Goal: Task Accomplishment & Management: Use online tool/utility

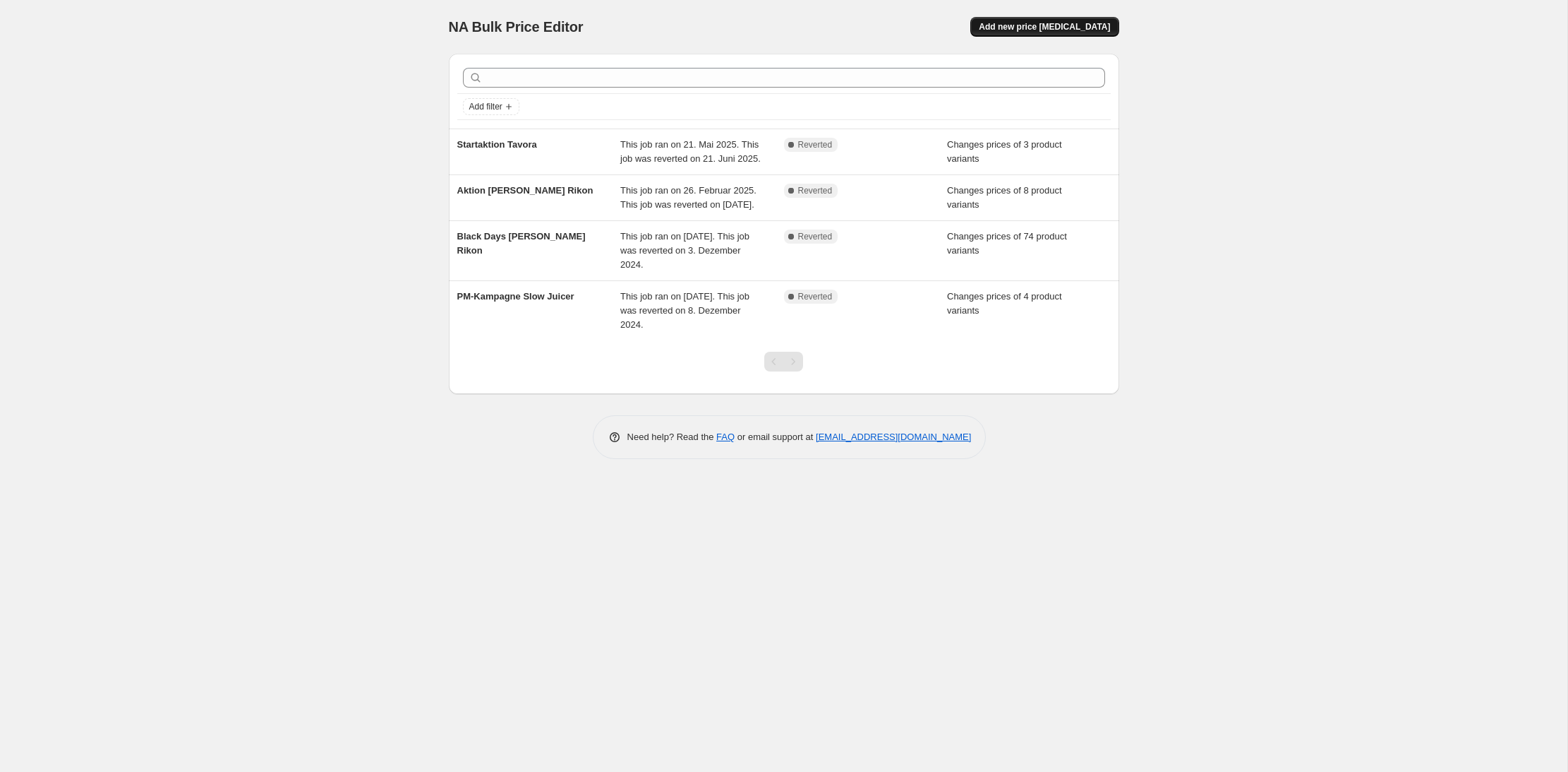
click at [1070, 23] on span "Add new price [MEDICAL_DATA]" at bounding box center [1044, 26] width 131 height 12
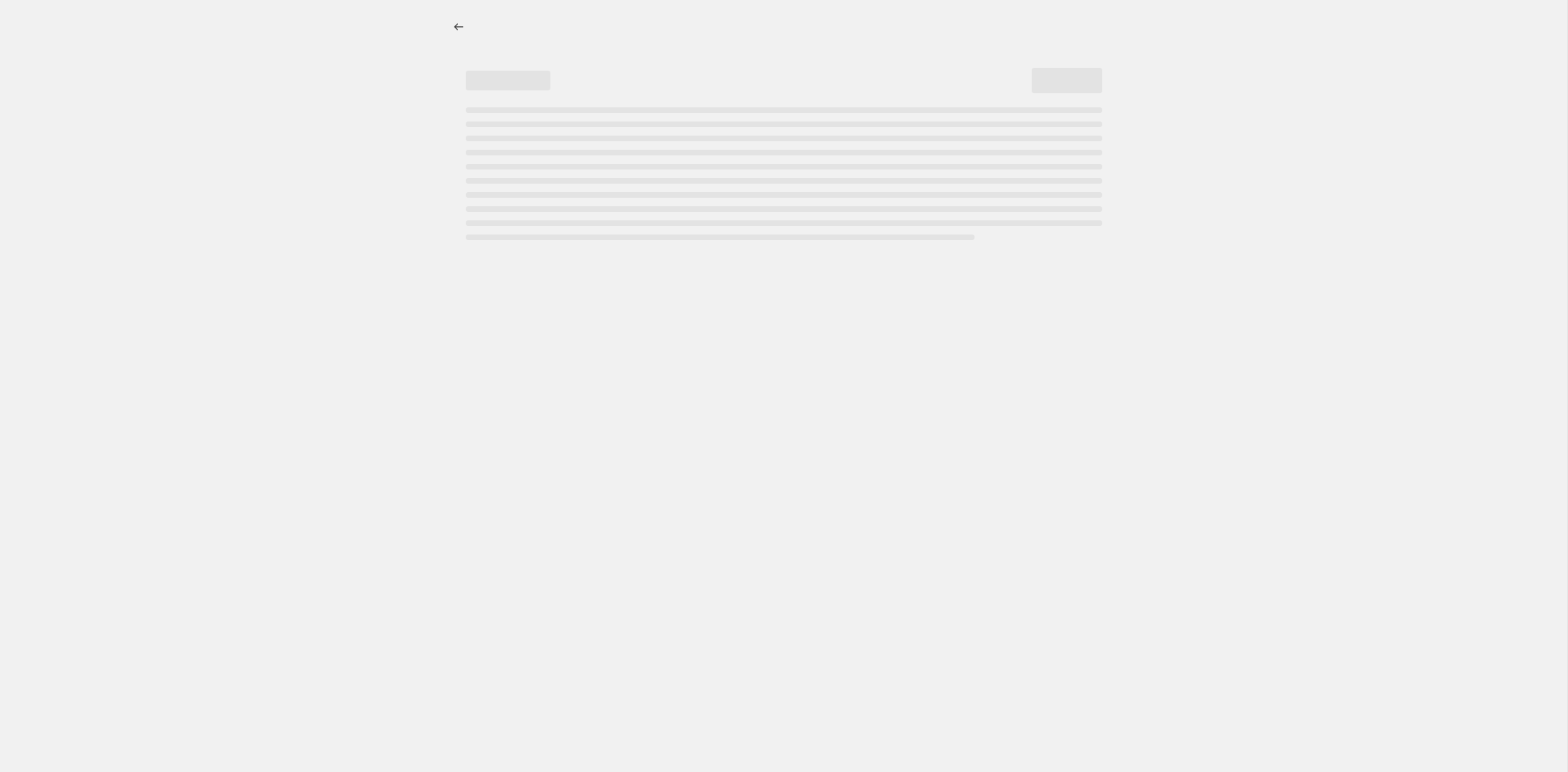
select select "percentage"
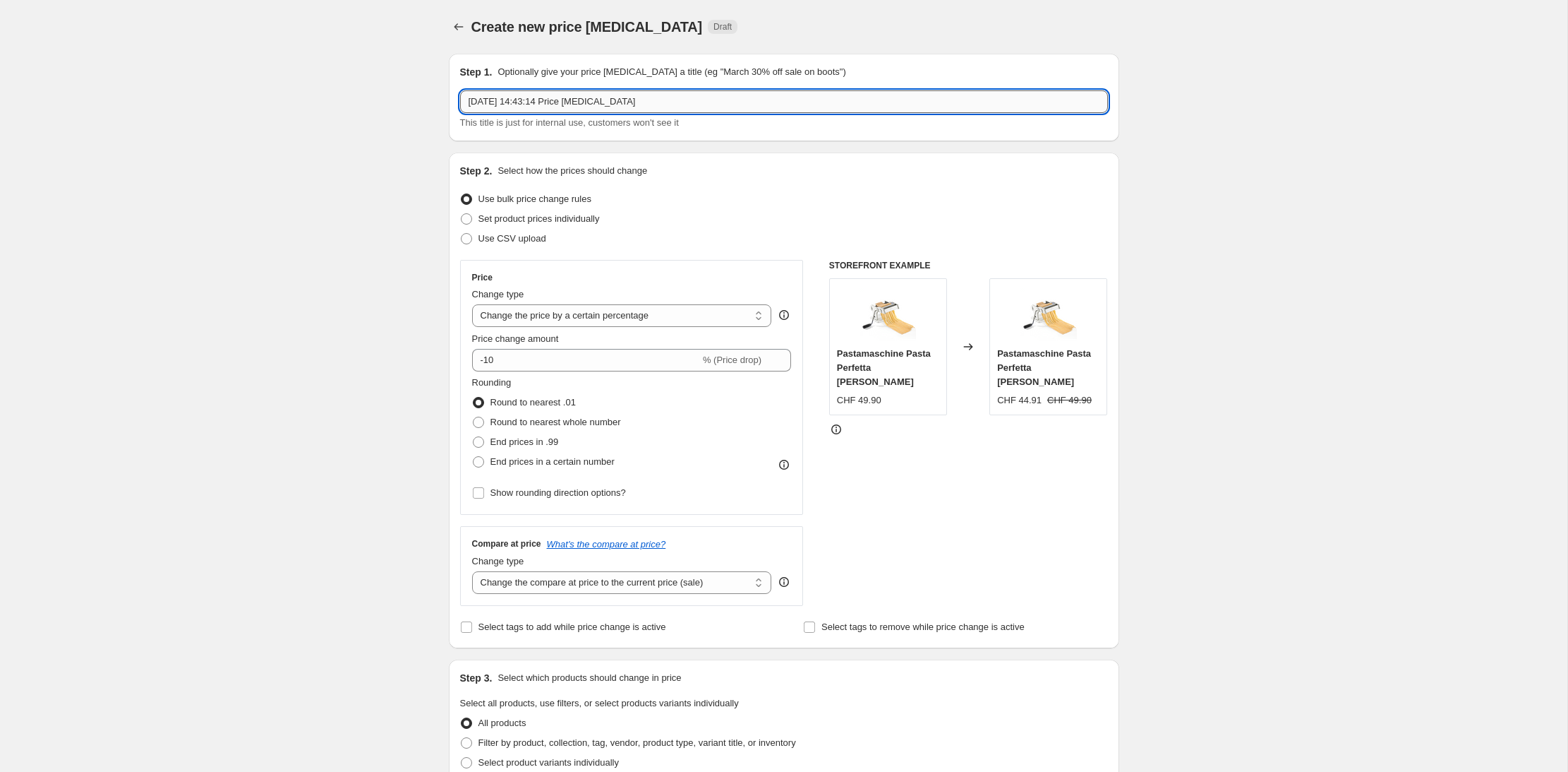
drag, startPoint x: 650, startPoint y: 105, endPoint x: 475, endPoint y: 93, distance: 175.4
click at [475, 93] on input "[DATE] 14:43:14 Price [MEDICAL_DATA]" at bounding box center [783, 101] width 648 height 23
type input "Bamix Cordless Aktion"
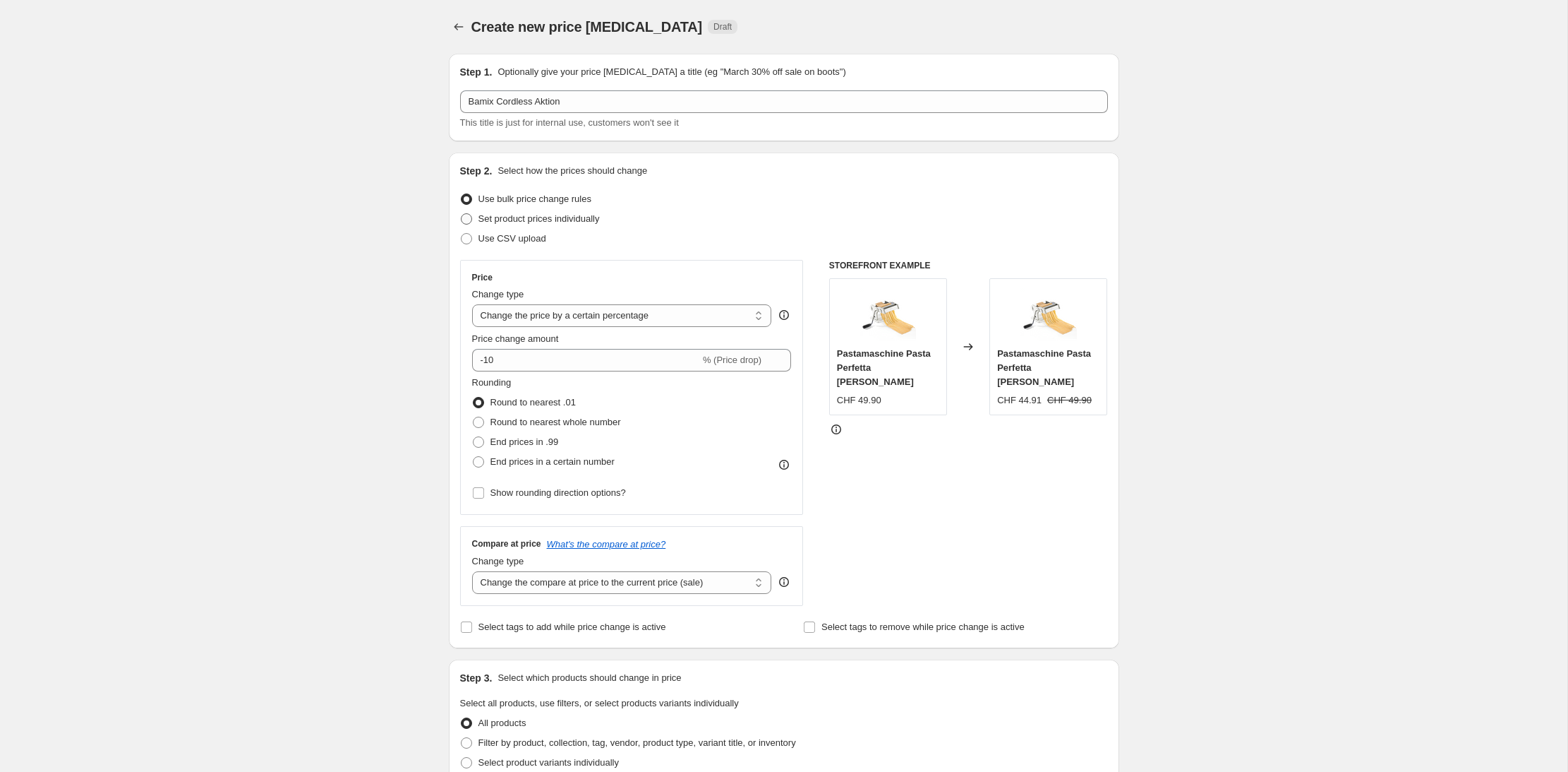
click at [474, 222] on label "Set product prices individually" at bounding box center [530, 219] width 140 height 19
click at [461, 214] on input "Set product prices individually" at bounding box center [460, 213] width 1 height 1
radio input "true"
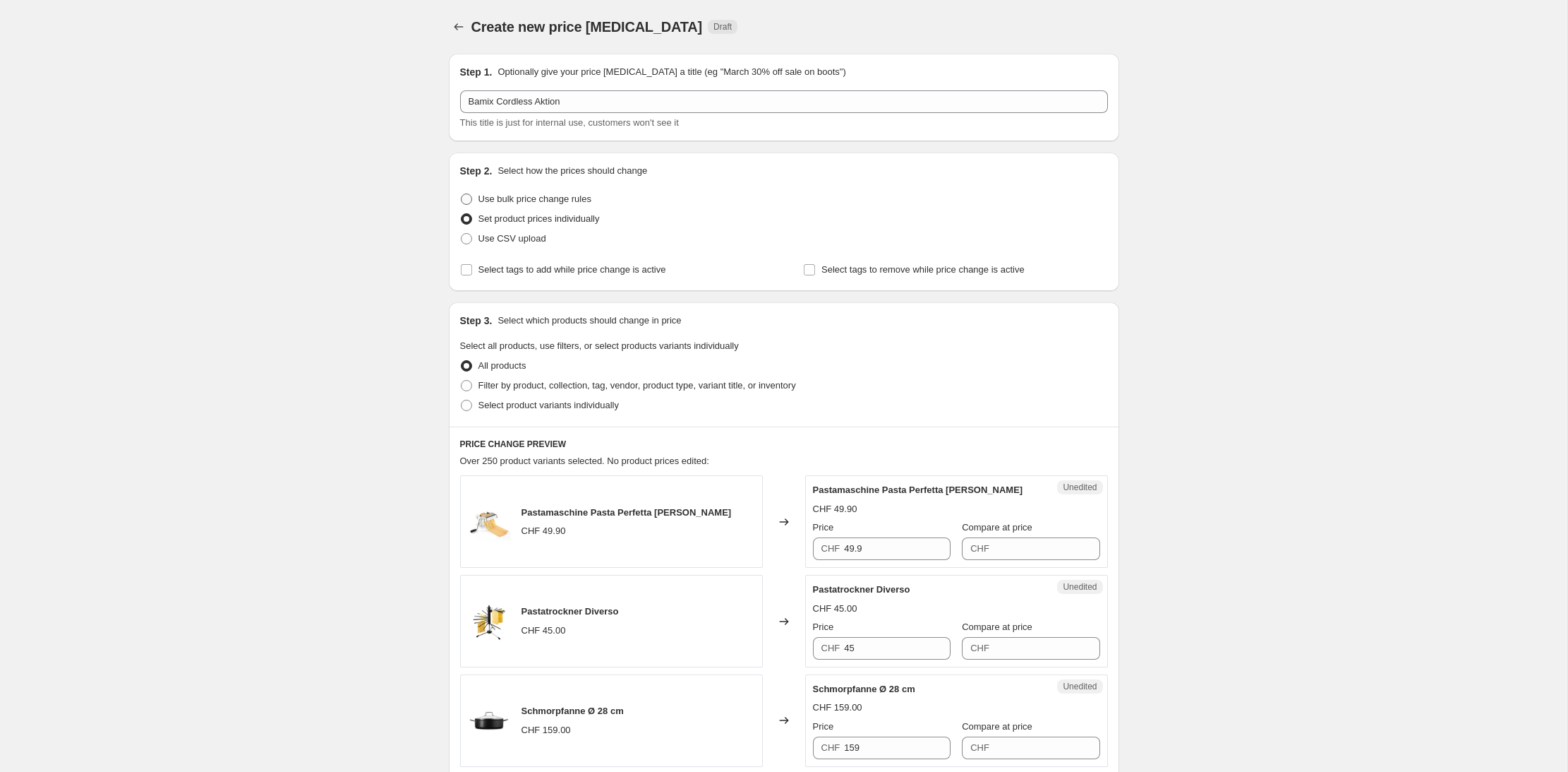
click at [472, 196] on label "Use bulk price change rules" at bounding box center [525, 198] width 131 height 19
click at [461, 194] on input "Use bulk price change rules" at bounding box center [460, 194] width 1 height 1
radio input "true"
select select "percentage"
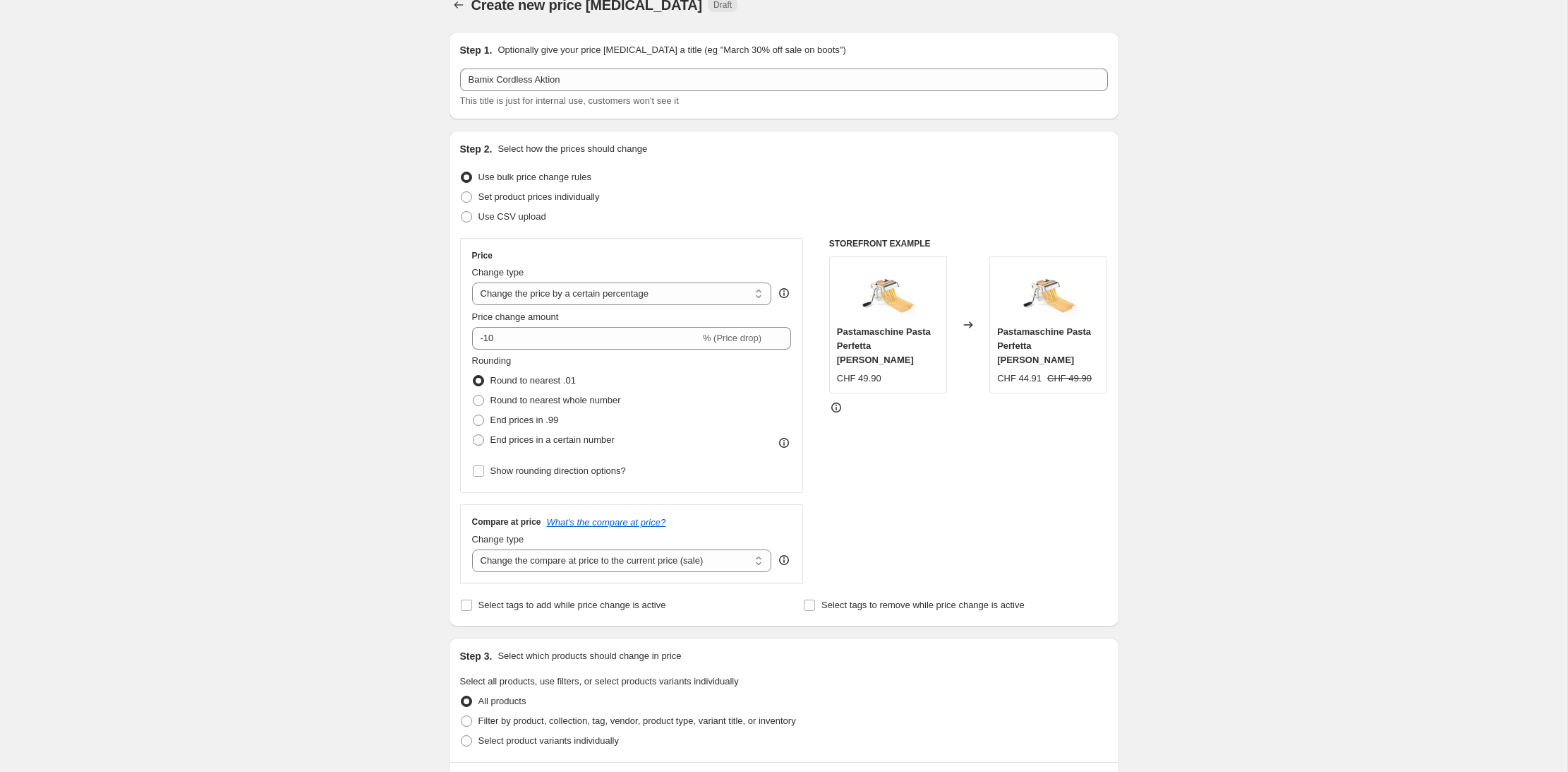
scroll to position [30, 0]
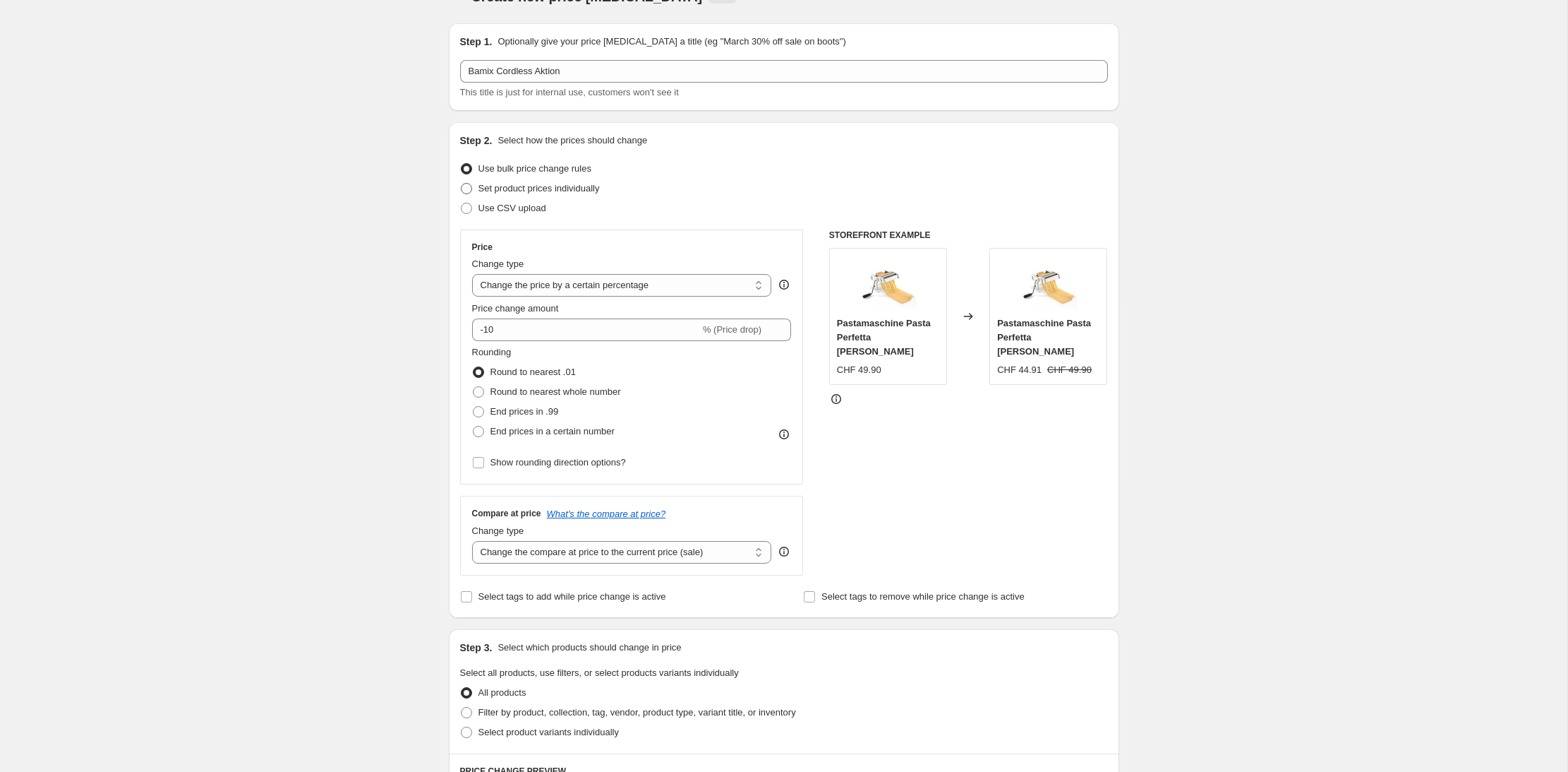
click at [468, 184] on span at bounding box center [466, 188] width 12 height 12
click at [461, 184] on input "Set product prices individually" at bounding box center [460, 183] width 1 height 1
radio input "true"
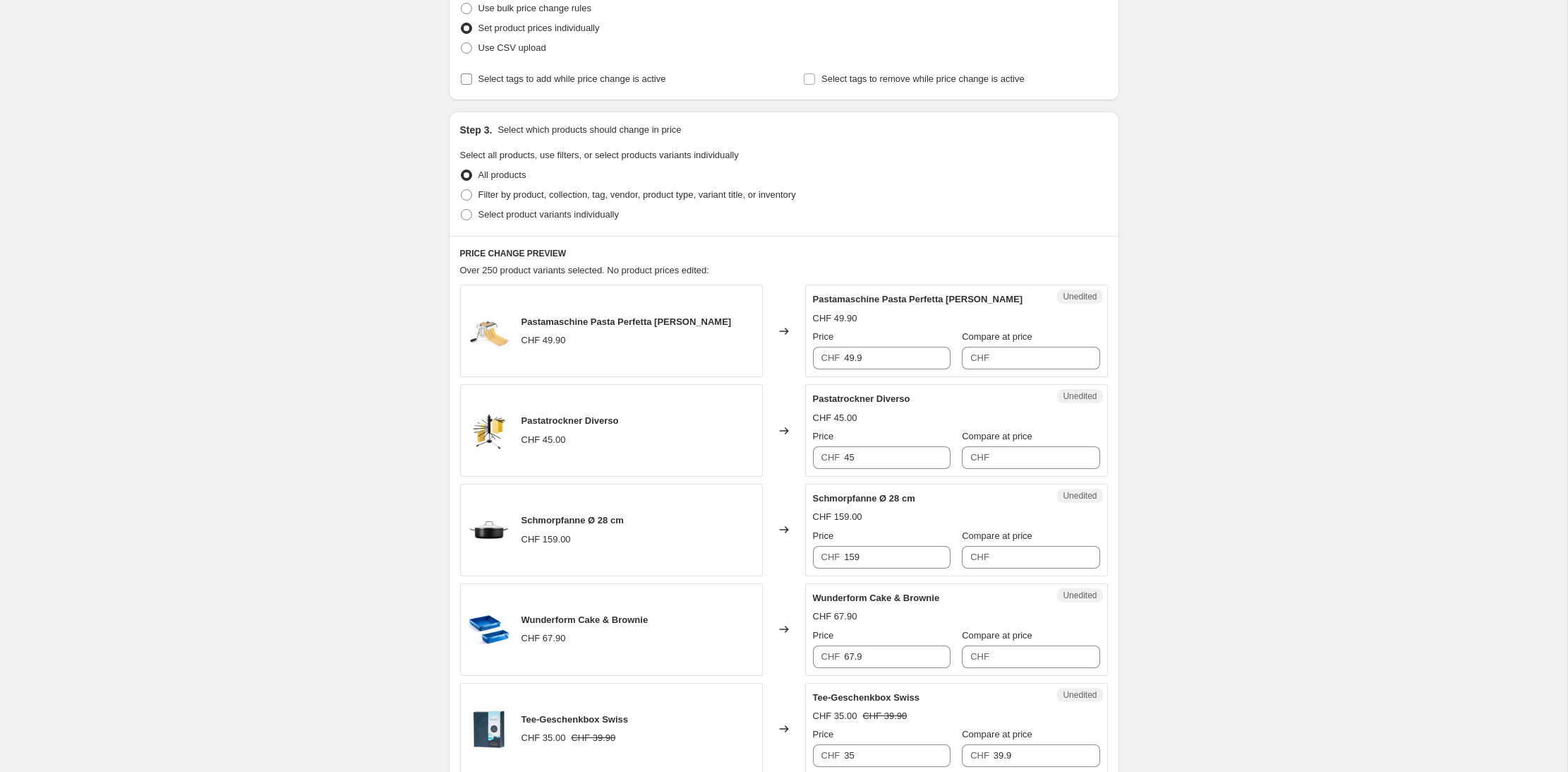
scroll to position [206, 0]
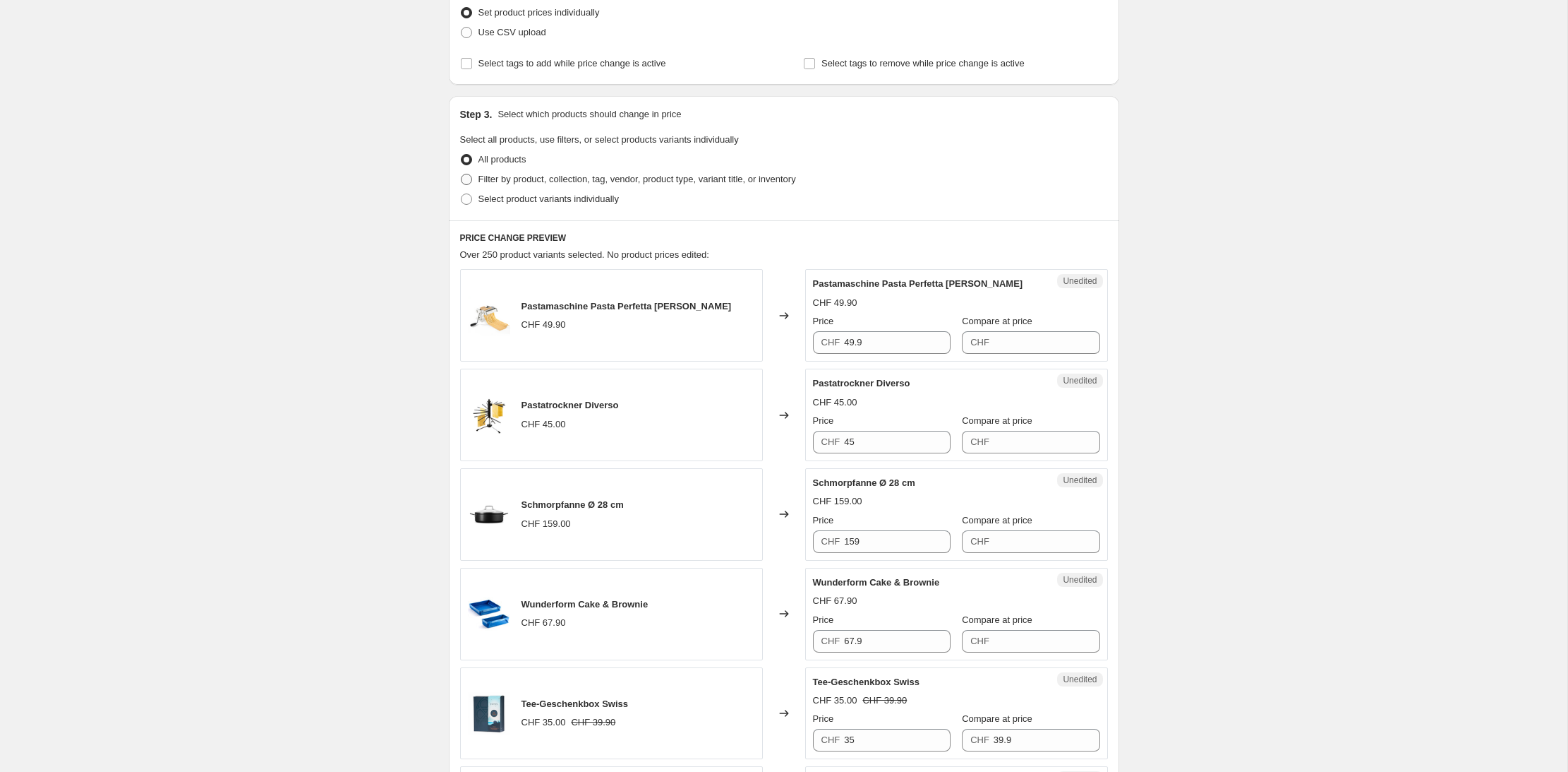
click at [465, 183] on span at bounding box center [466, 179] width 12 height 12
click at [461, 174] on input "Filter by product, collection, tag, vendor, product type, variant title, or inv…" at bounding box center [460, 174] width 1 height 1
radio input "true"
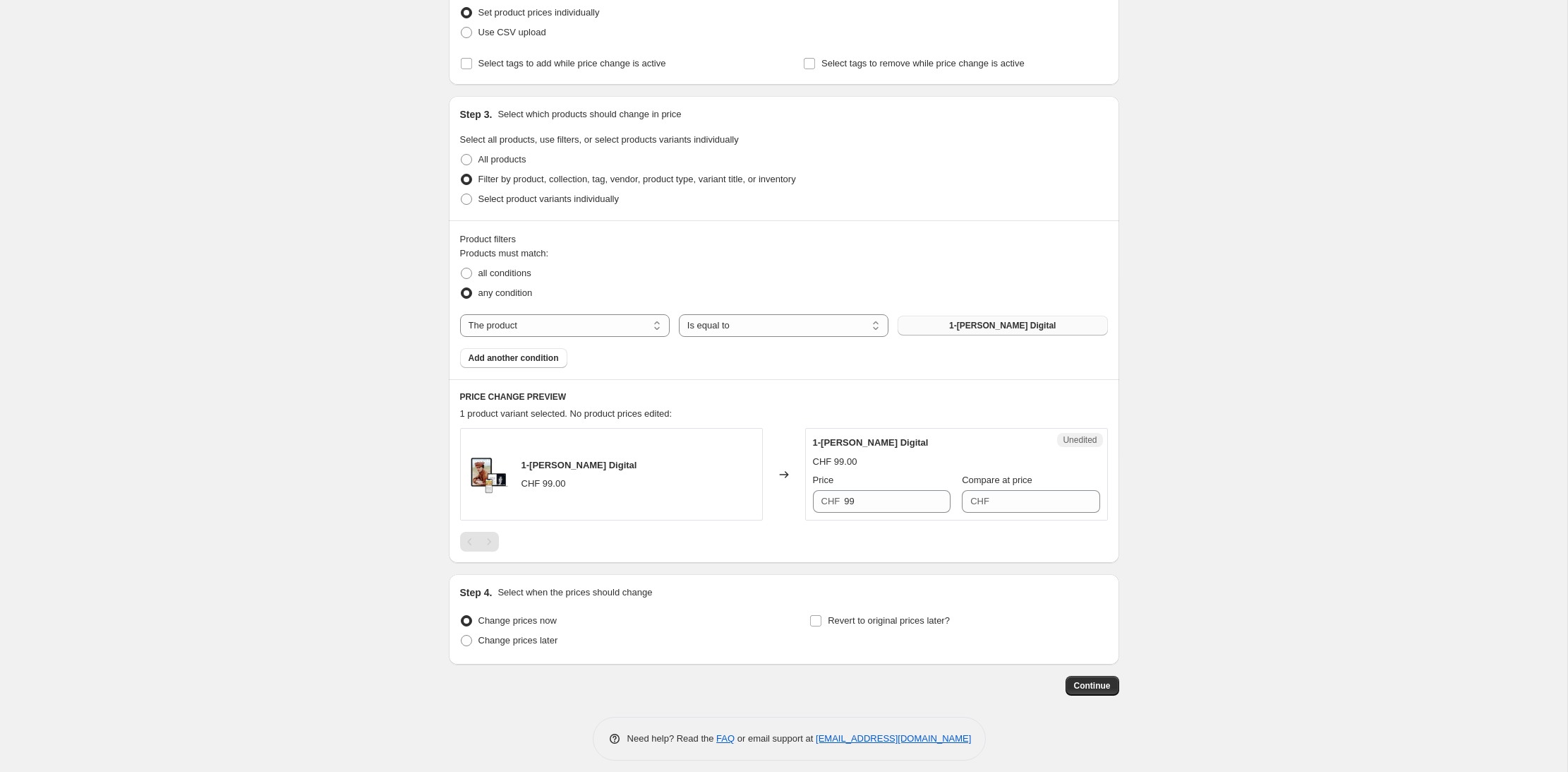
click at [985, 321] on span "1-[PERSON_NAME] Digital" at bounding box center [1002, 325] width 107 height 12
click at [620, 325] on select "The product The product's collection The product's tag The product's vendor The…" at bounding box center [564, 325] width 209 height 23
click at [467, 199] on span at bounding box center [466, 199] width 12 height 12
click at [461, 194] on input "Select product variants individually" at bounding box center [460, 194] width 1 height 1
radio input "true"
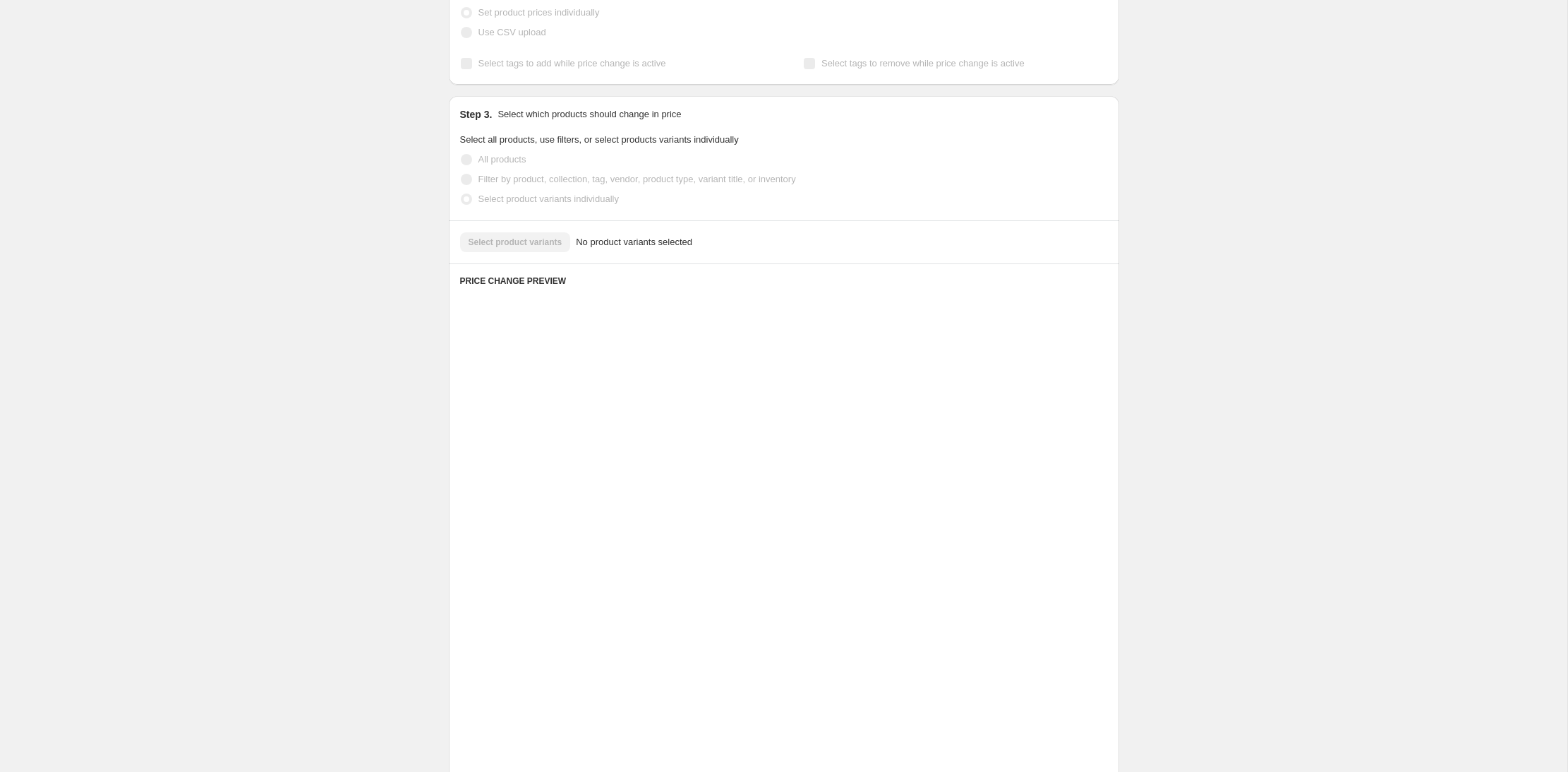
scroll to position [0, 0]
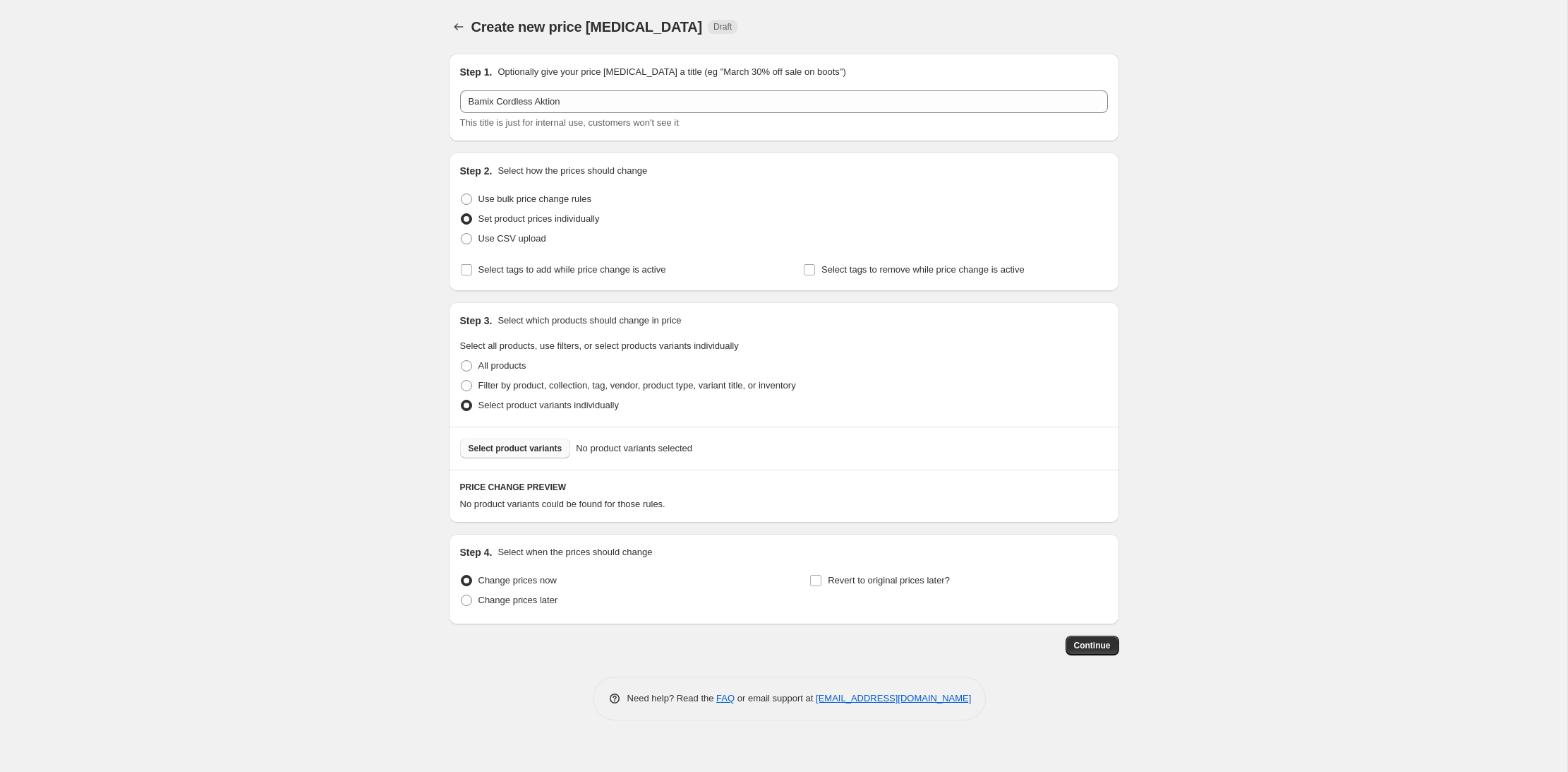
click at [551, 449] on span "Select product variants" at bounding box center [515, 448] width 94 height 12
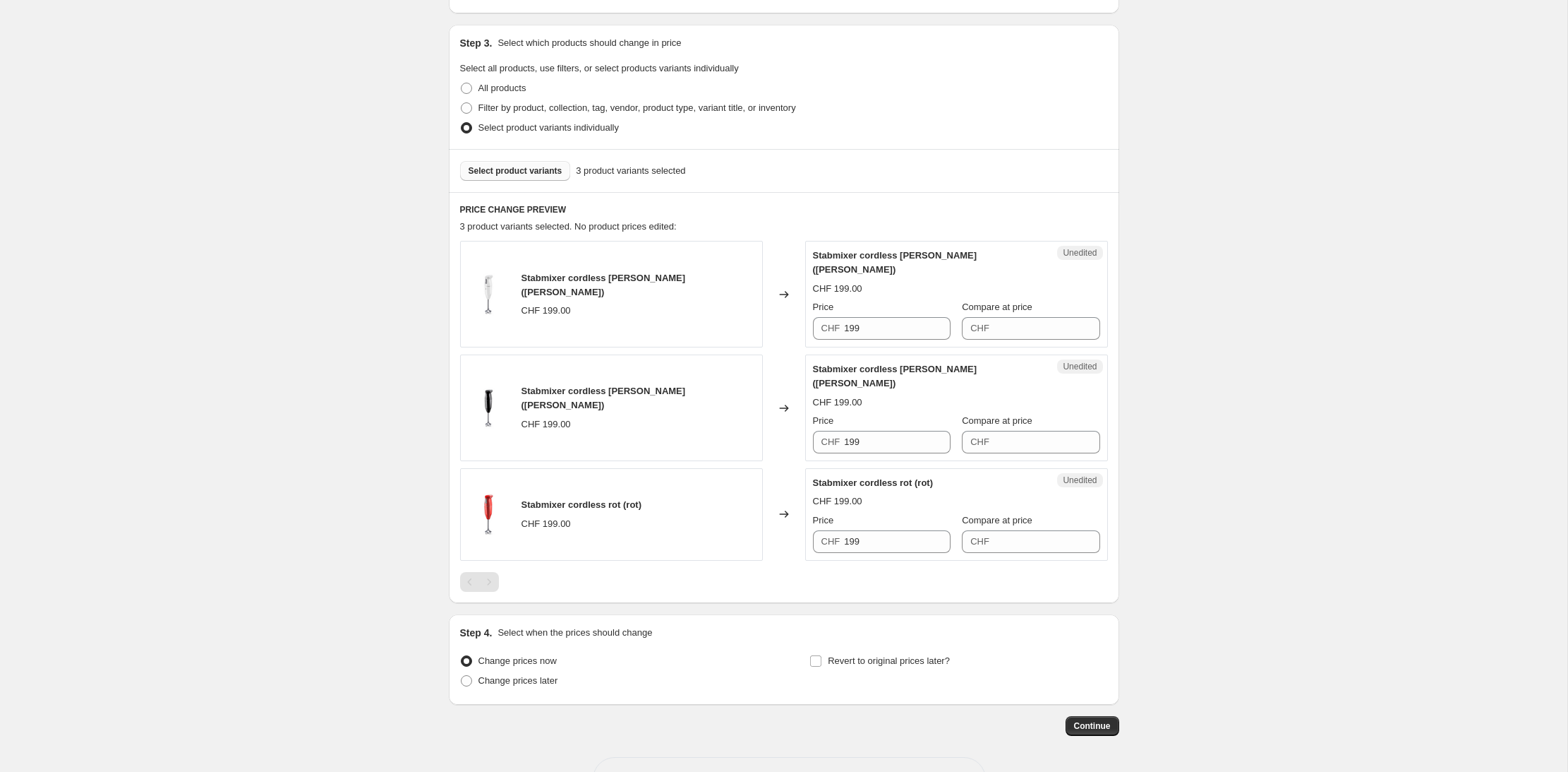
scroll to position [300, 0]
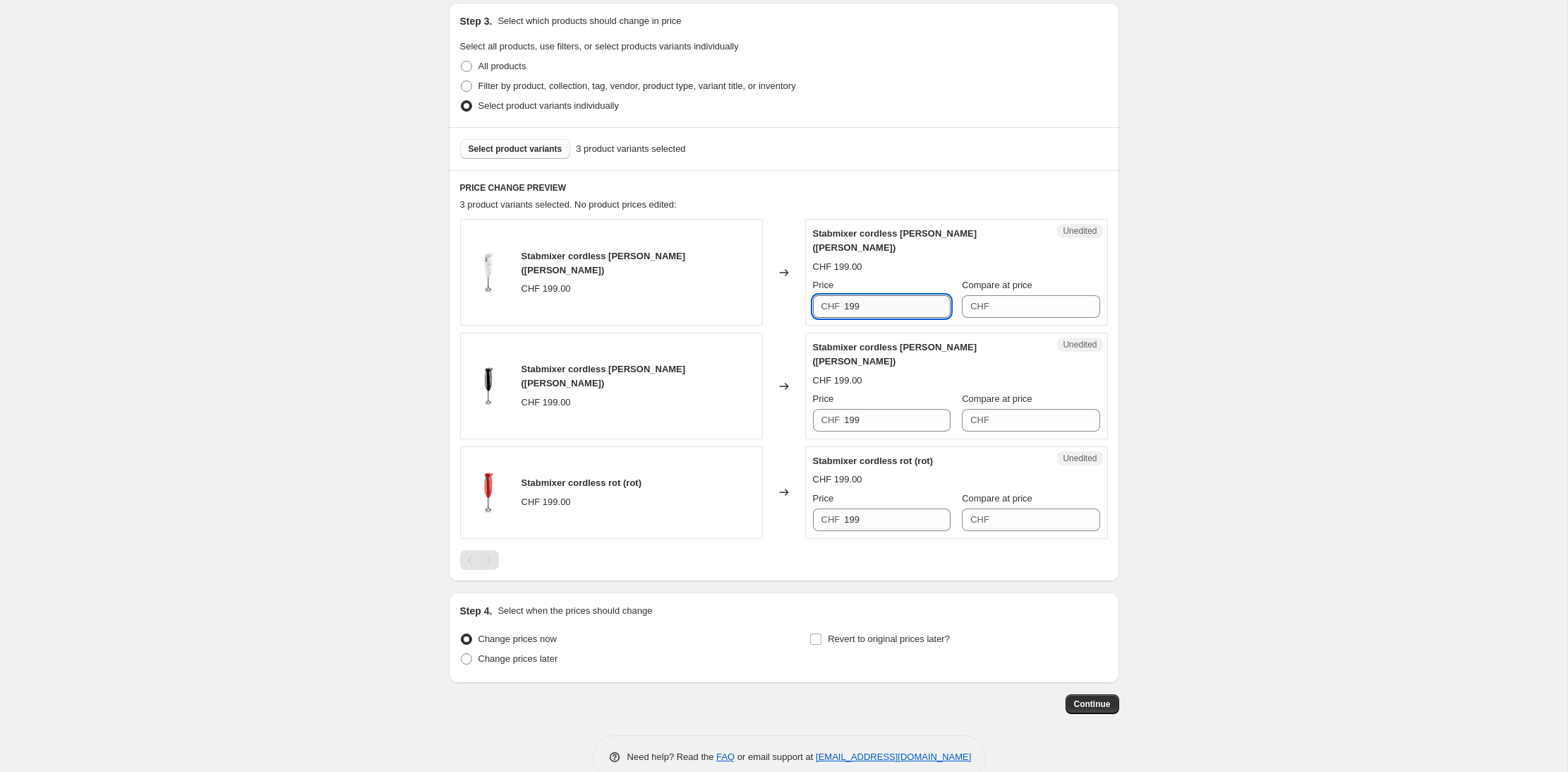
click at [885, 295] on input "199" at bounding box center [897, 306] width 107 height 23
drag, startPoint x: 879, startPoint y: 293, endPoint x: 831, endPoint y: 293, distance: 48.0
click at [831, 295] on div "CHF 199" at bounding box center [881, 306] width 138 height 23
type input "189"
type input "199"
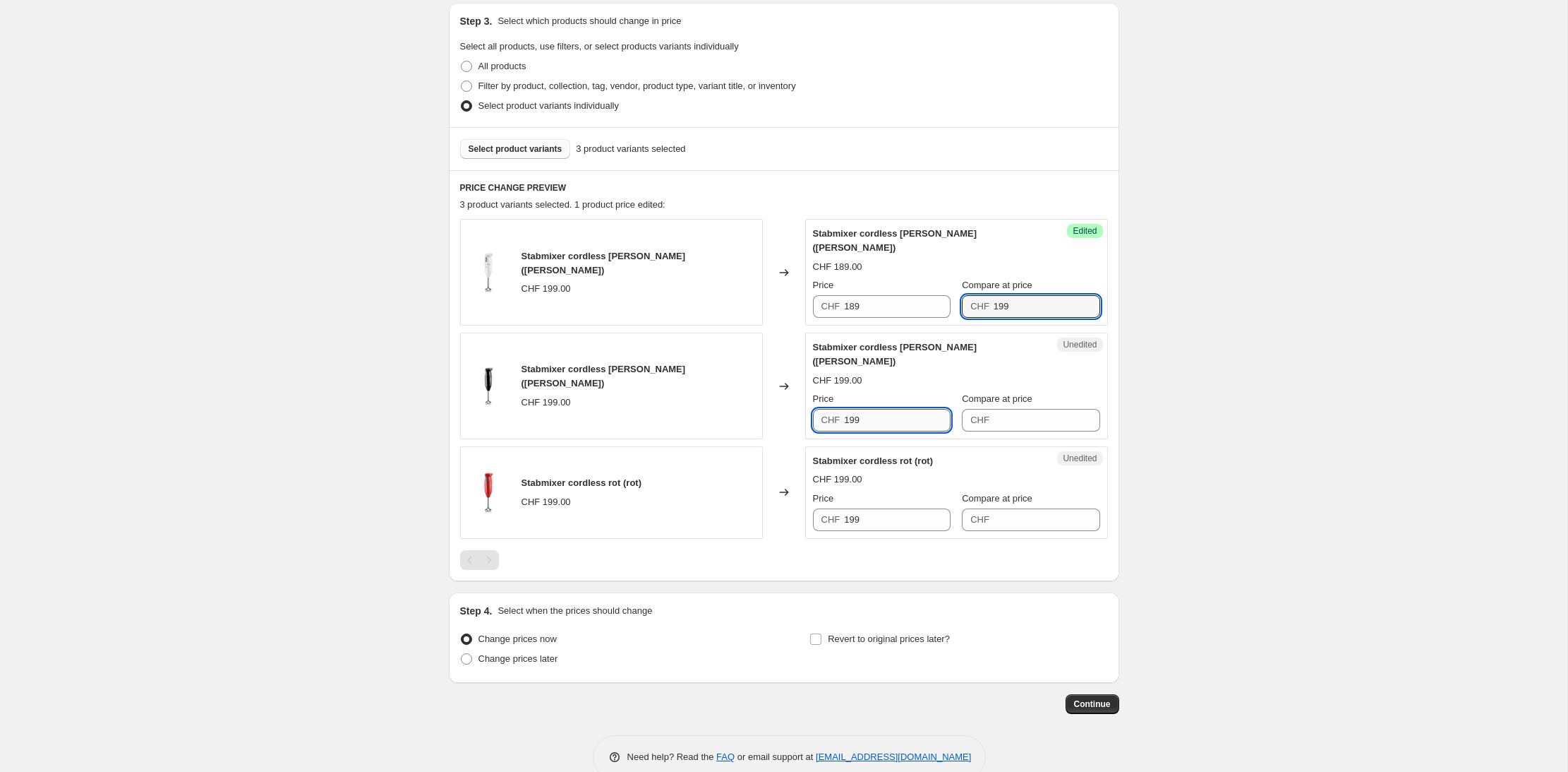
click at [868, 409] on input "199" at bounding box center [897, 419] width 107 height 23
drag, startPoint x: 872, startPoint y: 395, endPoint x: 826, endPoint y: 389, distance: 46.4
click at [826, 409] on div "CHF 199" at bounding box center [881, 419] width 138 height 23
type input "189"
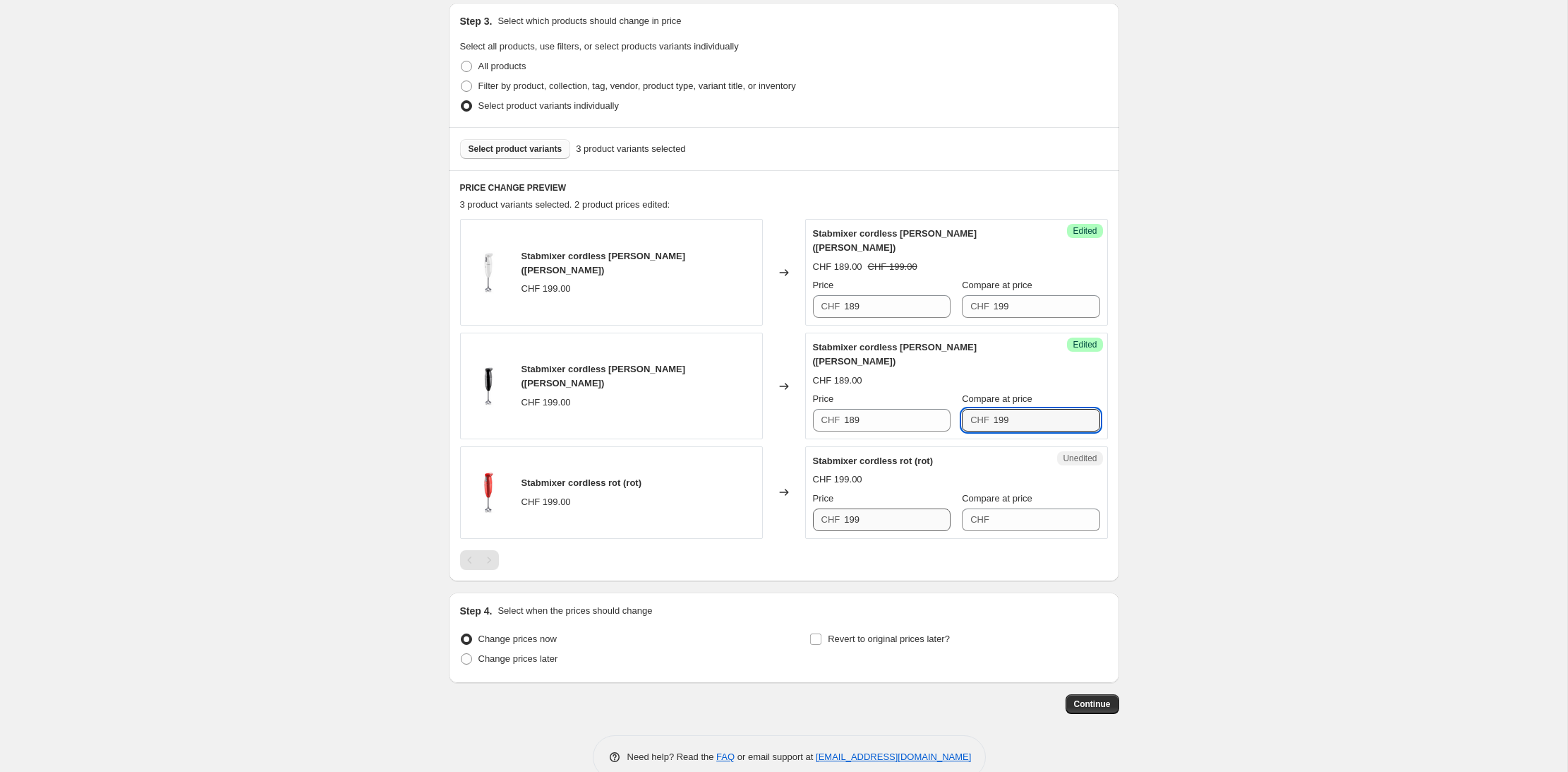
type input "199"
click at [863, 508] on input "199" at bounding box center [897, 519] width 107 height 23
drag, startPoint x: 883, startPoint y: 491, endPoint x: 835, endPoint y: 490, distance: 48.0
click at [835, 508] on div "CHF 199" at bounding box center [881, 519] width 138 height 23
type input "189"
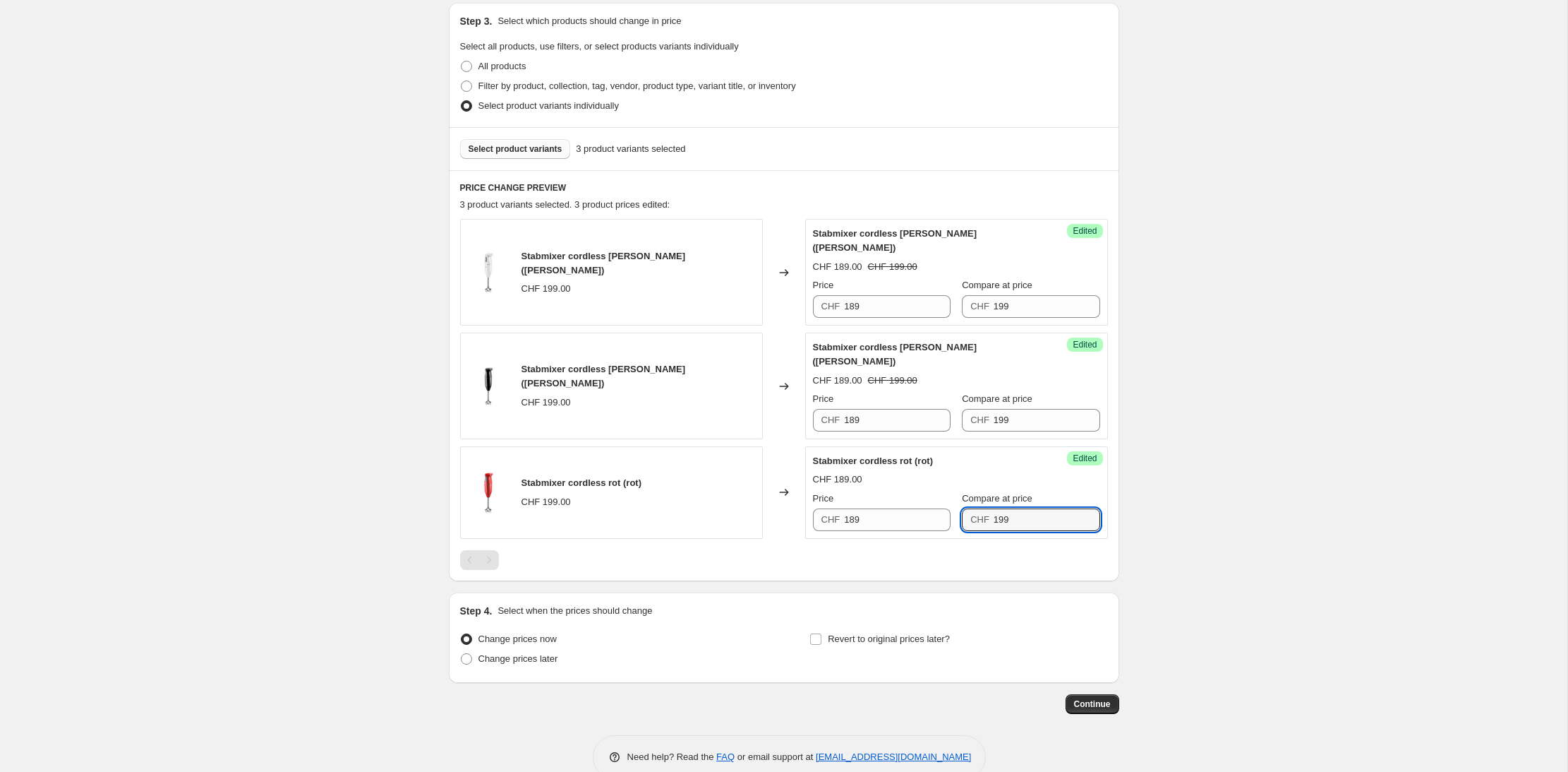
type input "199"
click at [904, 180] on div "PRICE CHANGE PREVIEW 3 product variants selected. 3 product prices edited: Stab…" at bounding box center [784, 376] width 670 height 411
click at [471, 653] on span at bounding box center [466, 658] width 12 height 12
click at [461, 653] on input "Change prices later" at bounding box center [460, 653] width 1 height 1
radio input "true"
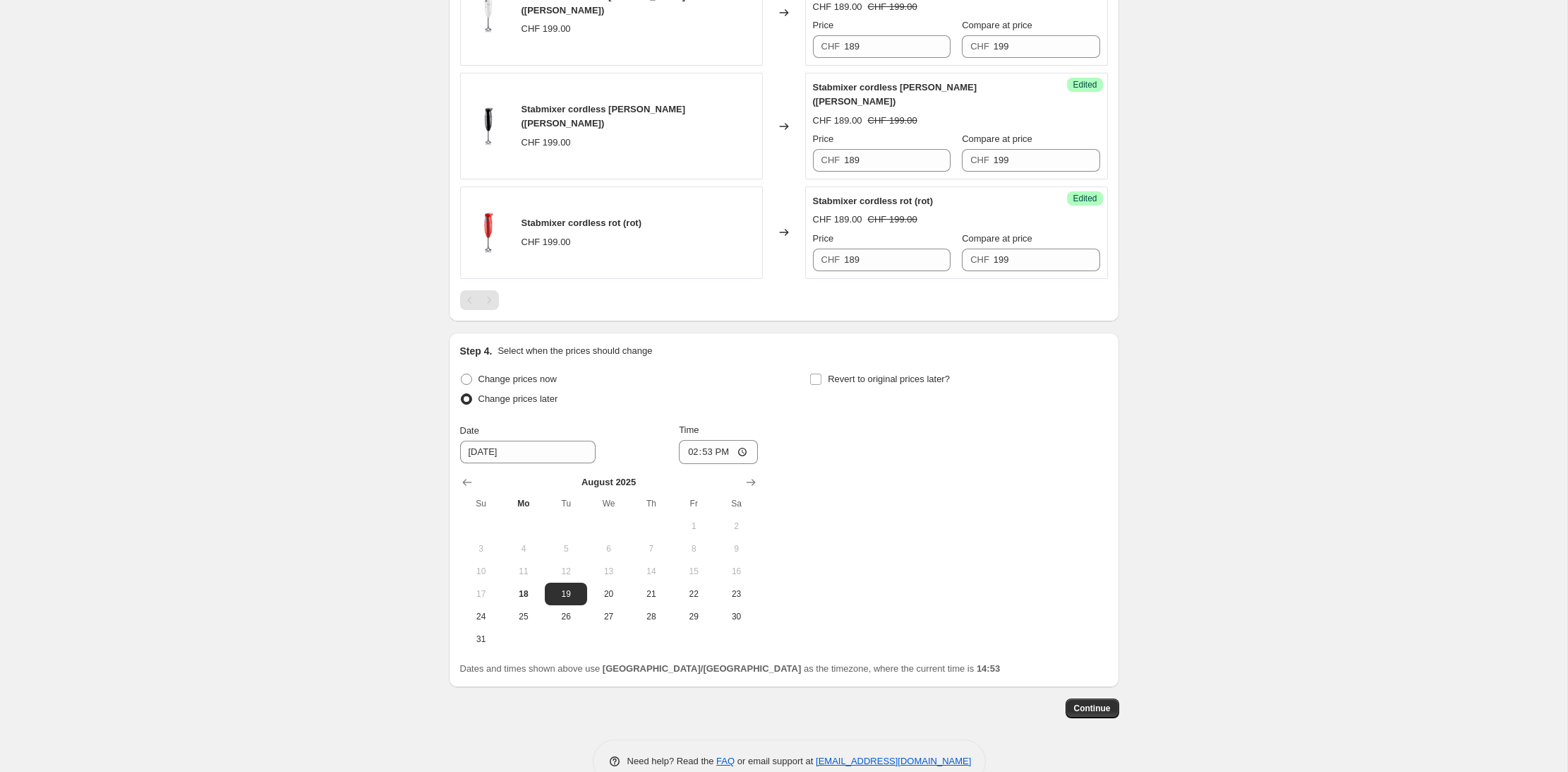
scroll to position [563, 0]
click at [569, 584] on span "19" at bounding box center [566, 589] width 31 height 12
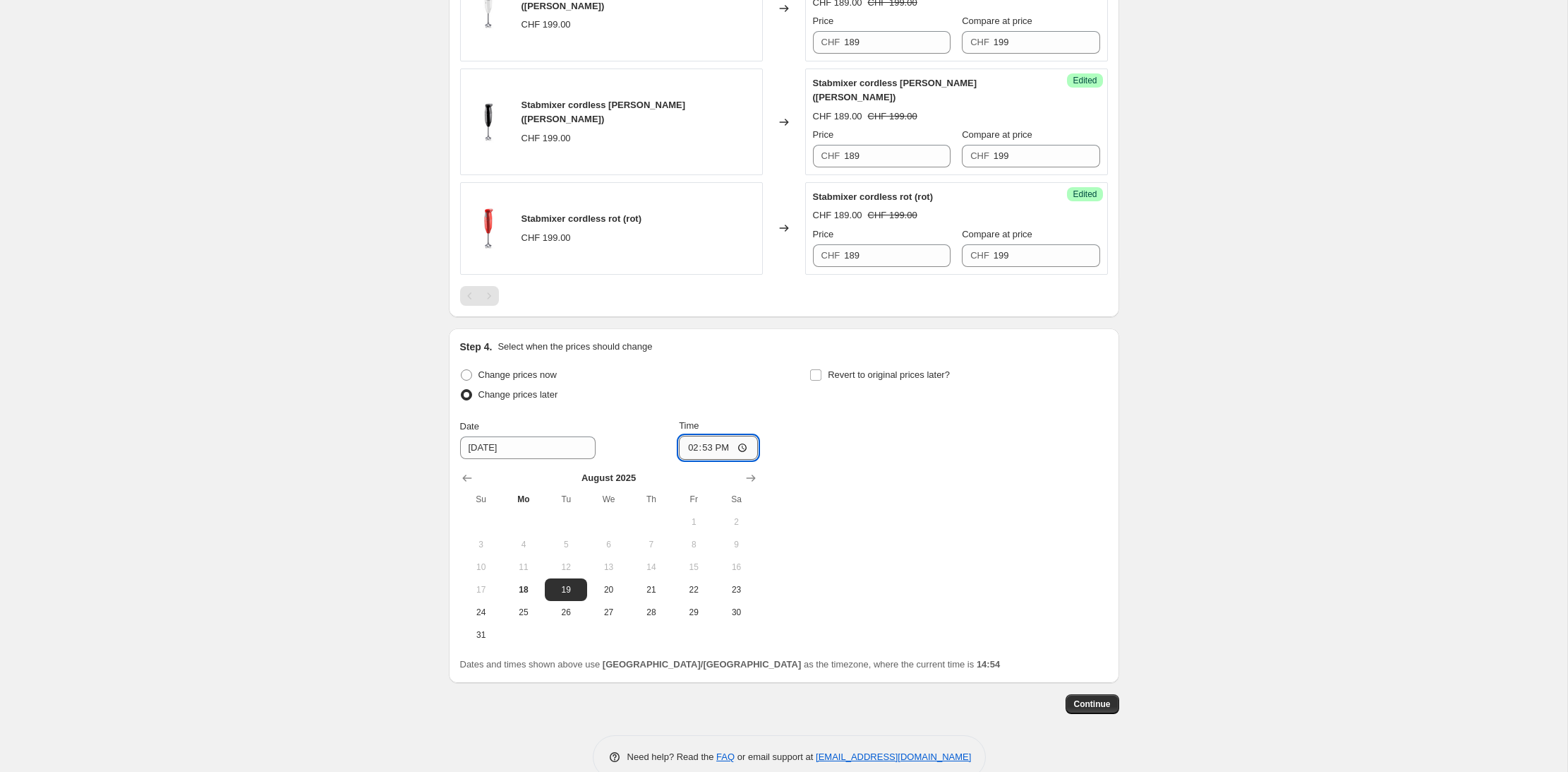
click at [726, 436] on input "14:53" at bounding box center [719, 447] width 79 height 24
click at [741, 436] on input "14:53" at bounding box center [719, 447] width 79 height 24
type input "00:01"
click at [822, 365] on label "Revert to original prices later?" at bounding box center [880, 374] width 141 height 19
click at [821, 369] on input "Revert to original prices later?" at bounding box center [815, 374] width 12 height 12
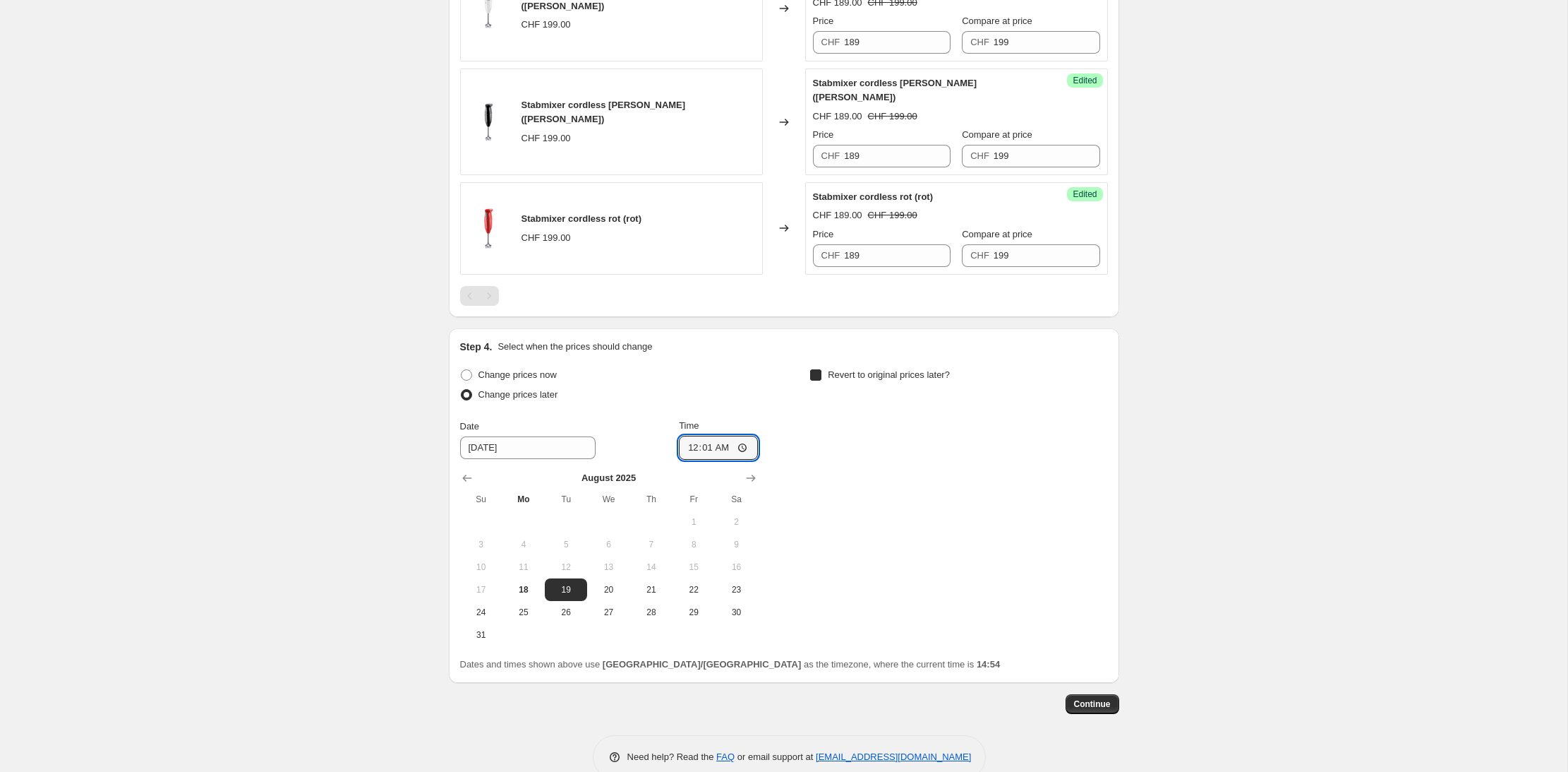
checkbox input "true"
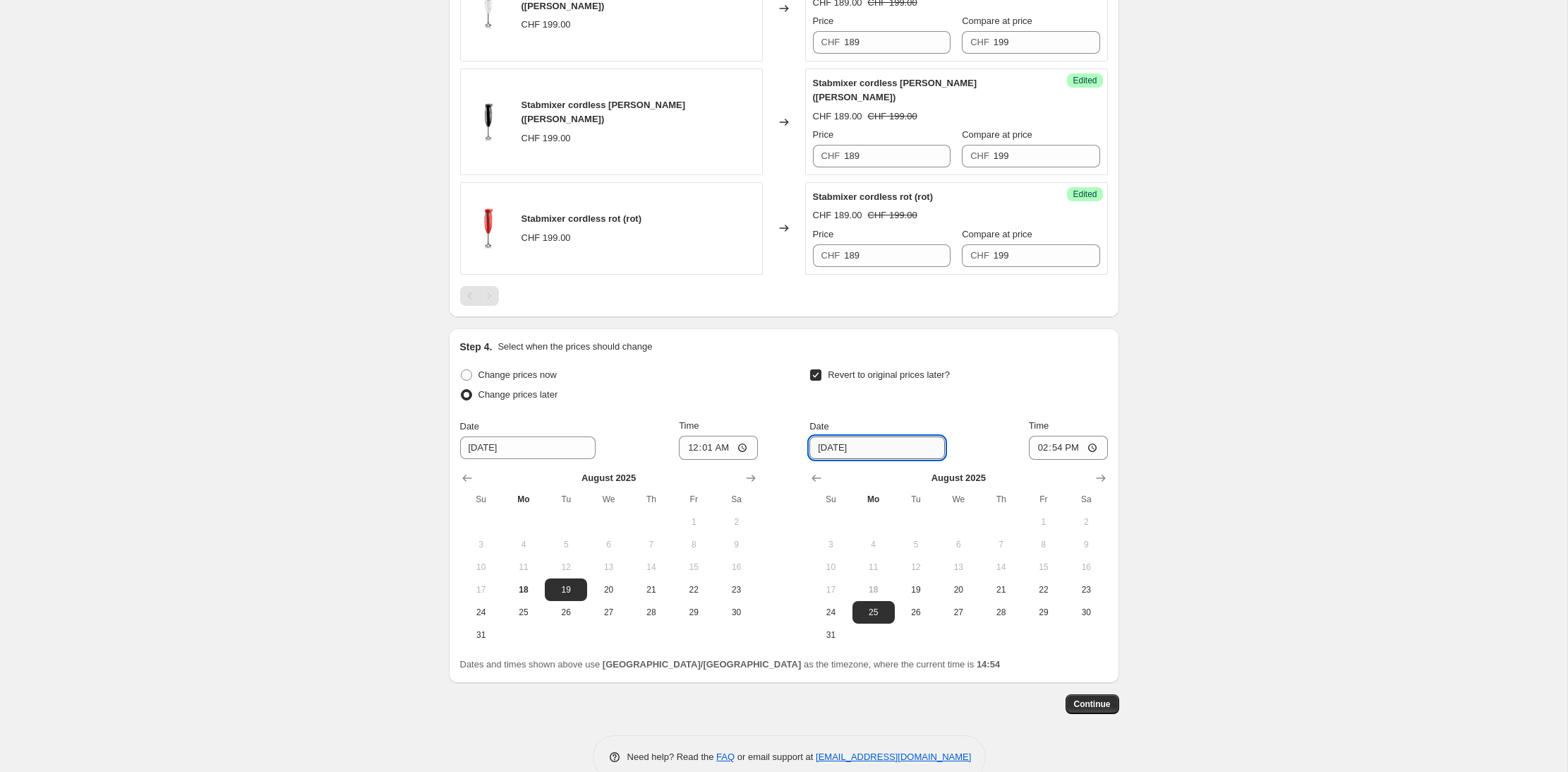
click at [865, 437] on input "[DATE]" at bounding box center [877, 447] width 135 height 23
click at [1098, 471] on icon "Show next month, September 2025" at bounding box center [1101, 478] width 14 height 14
click at [912, 601] on button "30" at bounding box center [915, 612] width 42 height 23
type input "[DATE]"
click at [1096, 436] on input "14:54" at bounding box center [1069, 447] width 79 height 24
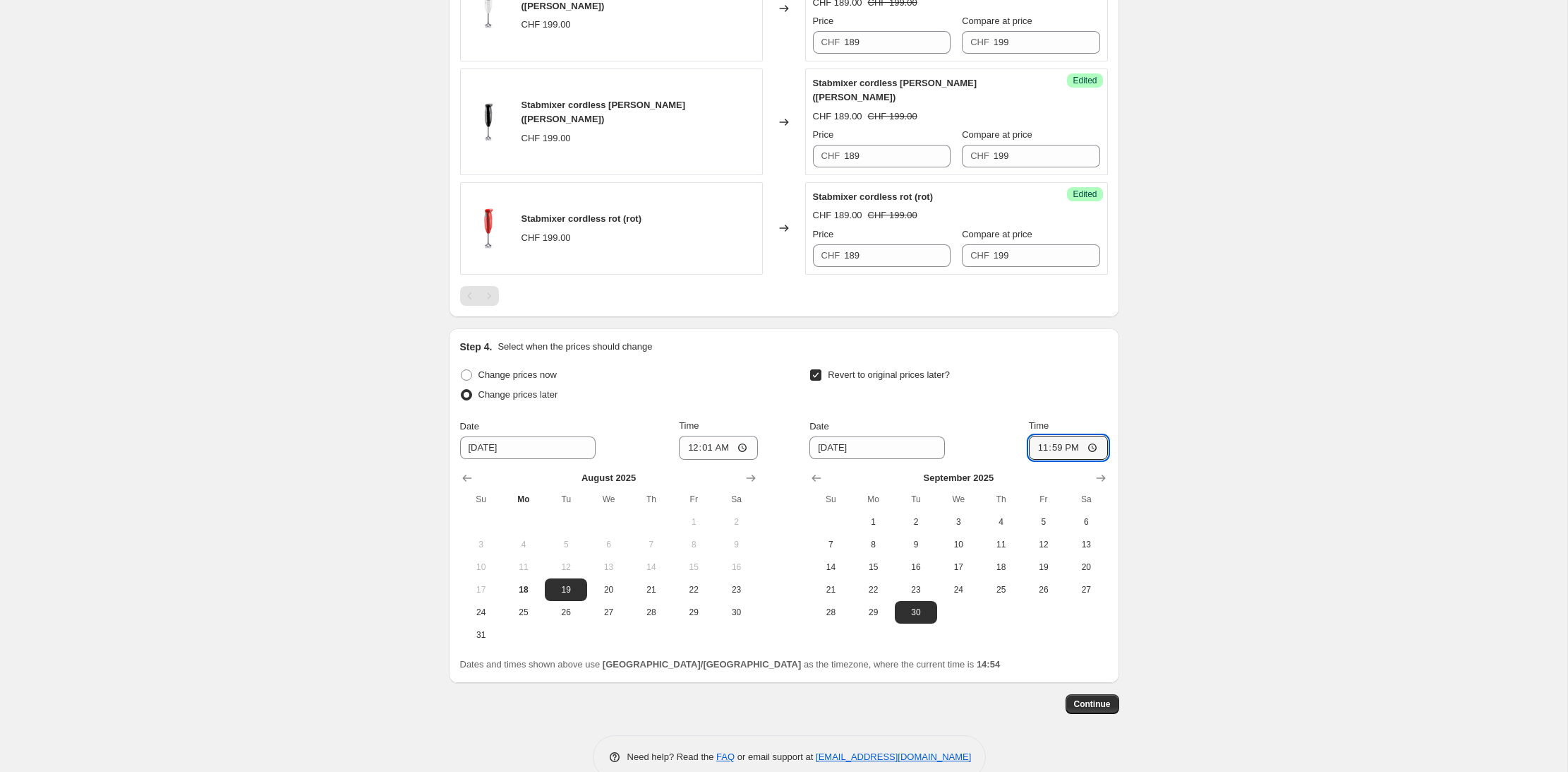
type input "23:59"
click at [1073, 365] on div "Revert to original prices later?" at bounding box center [958, 386] width 298 height 42
click at [1088, 694] on button "Continue" at bounding box center [1092, 704] width 54 height 19
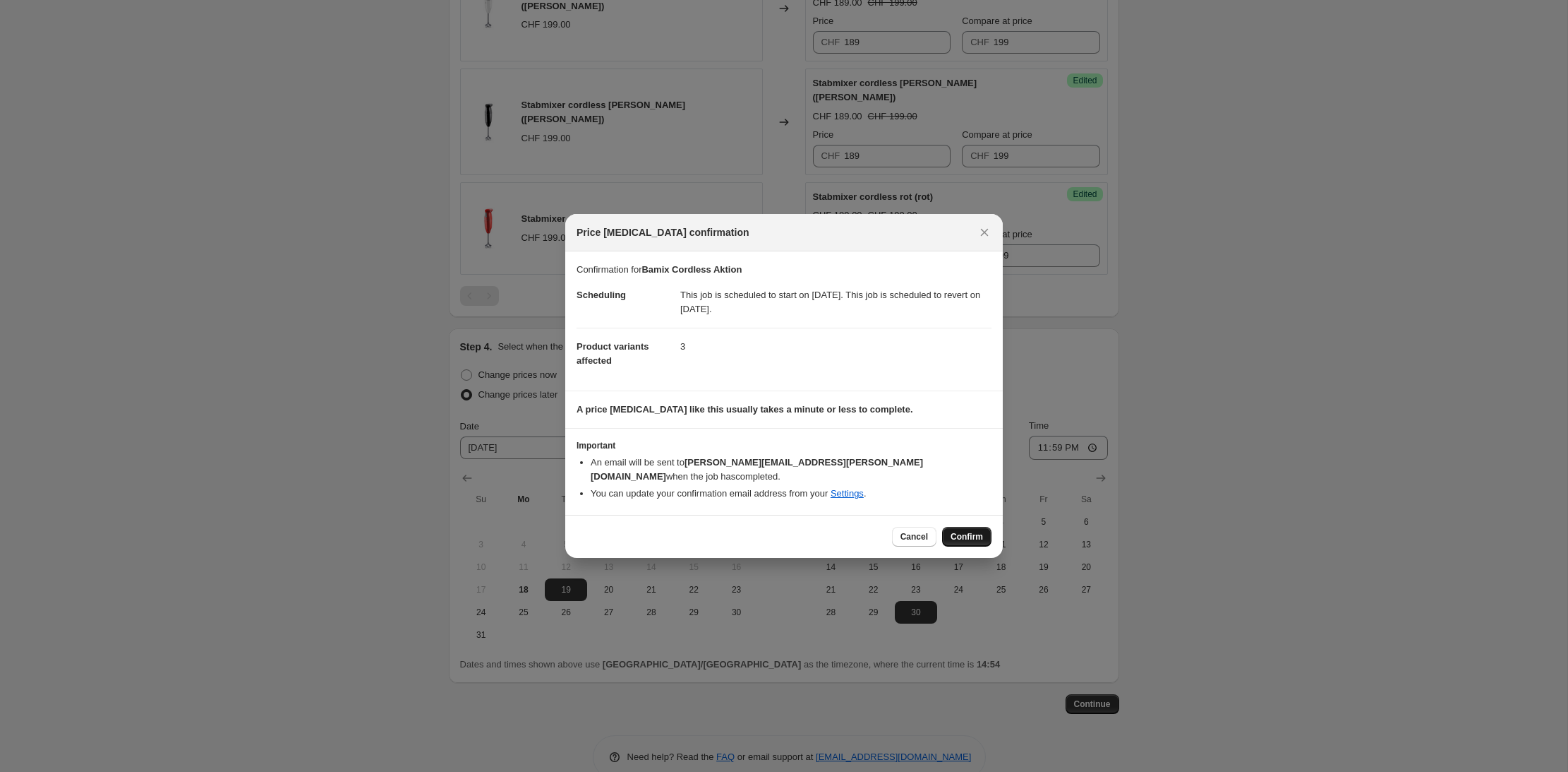
click at [961, 535] on button "Confirm" at bounding box center [967, 536] width 50 height 19
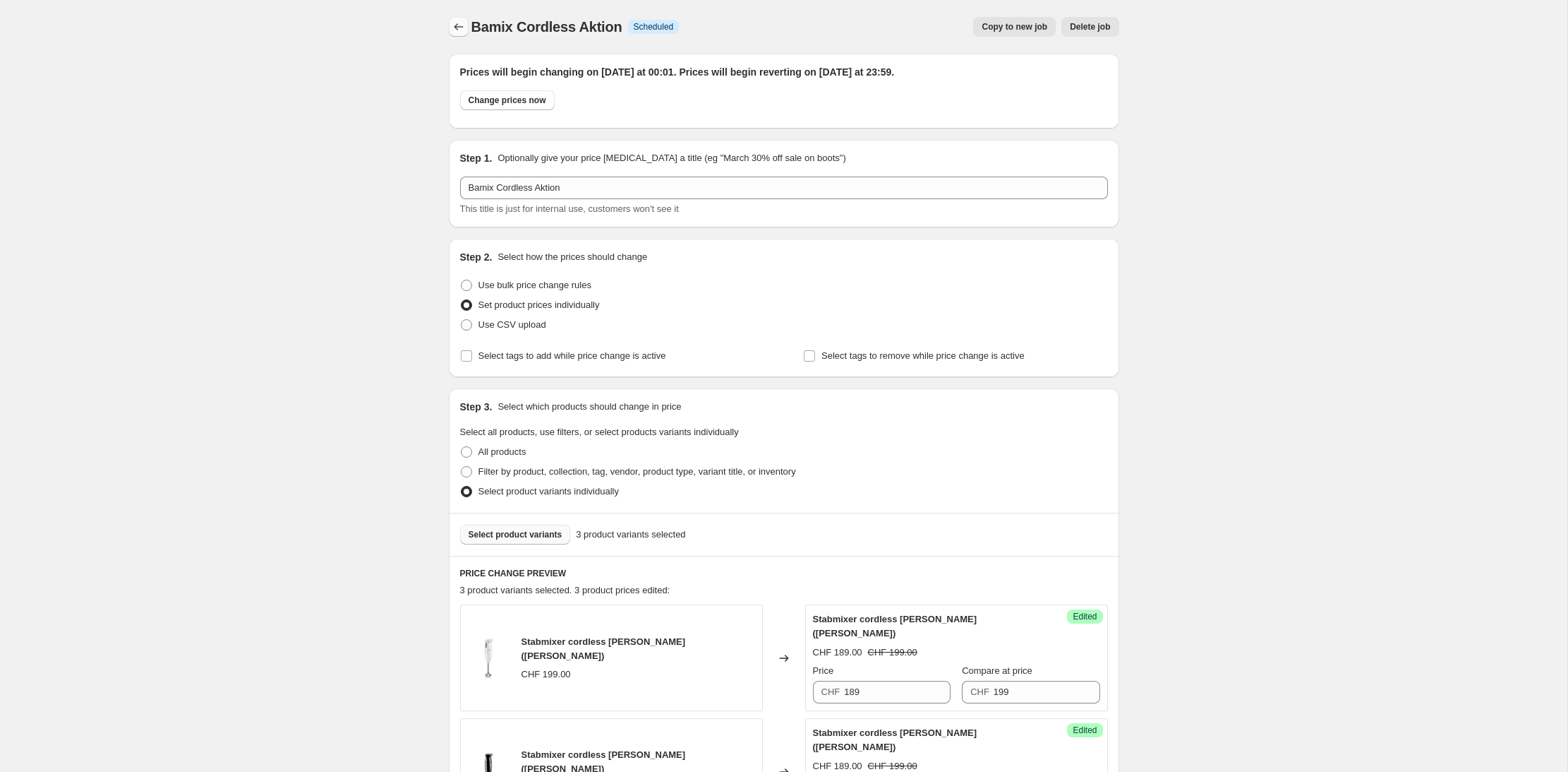
click at [460, 25] on icon "Price change jobs" at bounding box center [459, 26] width 14 height 14
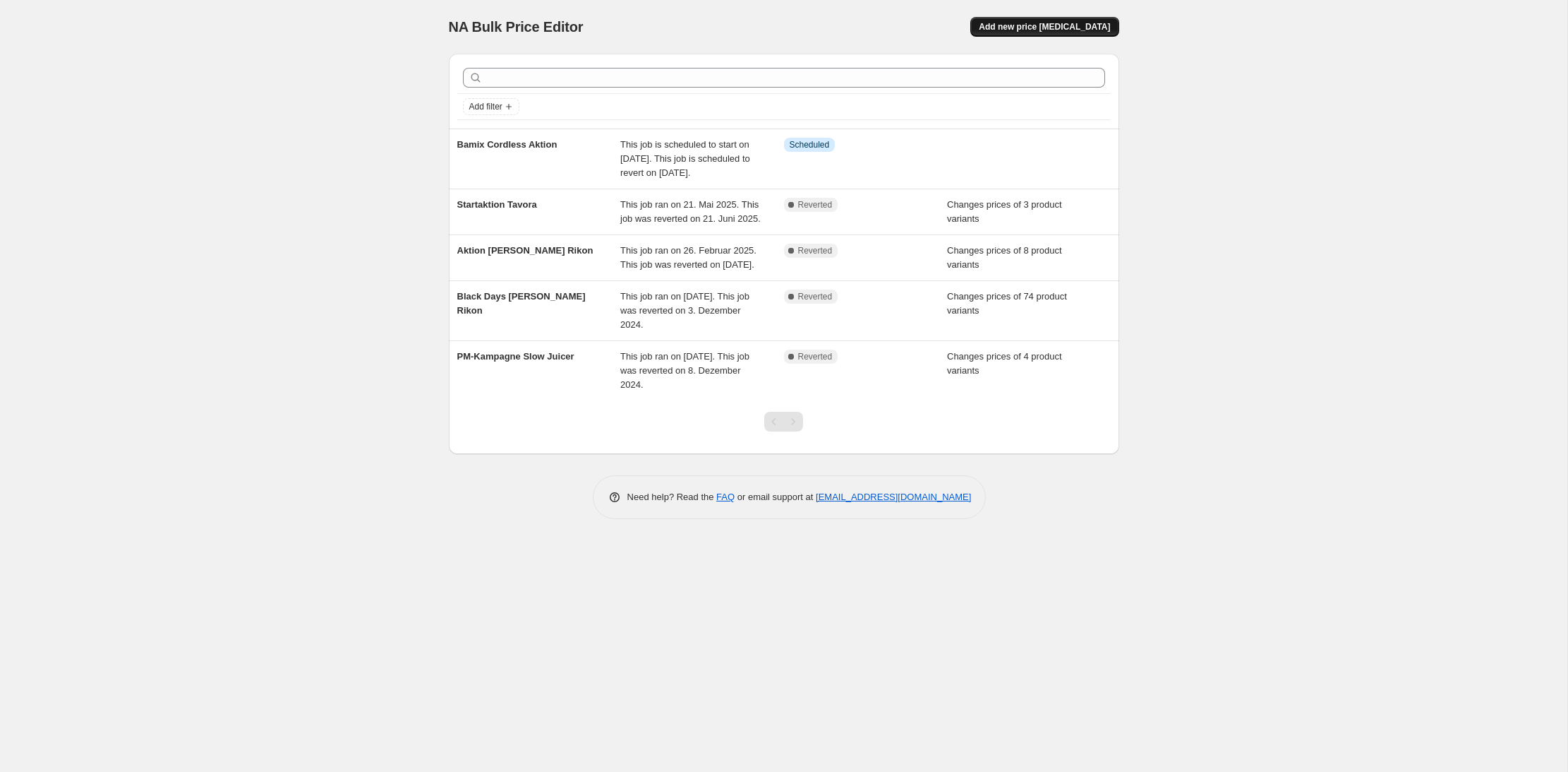
click at [1079, 24] on span "Add new price [MEDICAL_DATA]" at bounding box center [1044, 26] width 131 height 12
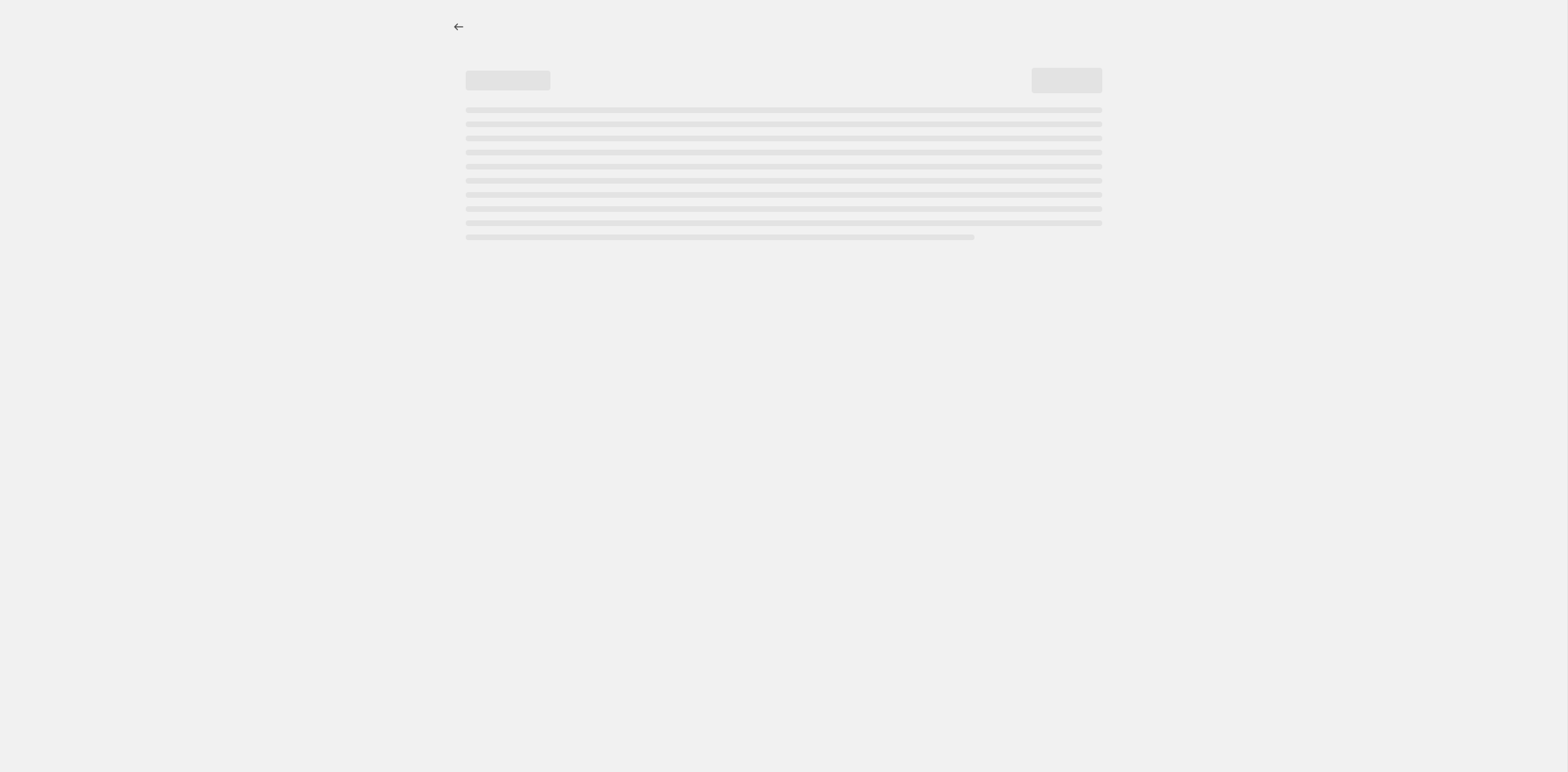
select select "percentage"
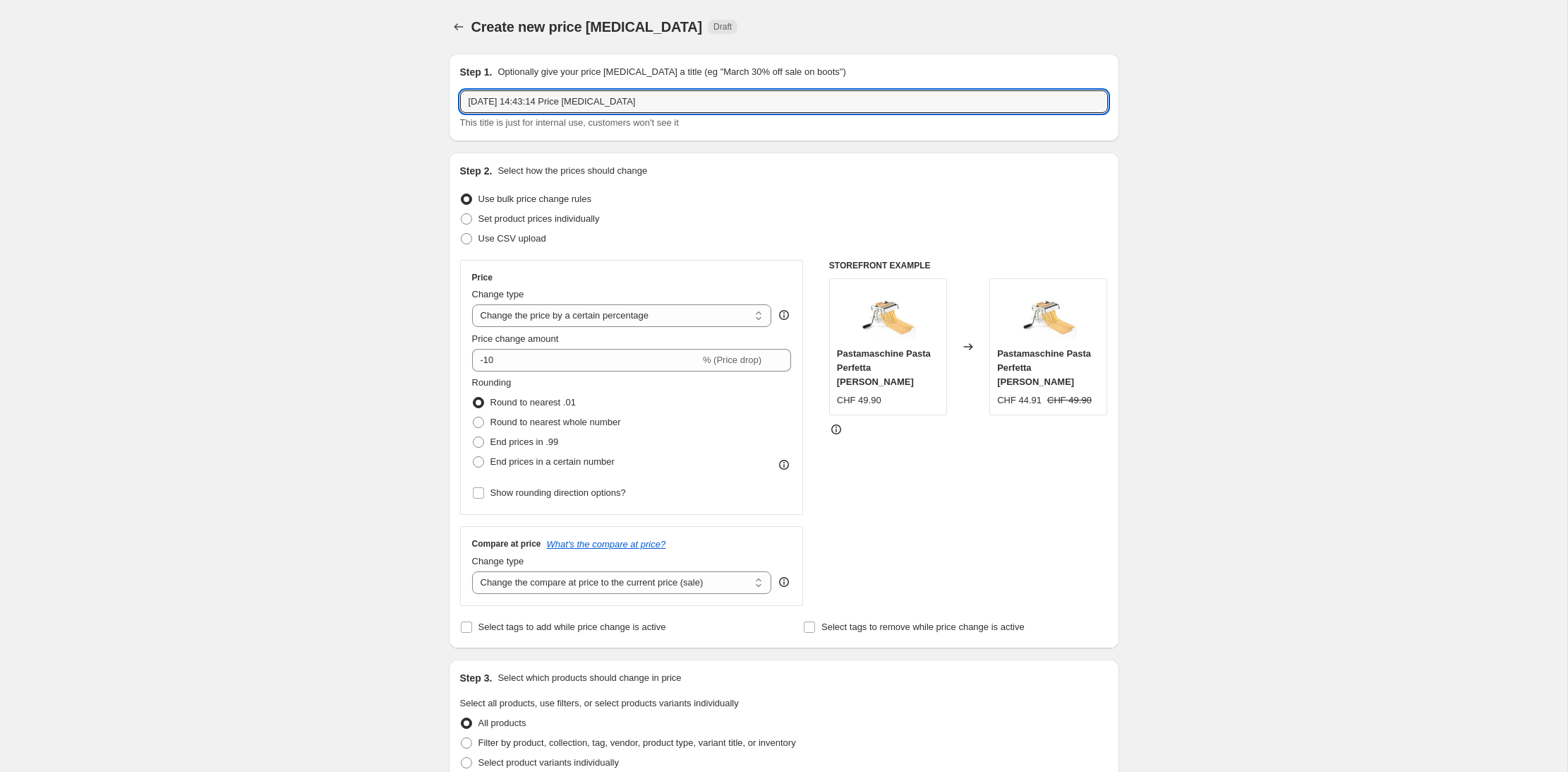
drag, startPoint x: 687, startPoint y: 102, endPoint x: 448, endPoint y: 88, distance: 239.4
click at [453, 82] on div "Step 1. Optionally give your price [MEDICAL_DATA] a title (eg "March 30% off sa…" at bounding box center [784, 97] width 670 height 87
type input "Outdoor BBQ Collection Le Creuset"
click at [471, 218] on span at bounding box center [466, 219] width 12 height 12
click at [461, 214] on input "Set product prices individually" at bounding box center [460, 213] width 1 height 1
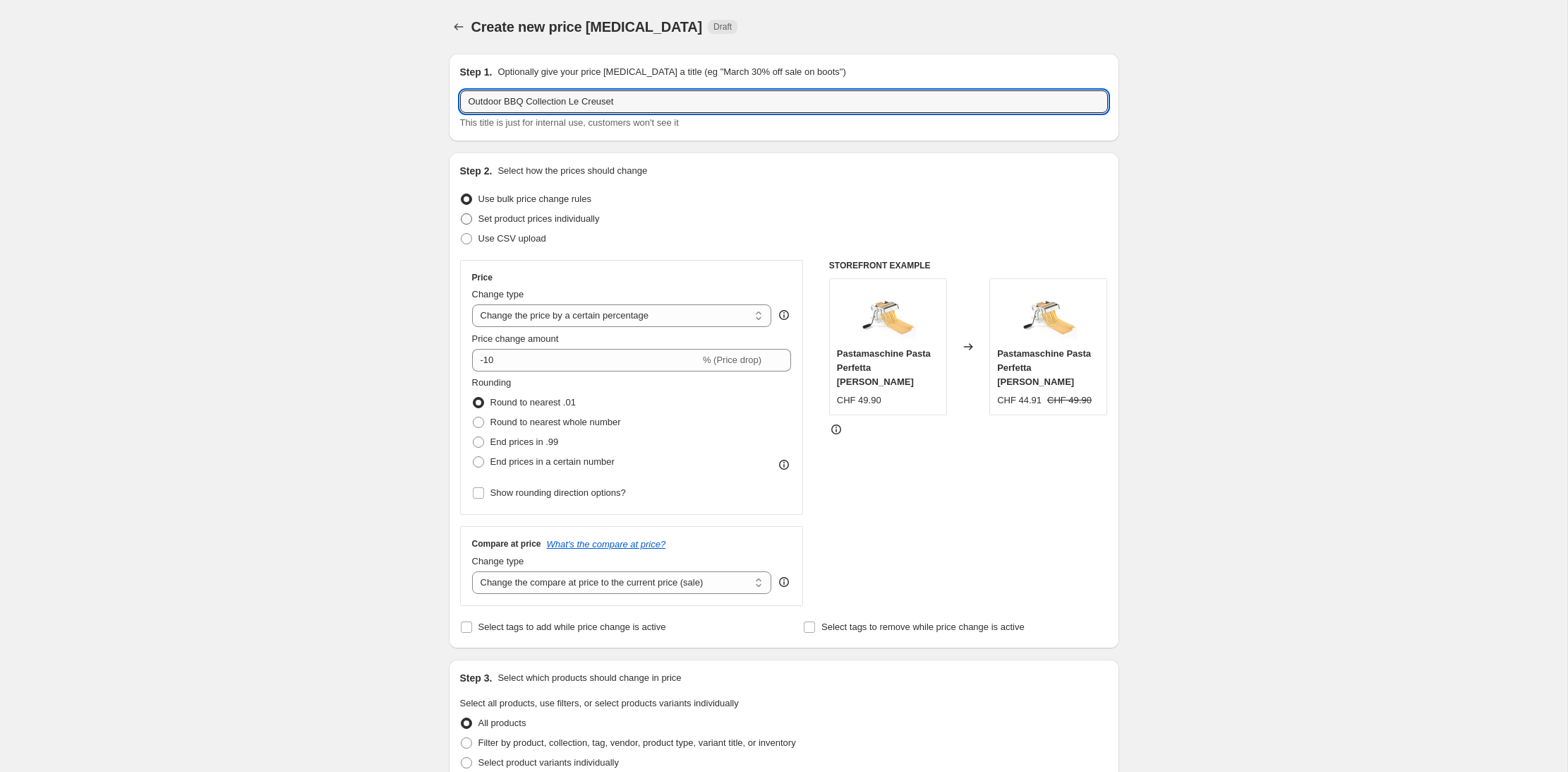
radio input "true"
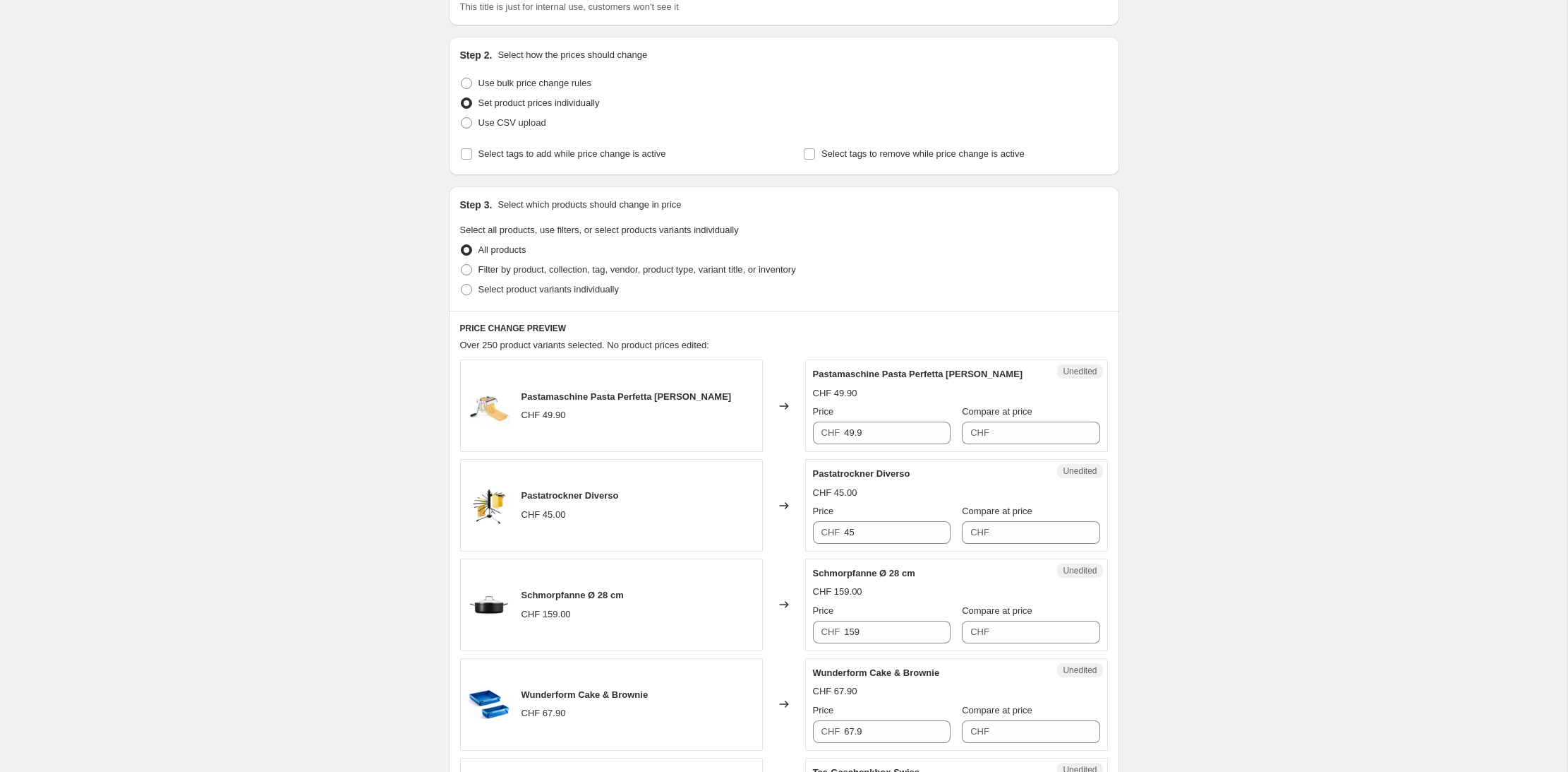
scroll to position [118, 0]
click at [471, 286] on span at bounding box center [466, 287] width 12 height 12
click at [461, 282] on input "Select product variants individually" at bounding box center [460, 282] width 1 height 1
radio input "true"
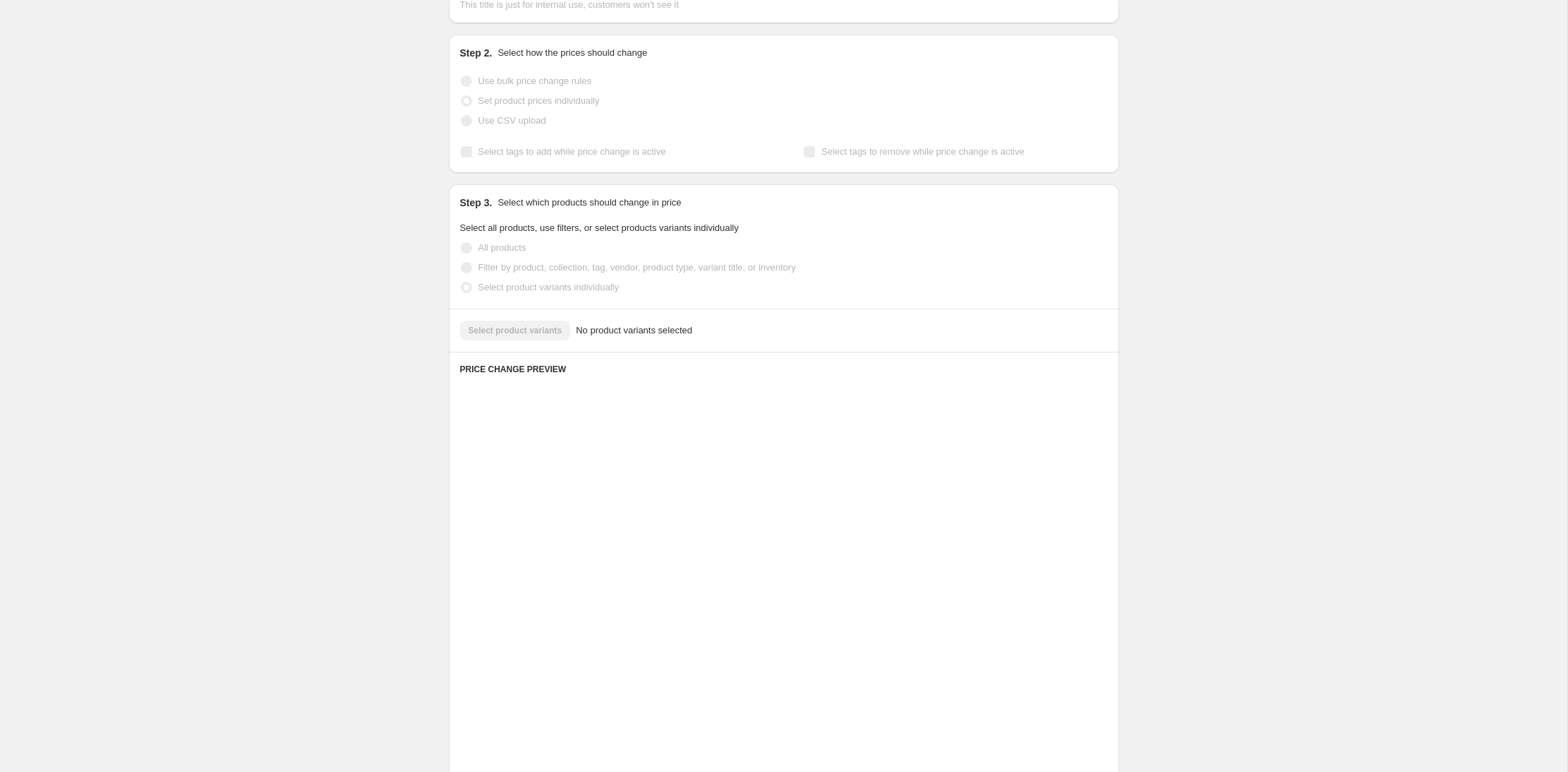
scroll to position [0, 0]
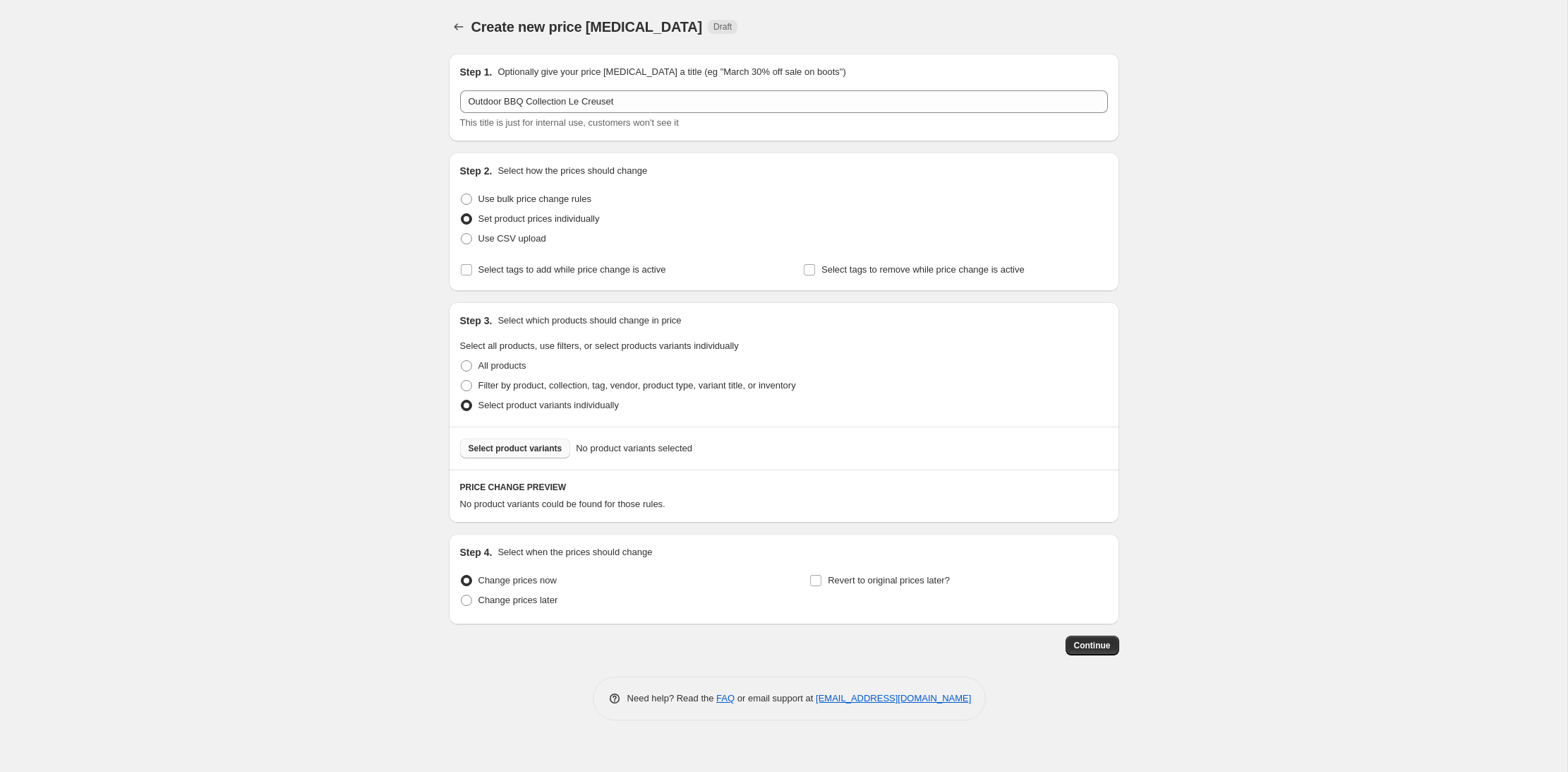
click at [546, 452] on span "Select product variants" at bounding box center [515, 448] width 94 height 12
click at [471, 385] on span at bounding box center [466, 385] width 12 height 12
click at [461, 381] on input "Filter by product, collection, tag, vendor, product type, variant title, or inv…" at bounding box center [460, 380] width 1 height 1
radio input "true"
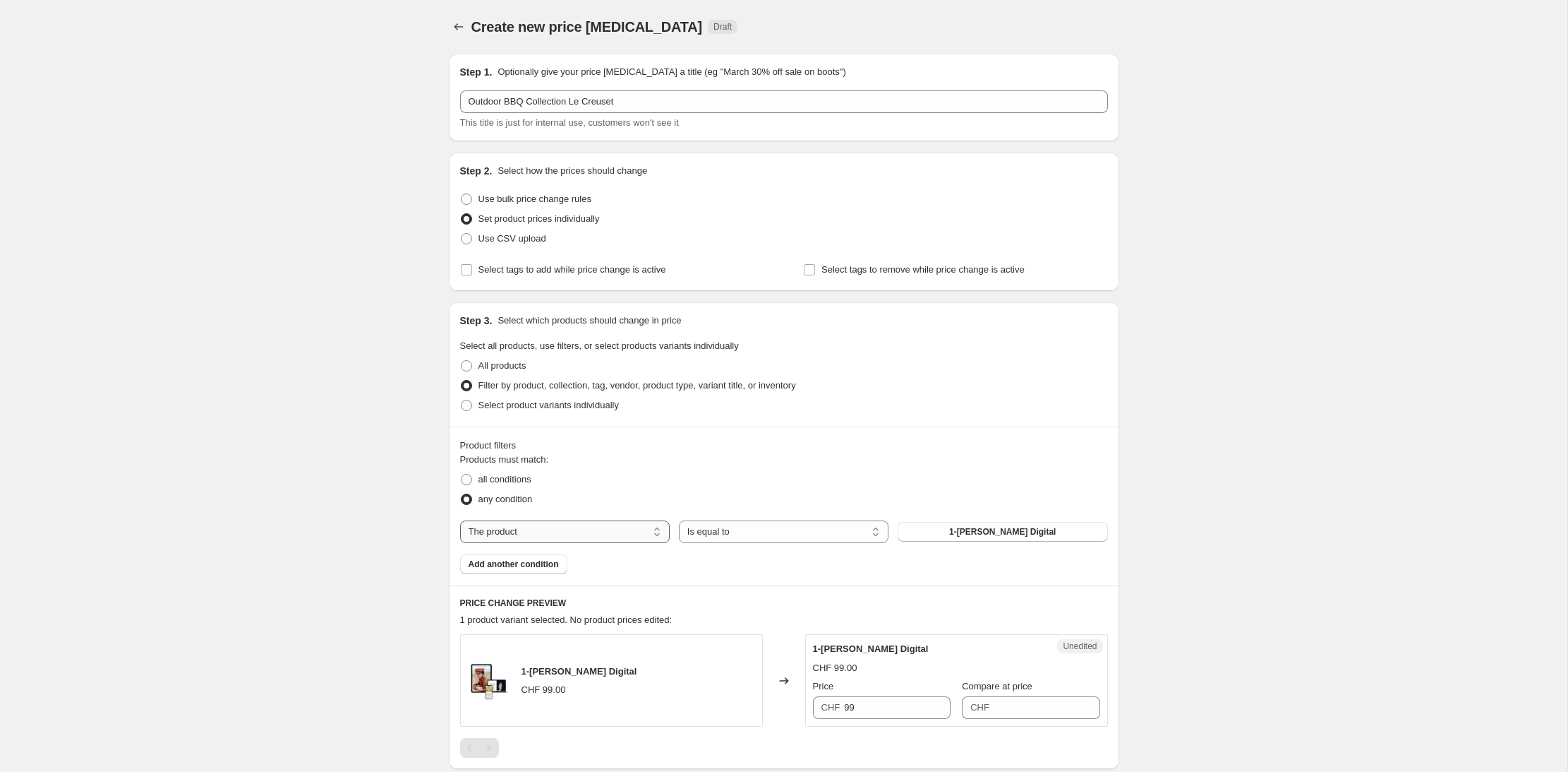
click at [627, 535] on select "The product The product's collection The product's tag The product's vendor The…" at bounding box center [564, 532] width 209 height 23
select select "title"
click at [844, 534] on select "Is equal to Is not equal to Contains" at bounding box center [783, 532] width 209 height 23
select select "contains"
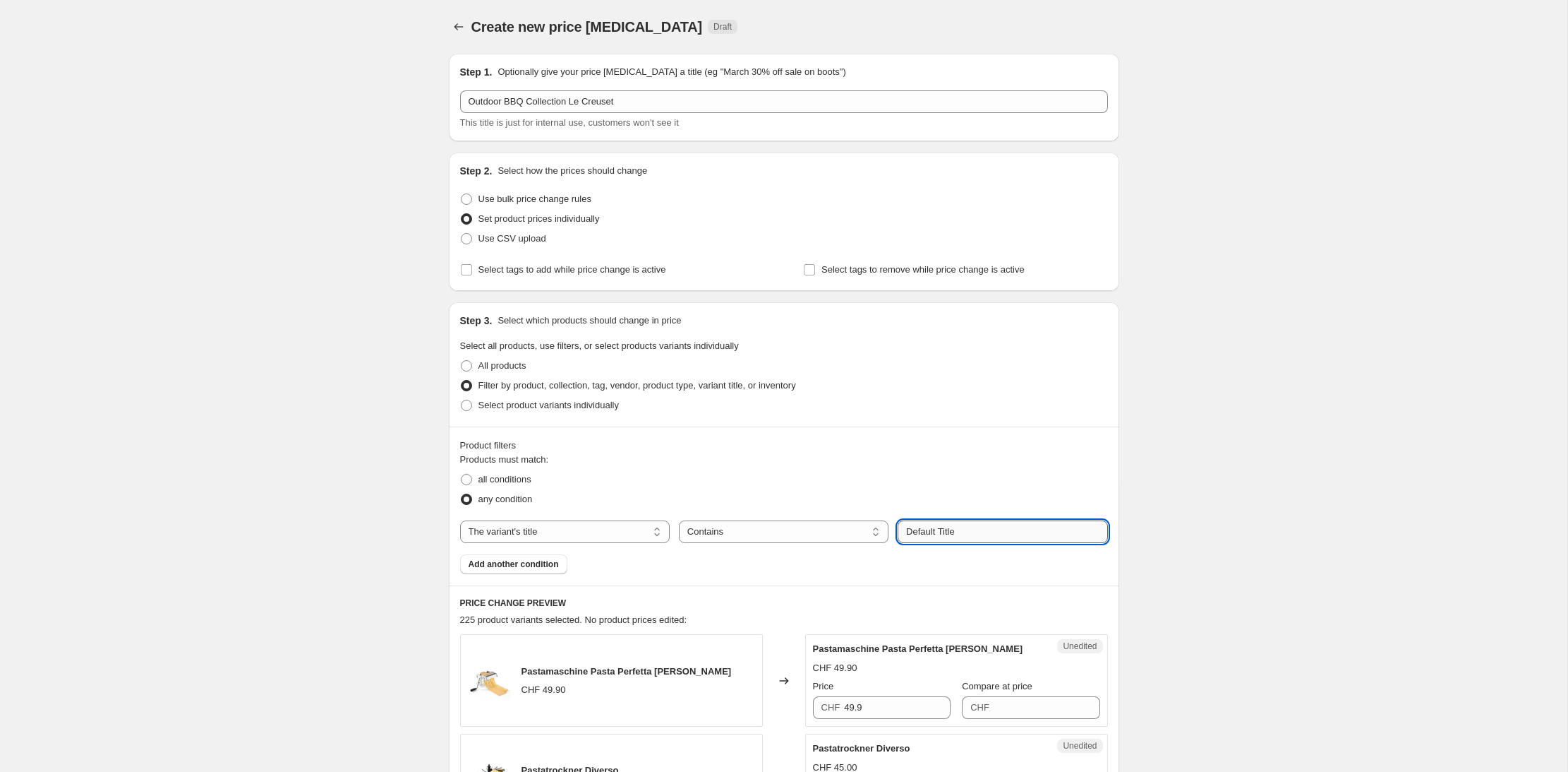
click at [944, 531] on input "Default Title" at bounding box center [1002, 532] width 209 height 23
drag, startPoint x: 982, startPoint y: 532, endPoint x: 887, endPoint y: 527, distance: 95.1
click at [887, 527] on div "The product The product's collection The product's tag The product's vendor The…" at bounding box center [783, 532] width 648 height 23
type input "B"
type input "BBQ Outdoor"
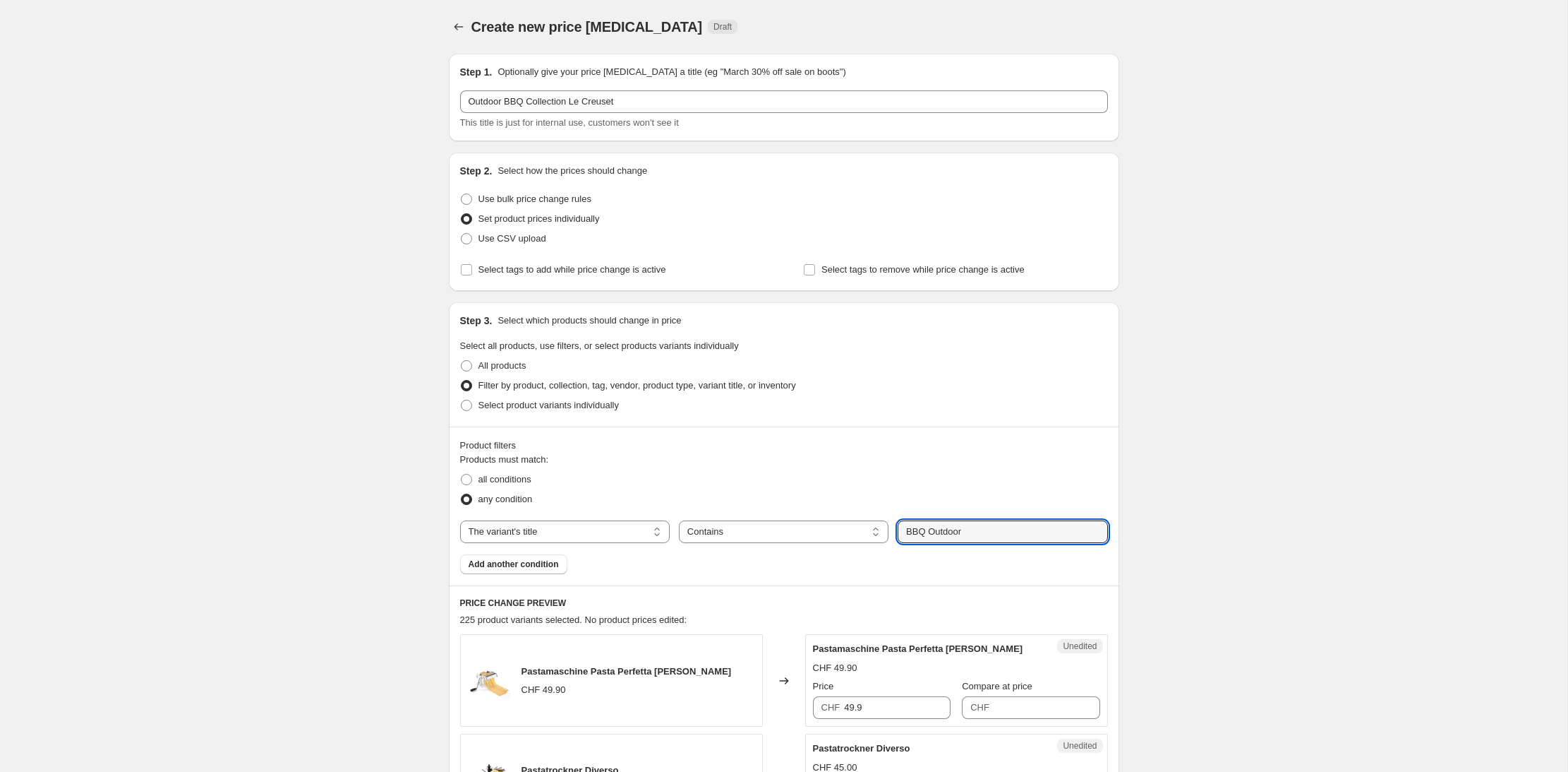
click at [933, 475] on div "all conditions" at bounding box center [783, 479] width 648 height 19
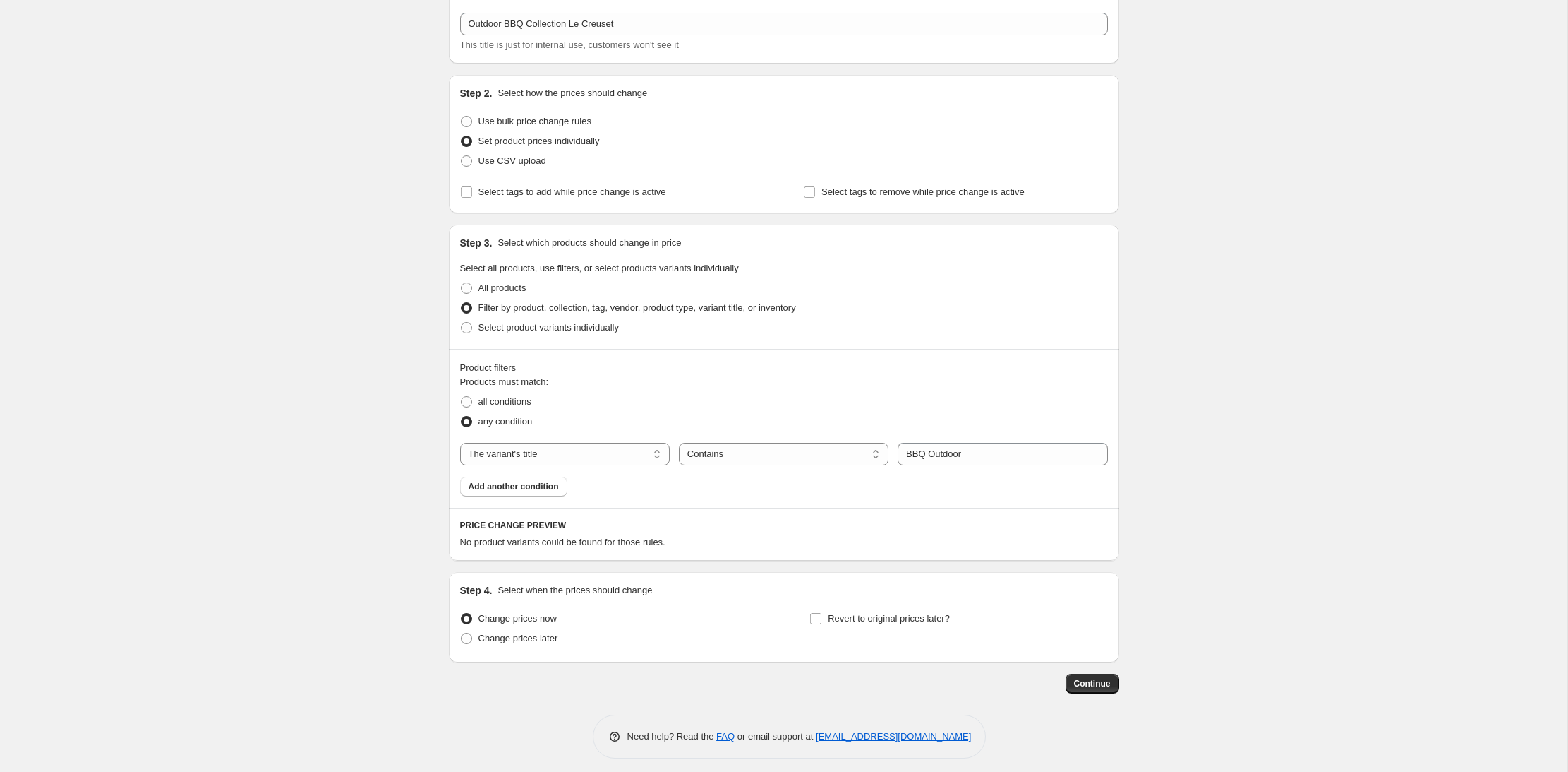
scroll to position [86, 0]
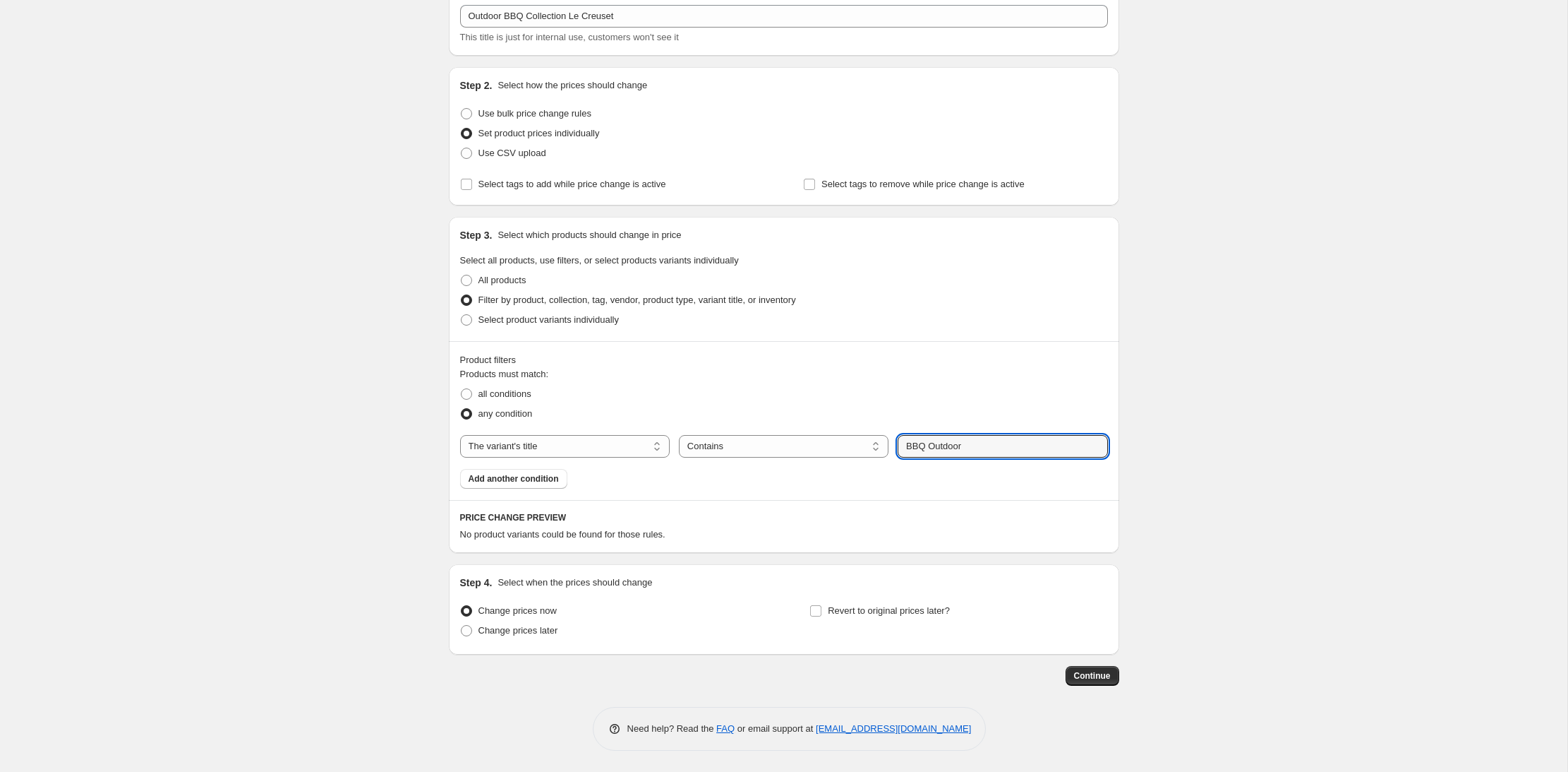
drag, startPoint x: 978, startPoint y: 447, endPoint x: 433, endPoint y: 187, distance: 603.8
click at [885, 443] on div "The product The product's collection The product's tag The product's vendor The…" at bounding box center [783, 446] width 648 height 23
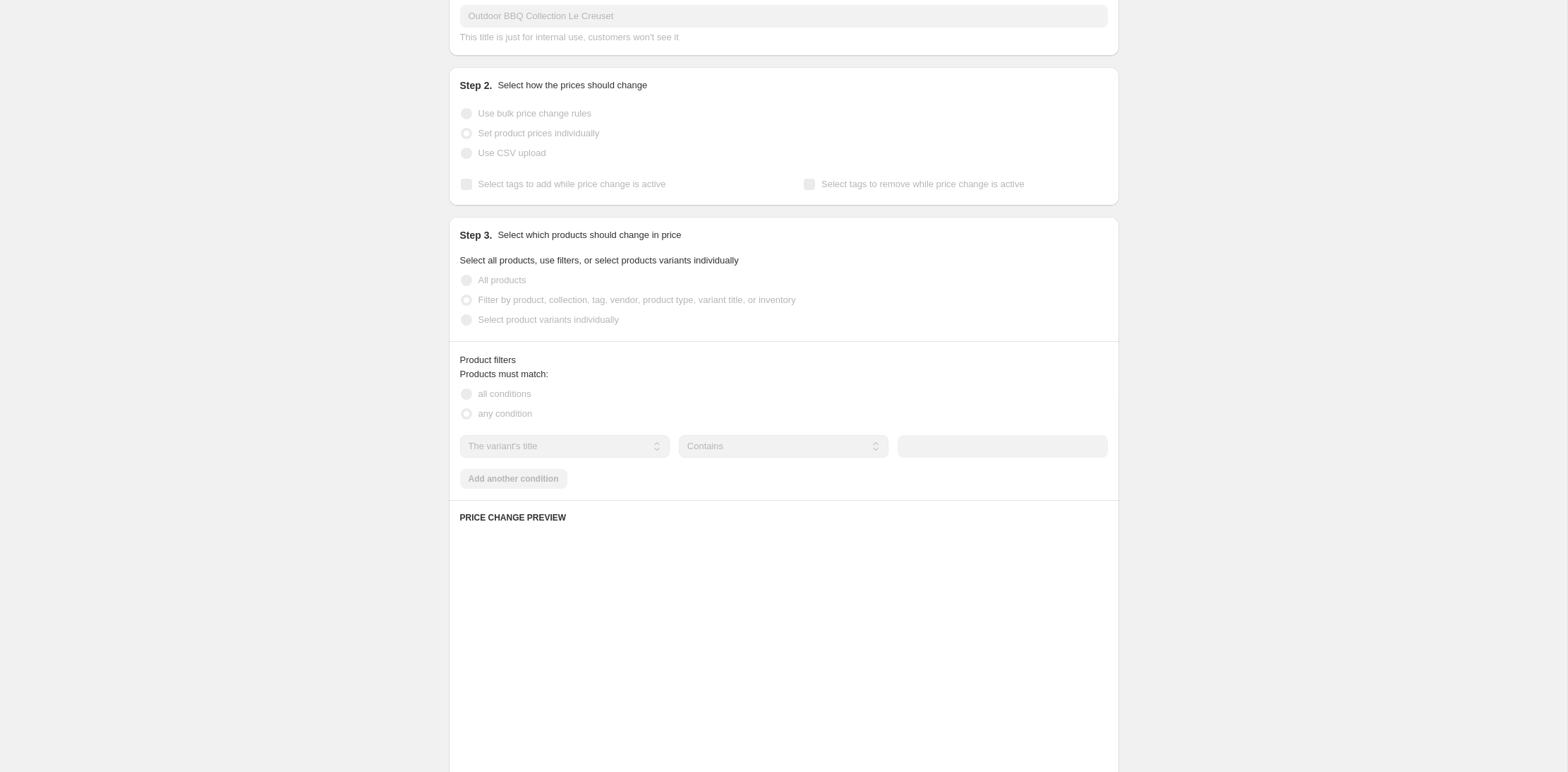
click at [469, 320] on span at bounding box center [466, 320] width 12 height 12
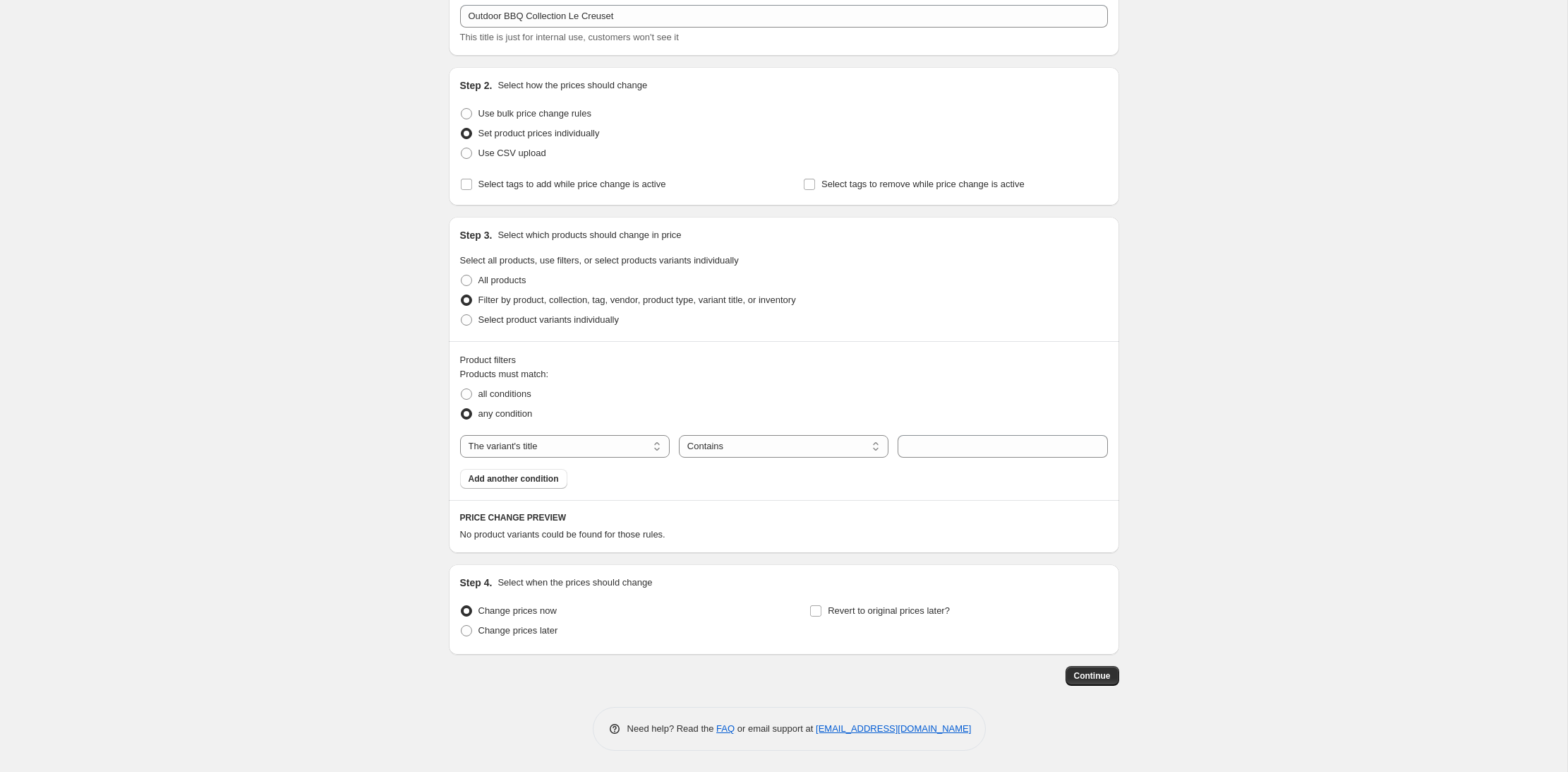
click at [458, 319] on div "Step 3. Select which products should change in price Select all products, use f…" at bounding box center [784, 279] width 670 height 125
click at [465, 319] on span at bounding box center [466, 320] width 12 height 12
click at [461, 315] on input "Select product variants individually" at bounding box center [460, 314] width 1 height 1
radio input "true"
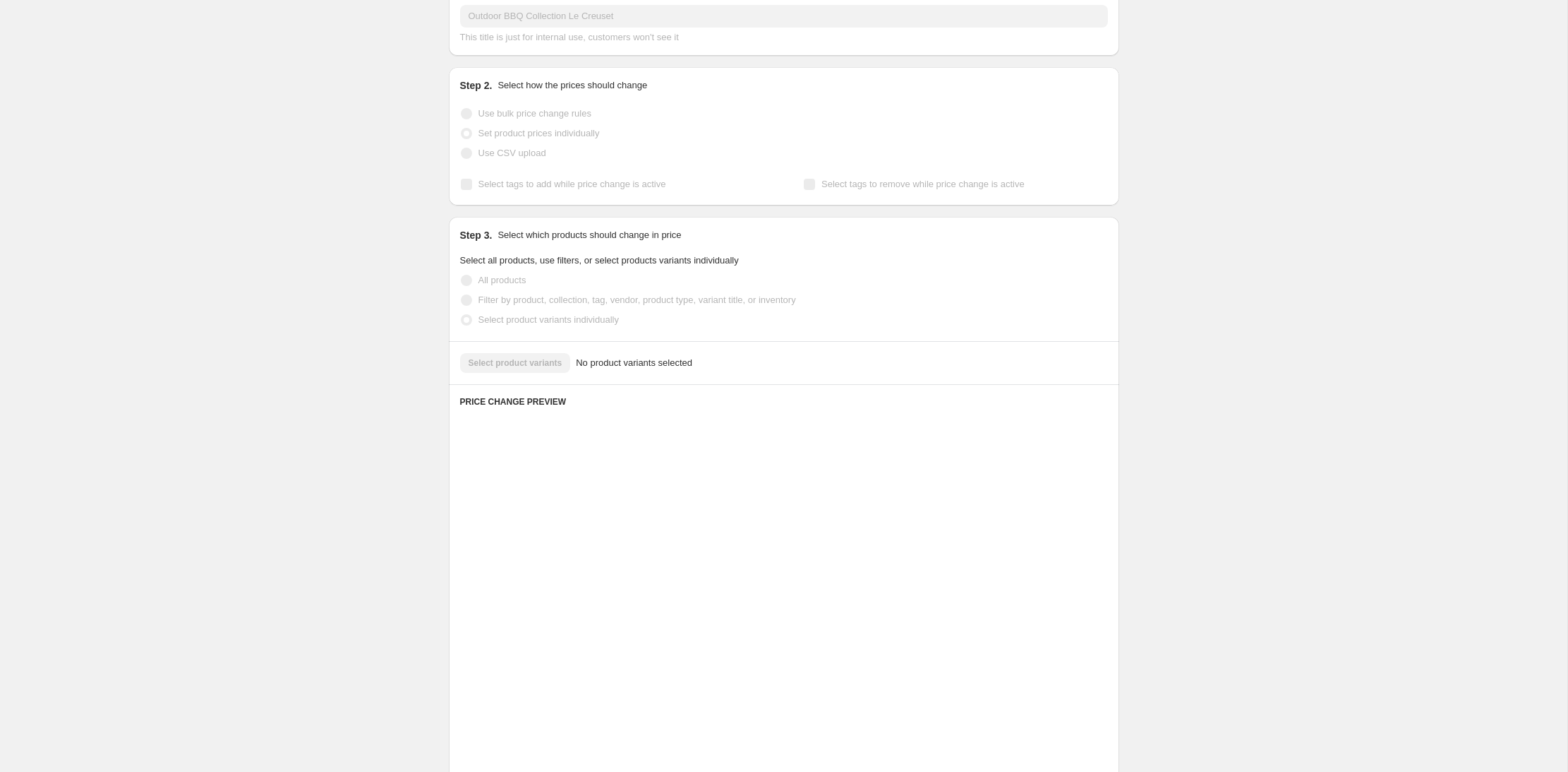
scroll to position [0, 0]
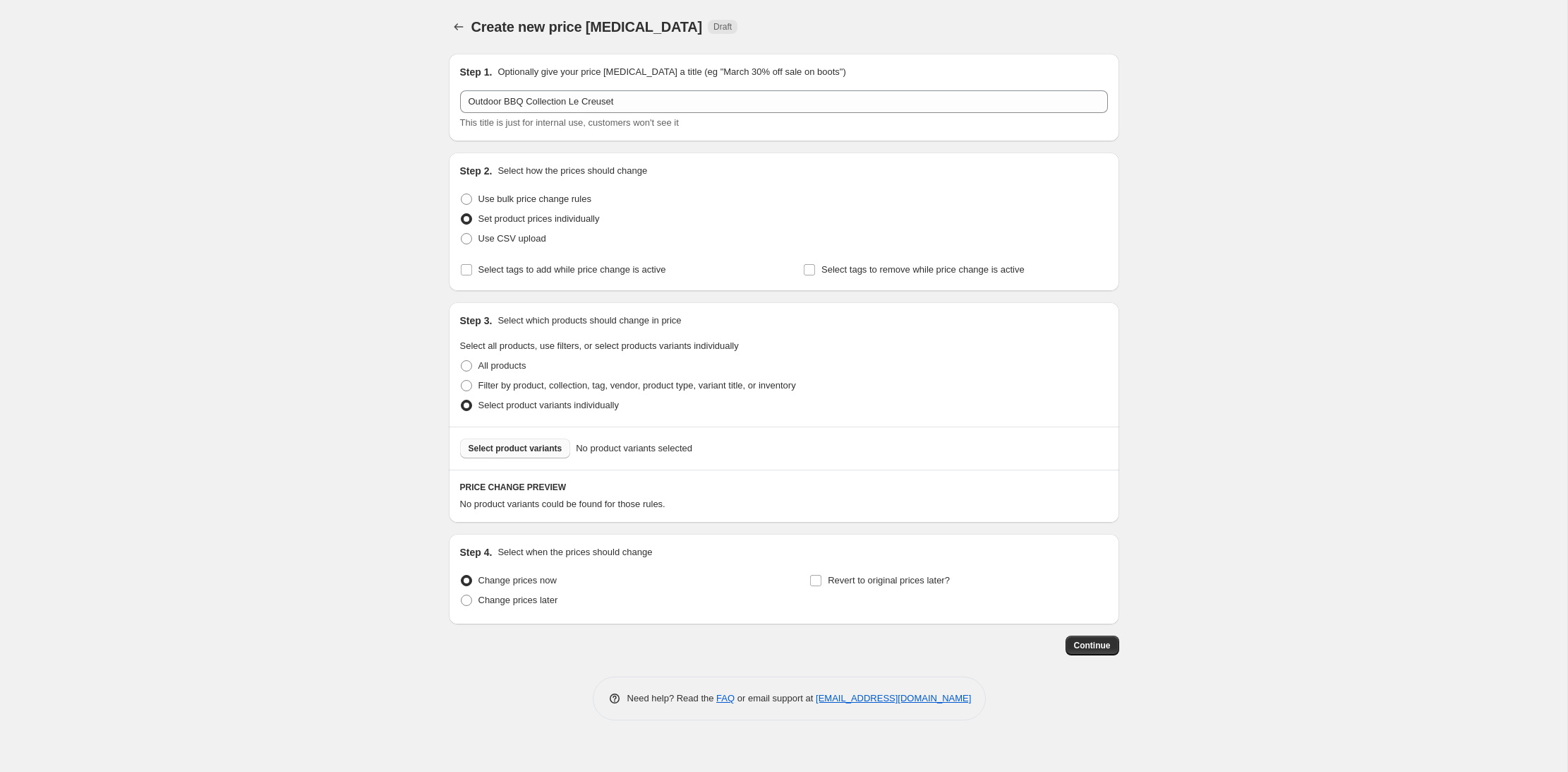
click at [512, 455] on button "Select product variants" at bounding box center [515, 447] width 110 height 19
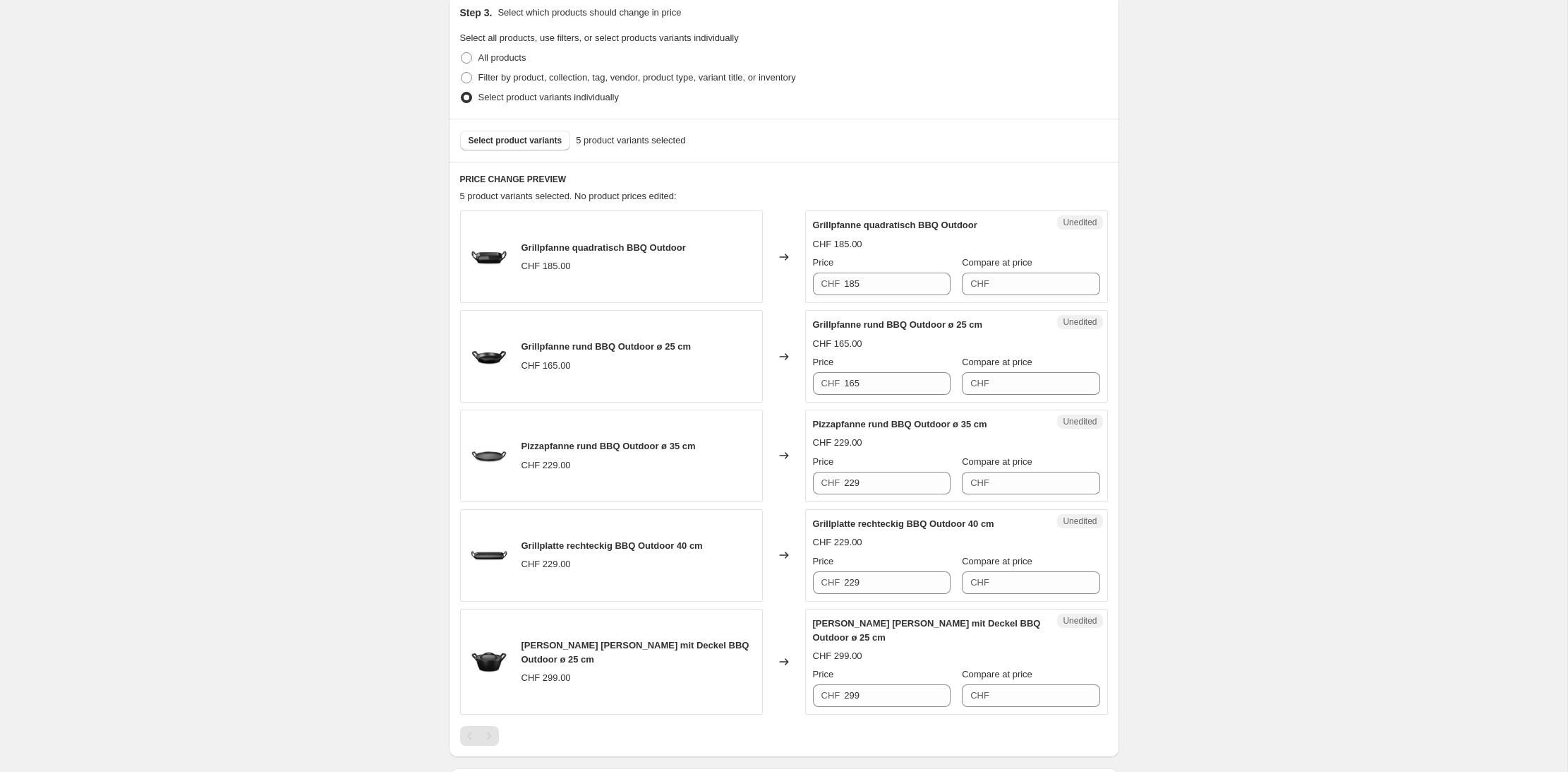
scroll to position [308, 0]
click at [863, 279] on input "185" at bounding box center [897, 282] width 107 height 23
click at [873, 283] on input "185" at bounding box center [897, 282] width 107 height 23
drag, startPoint x: 865, startPoint y: 282, endPoint x: 835, endPoint y: 281, distance: 30.0
click at [835, 281] on div "CHF 185" at bounding box center [881, 282] width 138 height 23
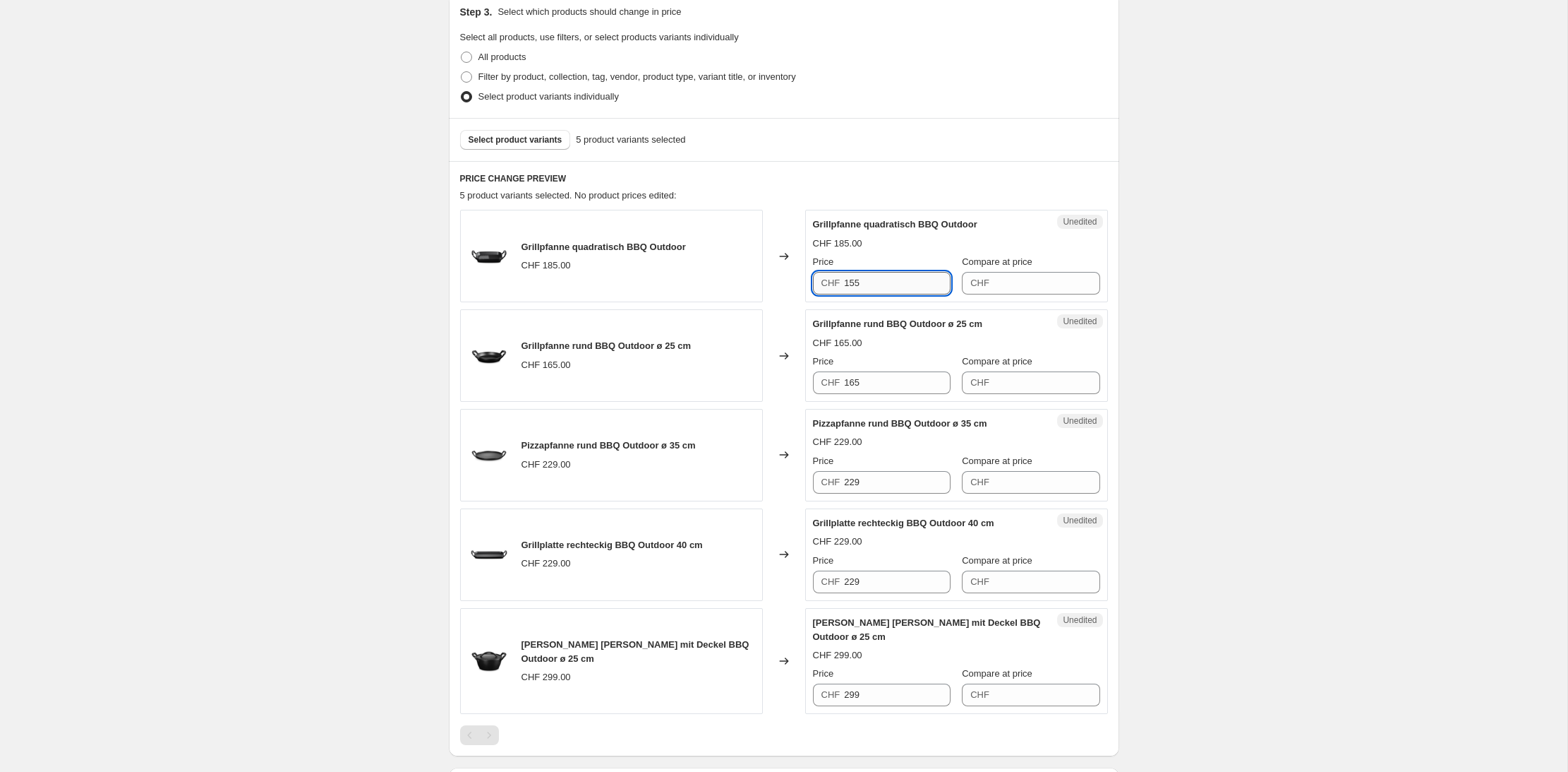
type input "155"
type input "185"
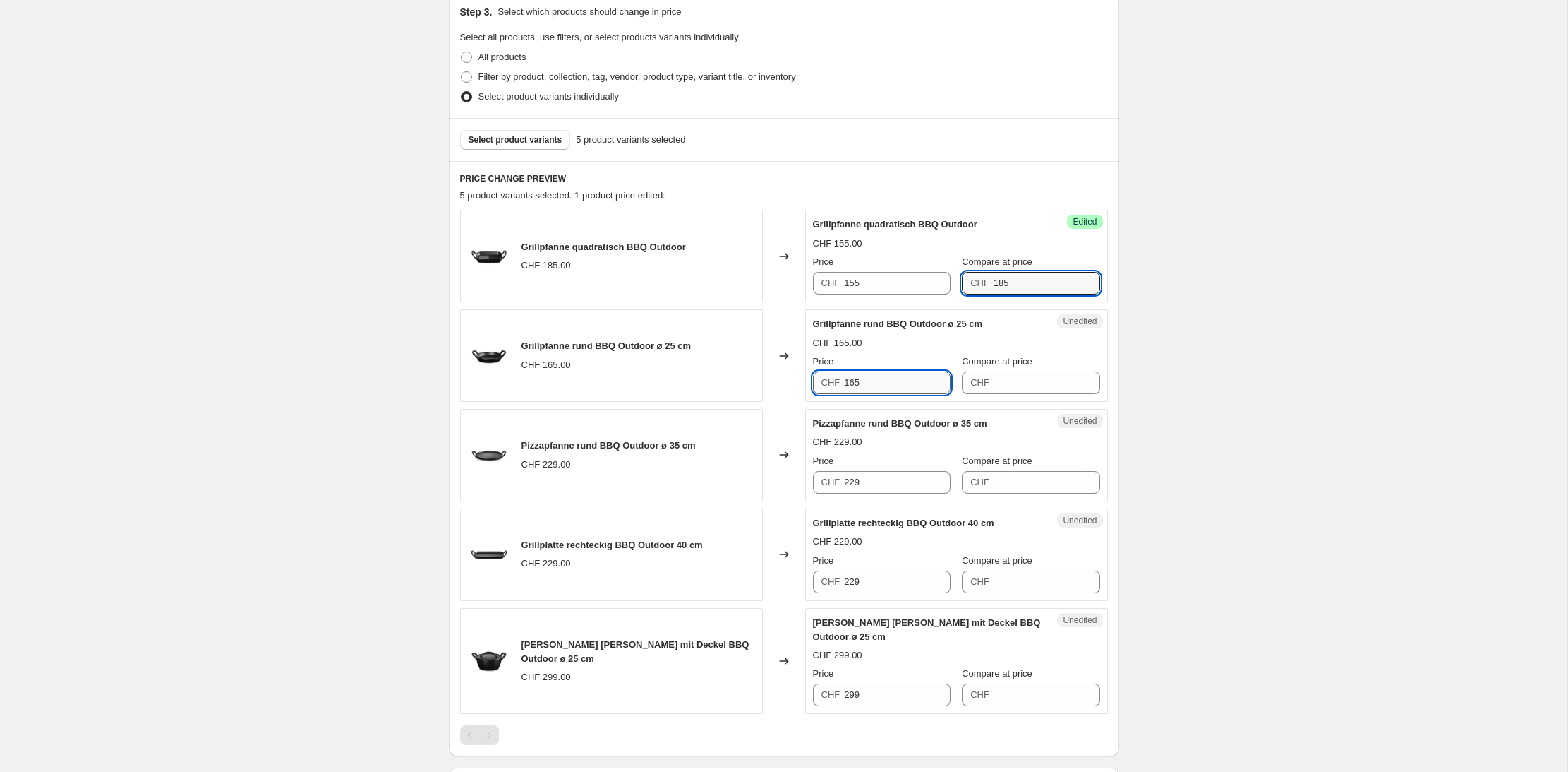
click at [868, 382] on input "165" at bounding box center [897, 382] width 107 height 23
drag, startPoint x: 878, startPoint y: 384, endPoint x: 842, endPoint y: 383, distance: 36.0
click at [842, 383] on div "CHF 165" at bounding box center [881, 382] width 138 height 23
click at [873, 384] on input "165" at bounding box center [897, 382] width 107 height 23
drag, startPoint x: 880, startPoint y: 383, endPoint x: 824, endPoint y: 383, distance: 56.0
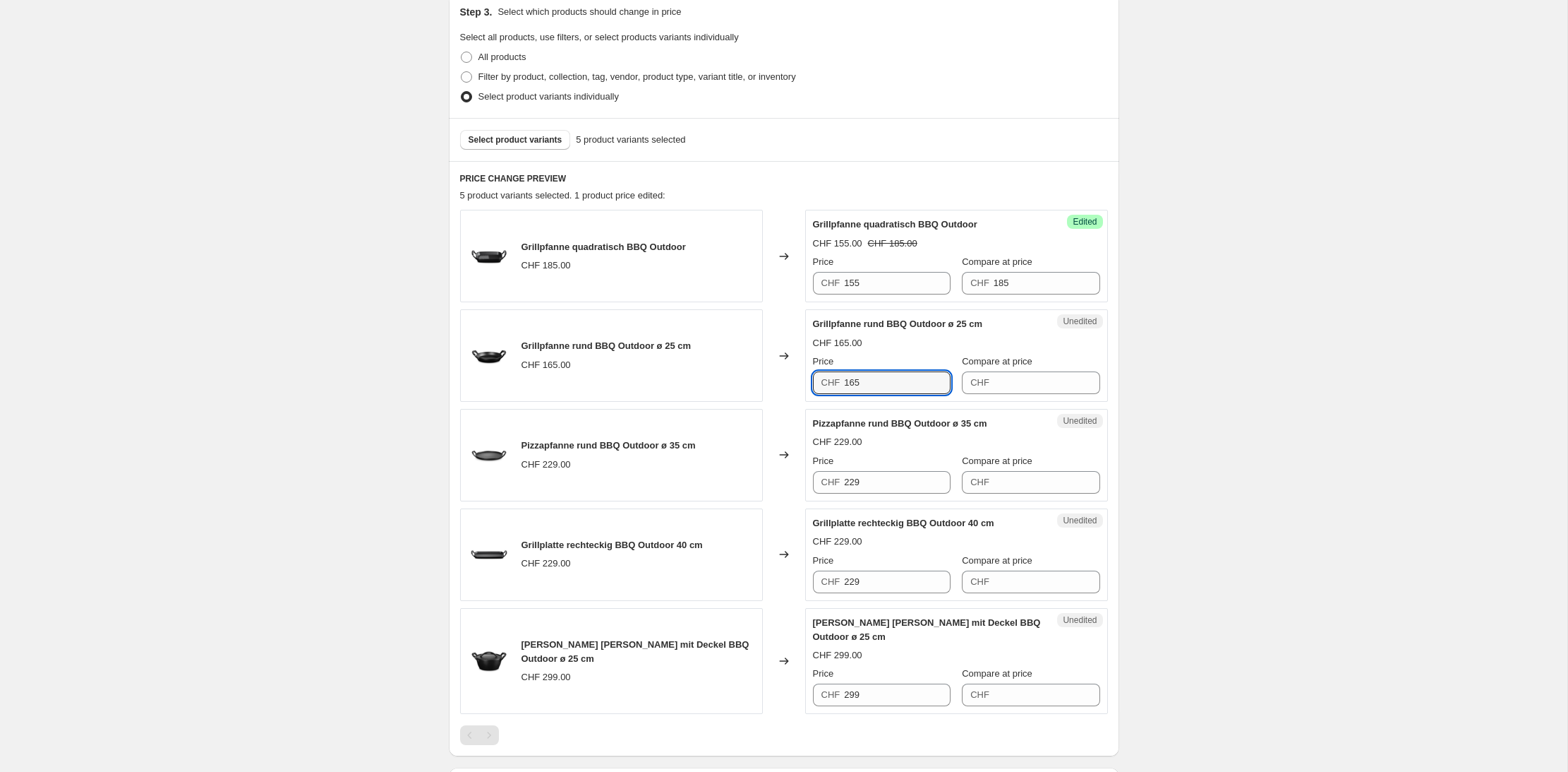
click at [824, 383] on div "CHF 165" at bounding box center [881, 382] width 138 height 23
type input "145"
type input "165"
click at [885, 346] on div "CHF 145.00" at bounding box center [956, 343] width 287 height 14
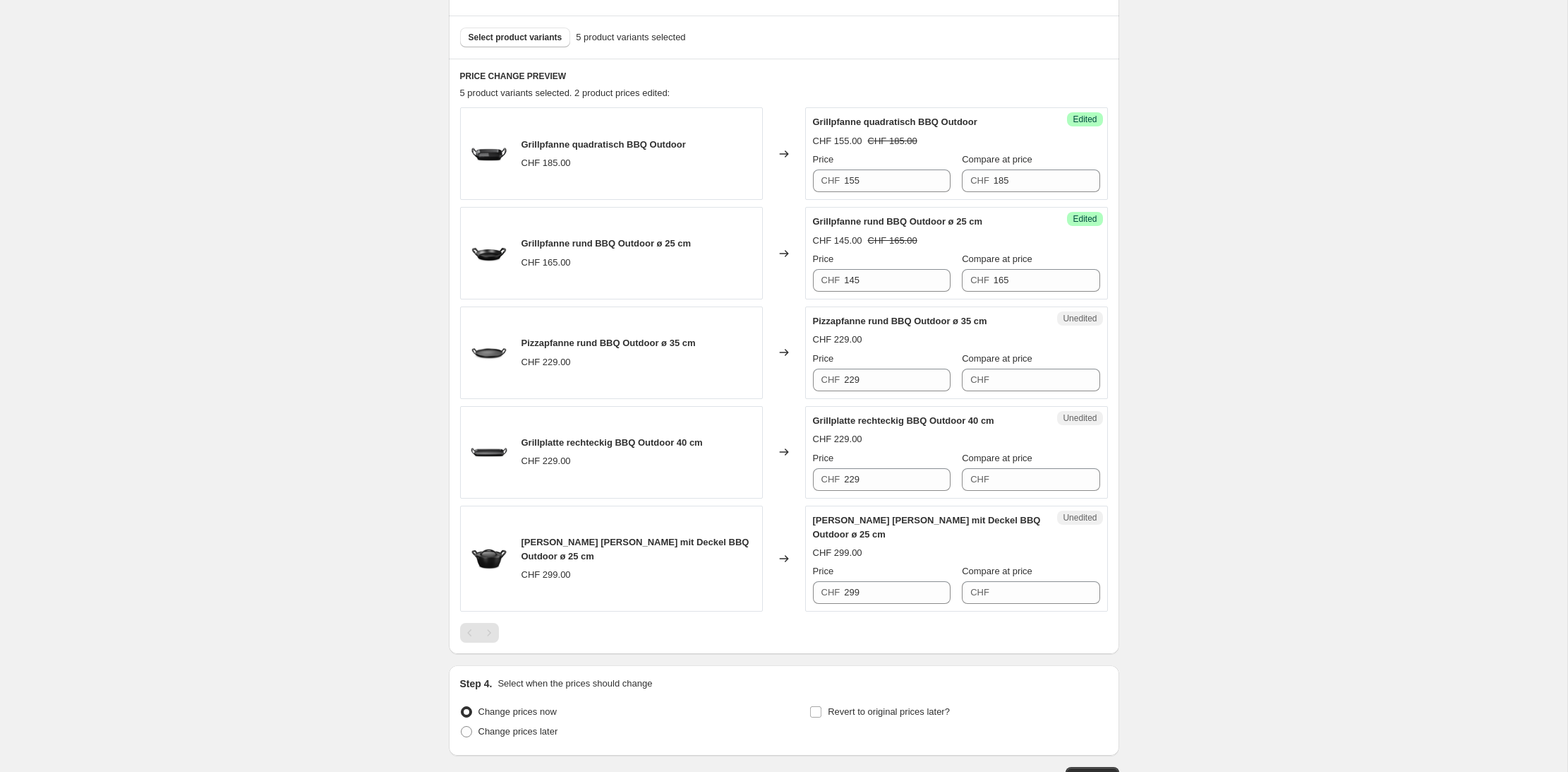
scroll to position [416, 0]
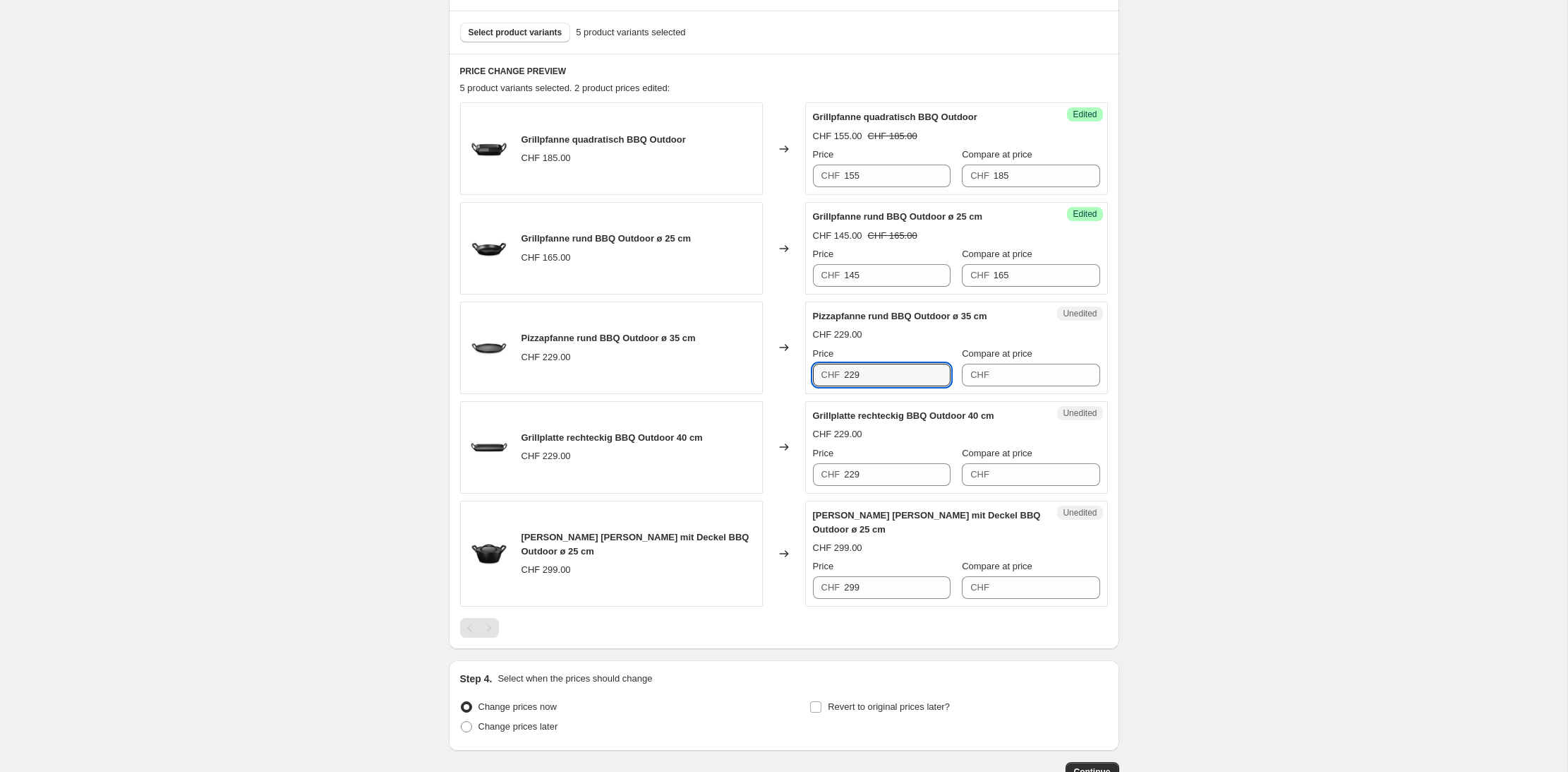
drag, startPoint x: 871, startPoint y: 377, endPoint x: 831, endPoint y: 374, distance: 40.1
click at [831, 374] on div "CHF 229" at bounding box center [881, 374] width 138 height 23
type input "189"
type input "229"
click at [874, 471] on input "229" at bounding box center [897, 474] width 107 height 23
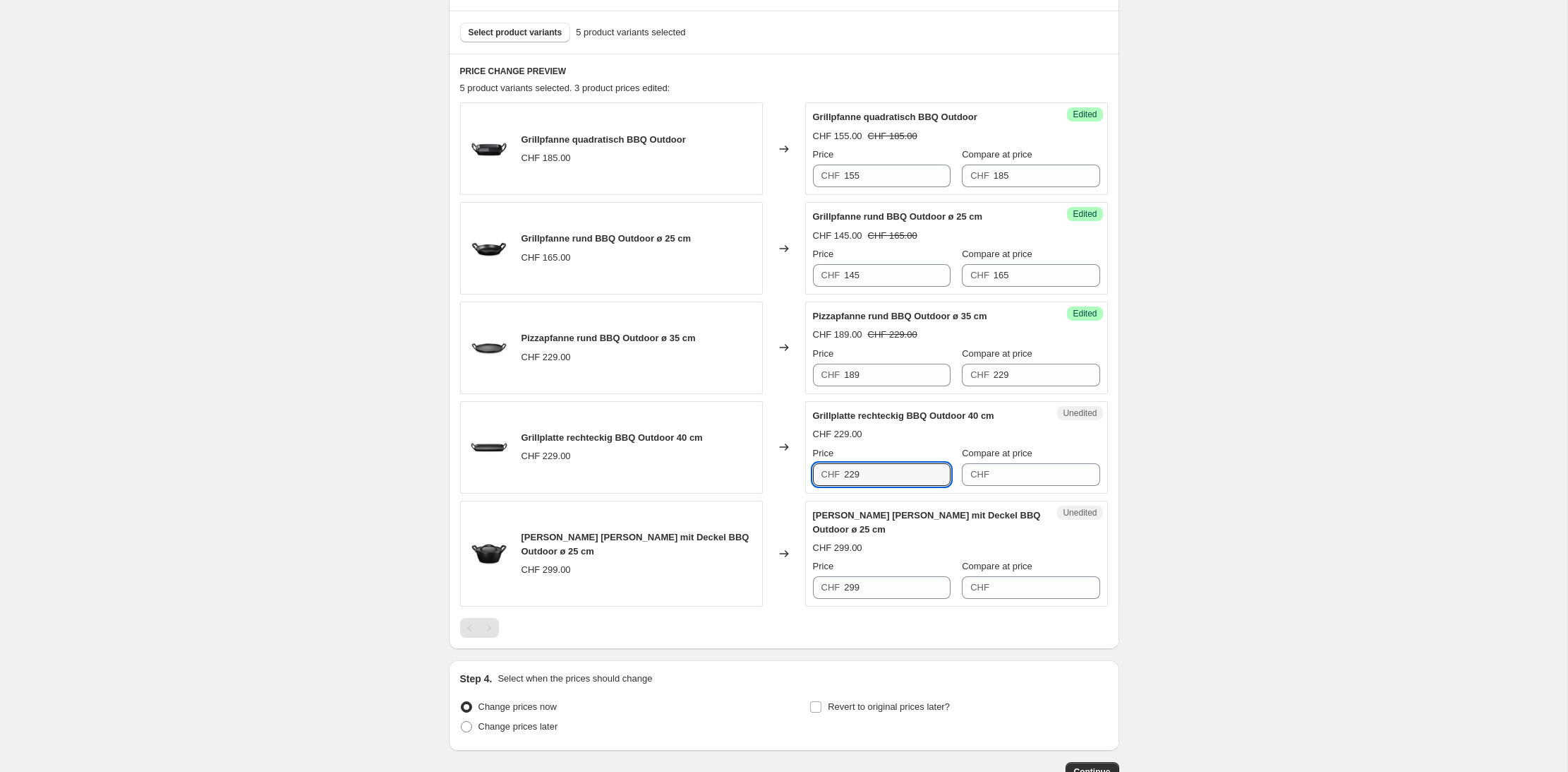
drag, startPoint x: 874, startPoint y: 478, endPoint x: 840, endPoint y: 475, distance: 34.1
click at [840, 475] on div "CHF 229" at bounding box center [881, 474] width 138 height 23
type input "189"
type input "229"
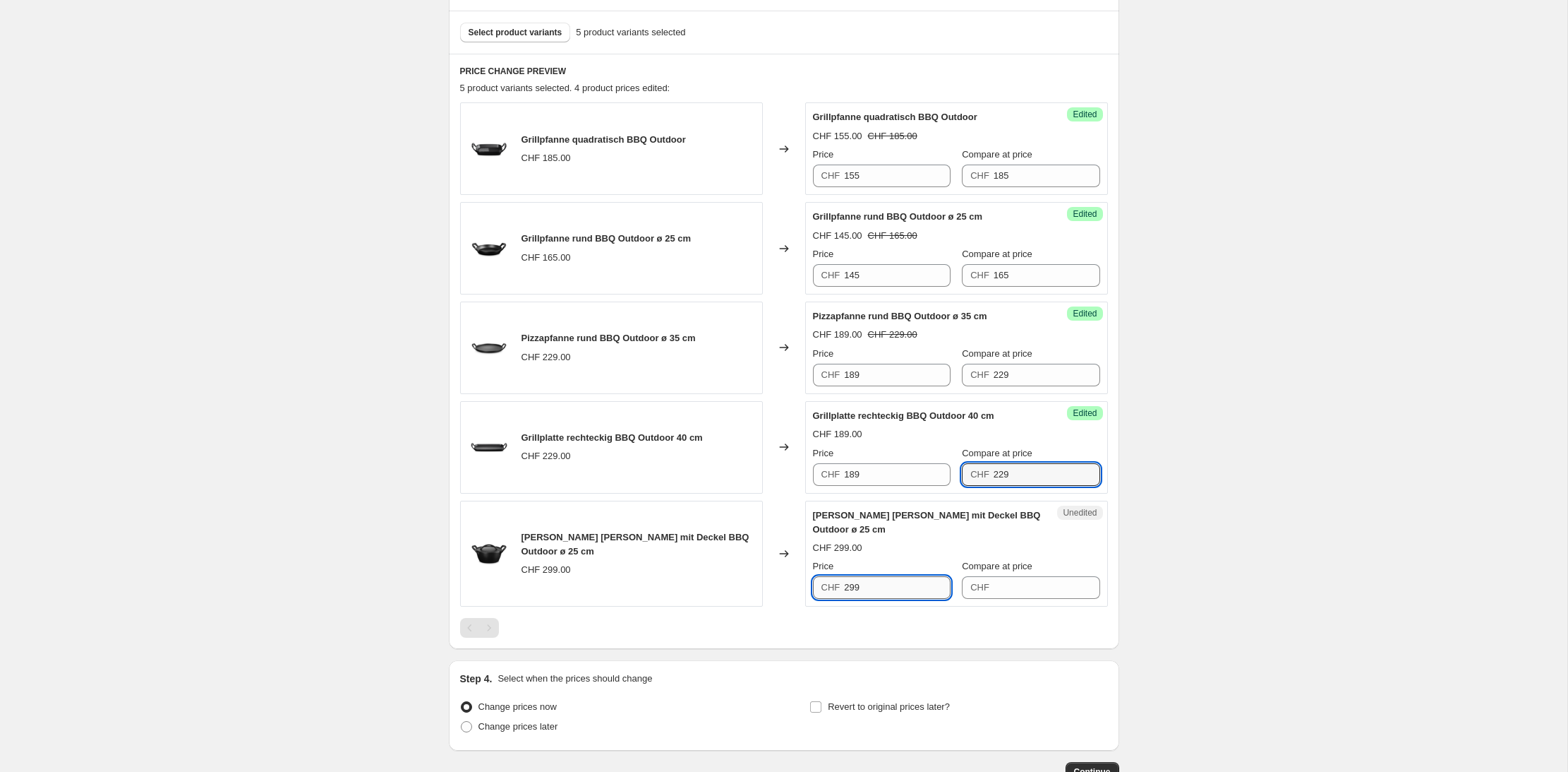
click at [877, 580] on input "299" at bounding box center [897, 587] width 107 height 23
drag, startPoint x: 873, startPoint y: 576, endPoint x: 823, endPoint y: 574, distance: 50.0
click at [823, 576] on div "CHF 299" at bounding box center [881, 587] width 138 height 23
type input "229"
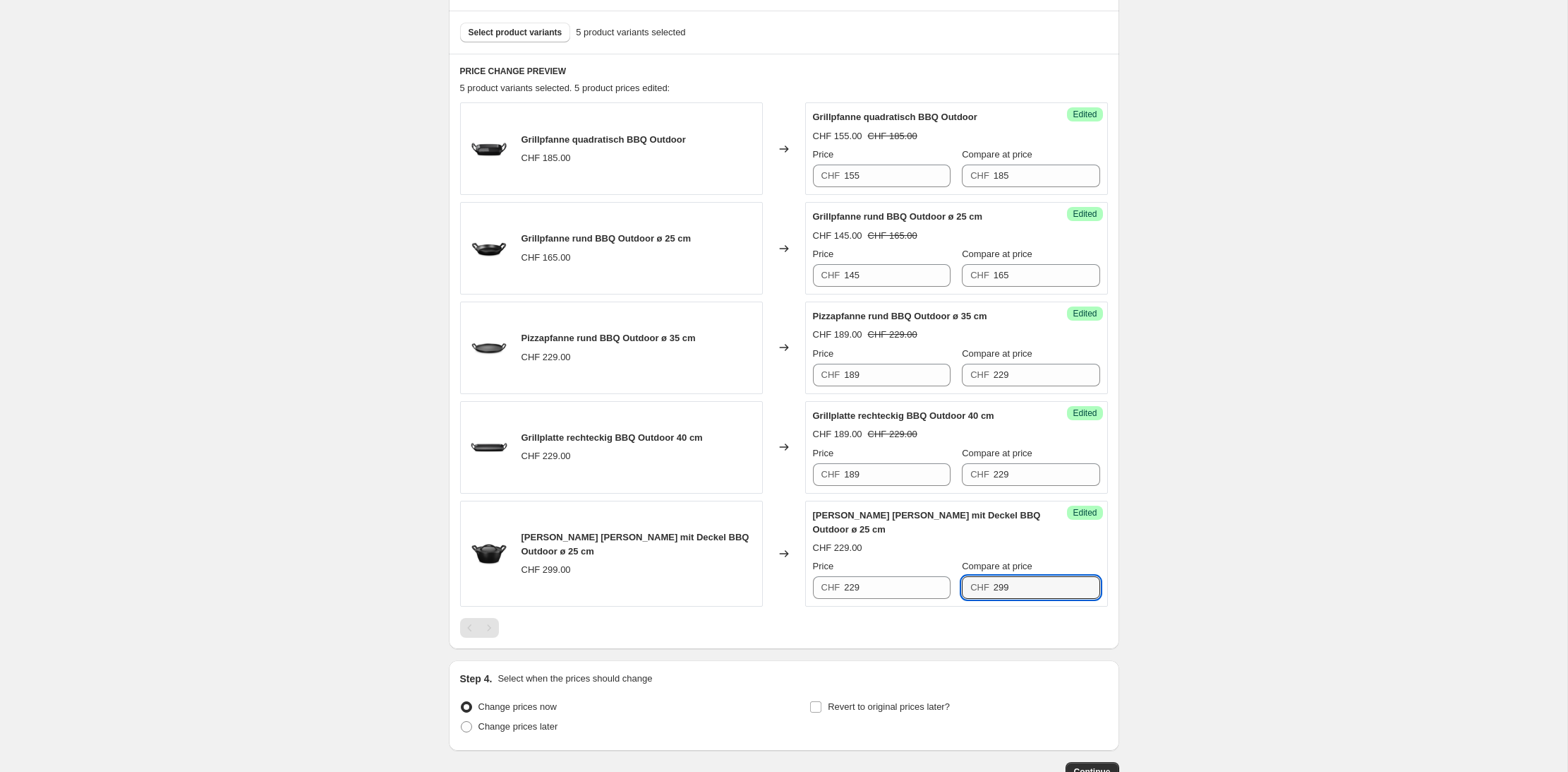
type input "299"
click at [870, 618] on div at bounding box center [783, 627] width 648 height 19
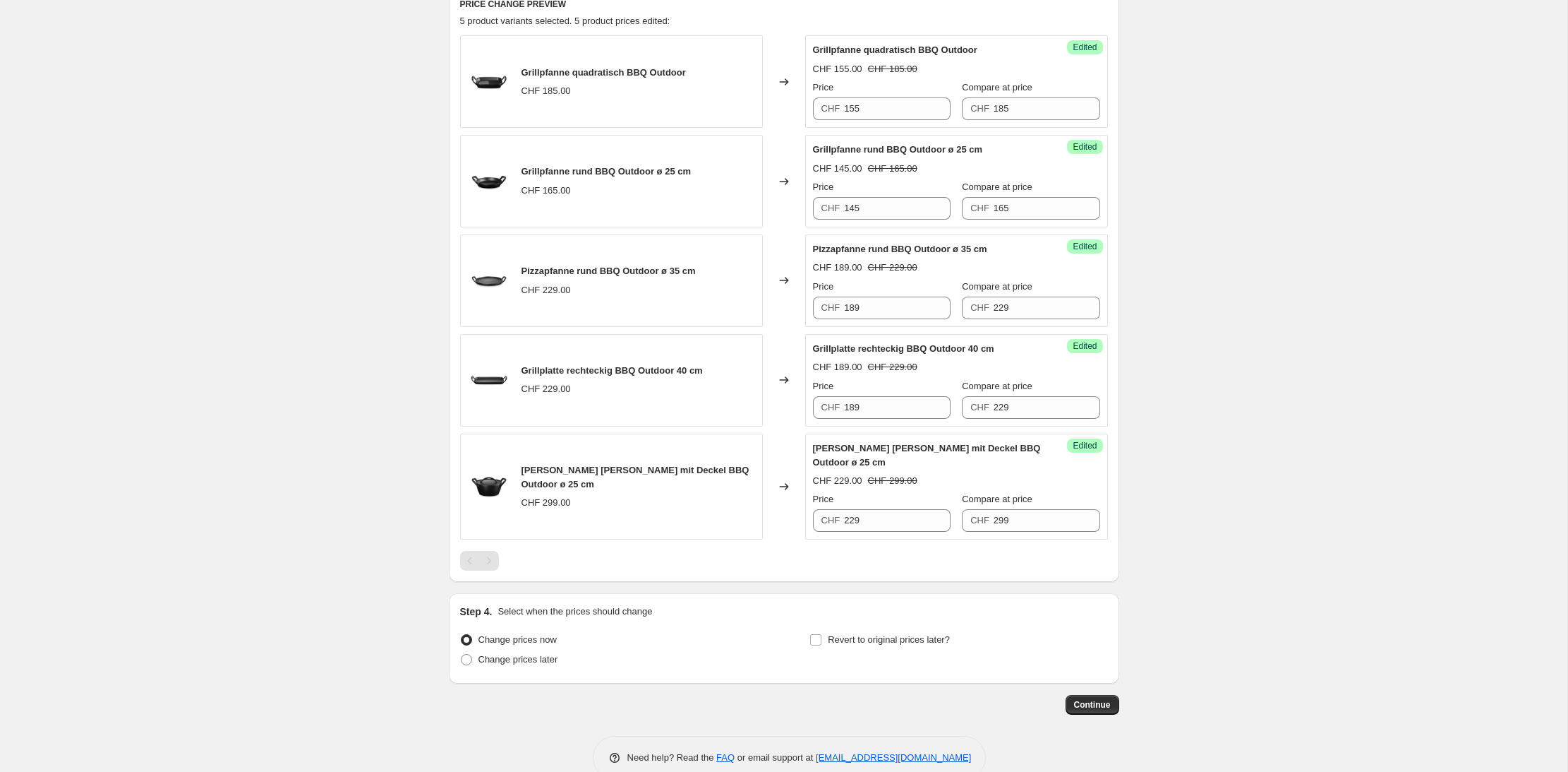
scroll to position [498, 0]
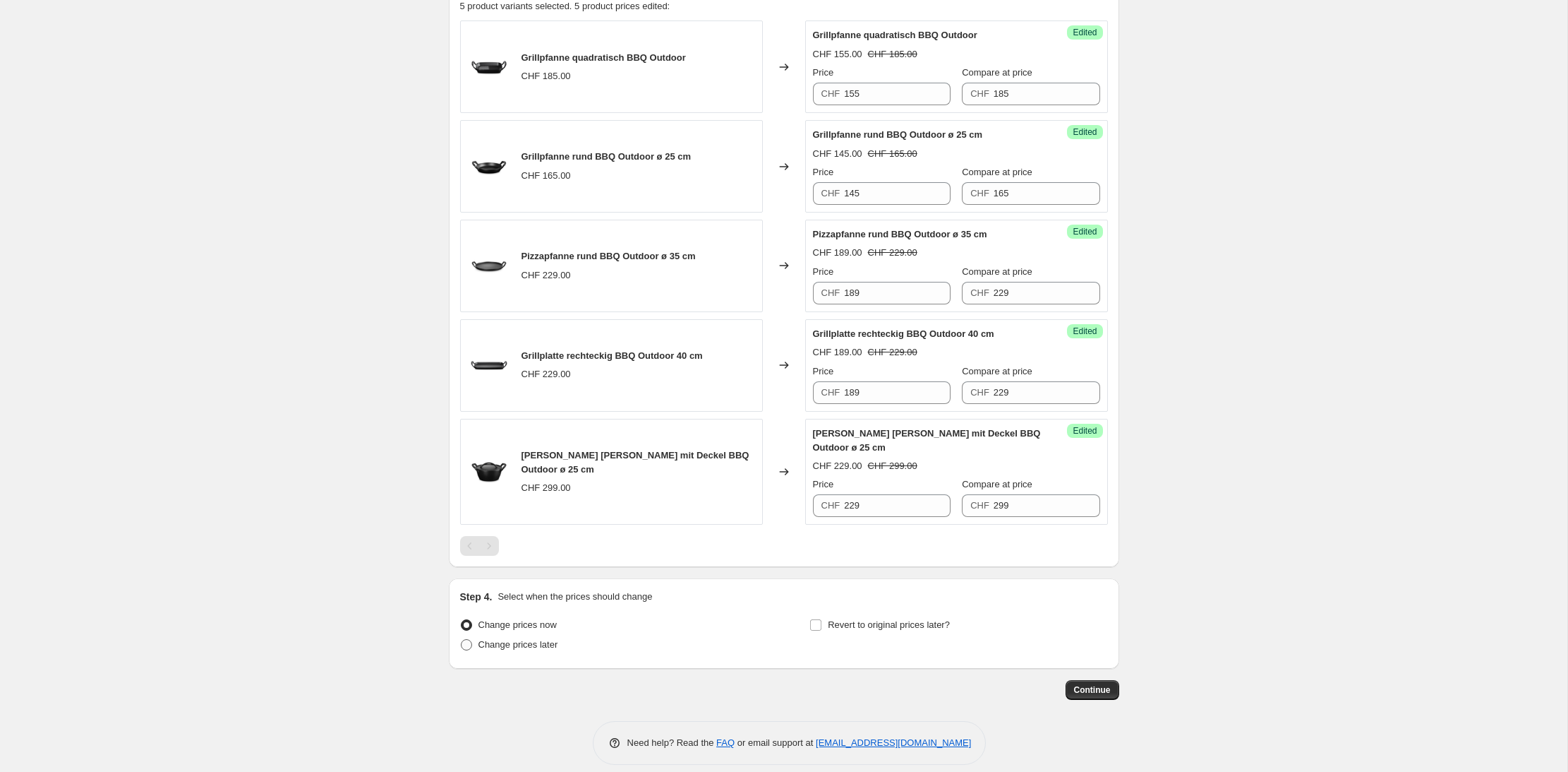
click at [469, 639] on span at bounding box center [466, 644] width 12 height 12
click at [461, 639] on input "Change prices later" at bounding box center [460, 639] width 1 height 1
radio input "true"
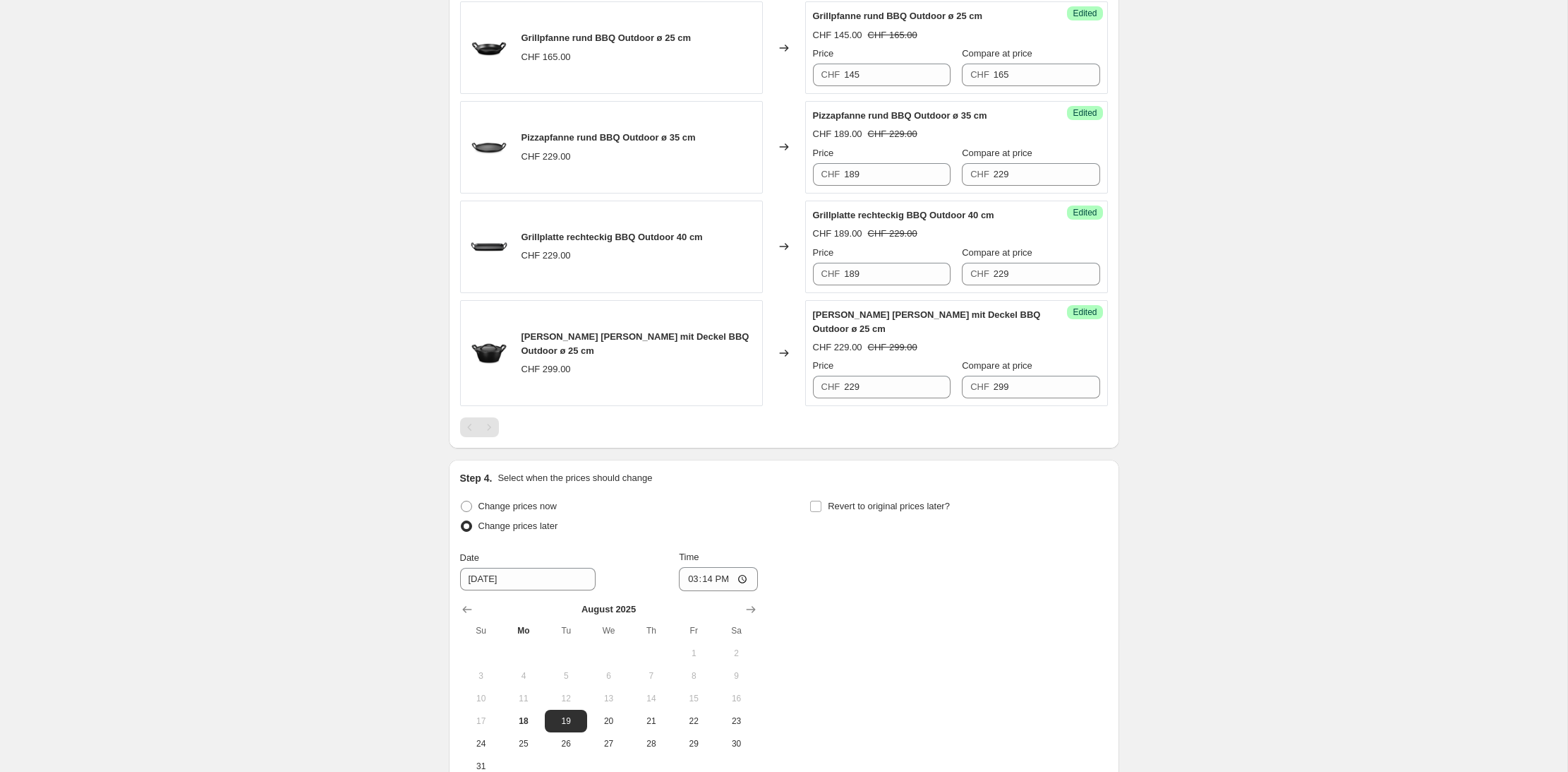
scroll to position [722, 0]
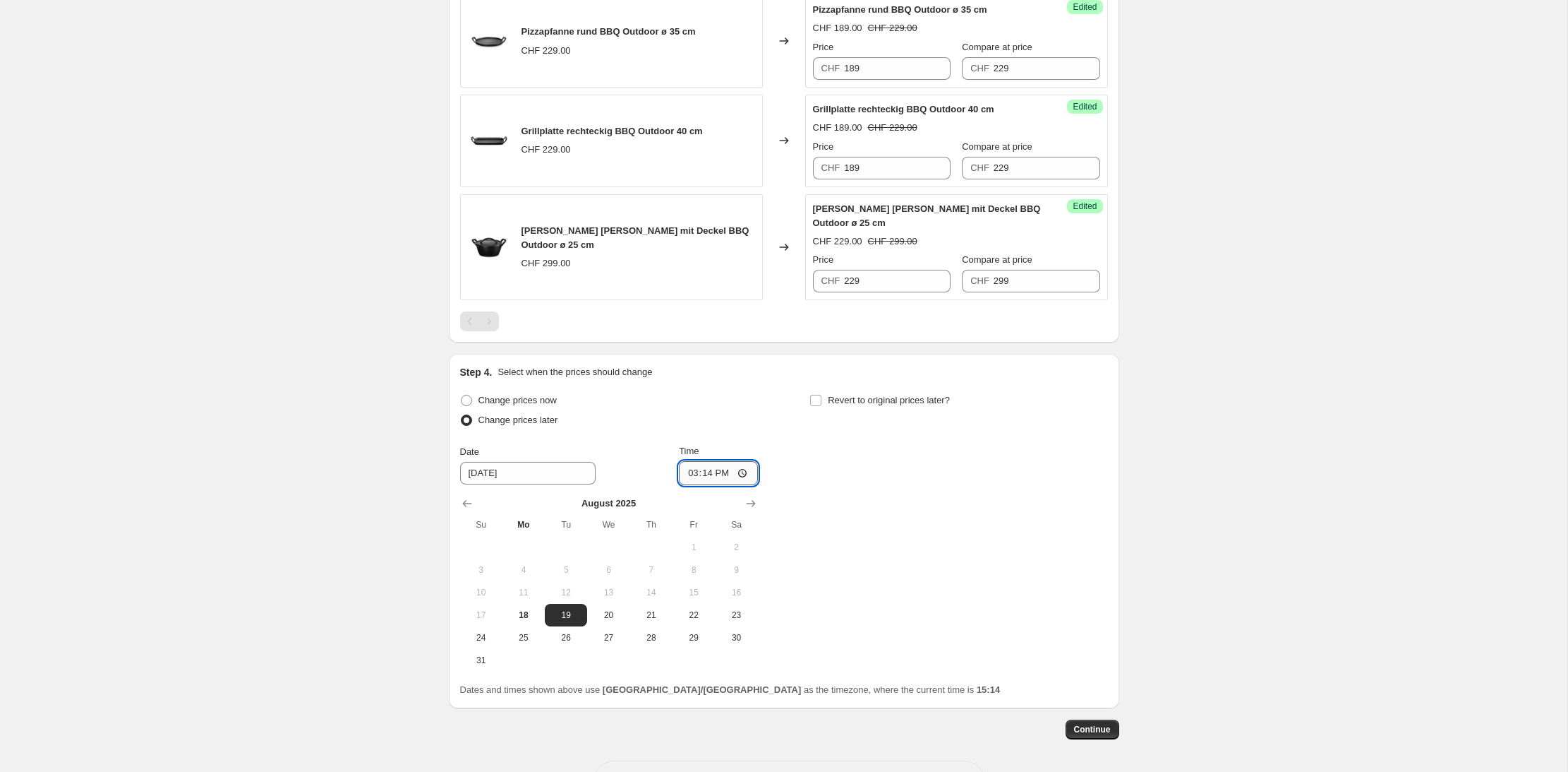
click at [703, 461] on input "15:14" at bounding box center [719, 472] width 79 height 24
type input "00:01"
click at [814, 395] on input "Revert to original prices later?" at bounding box center [815, 400] width 12 height 12
checkbox input "true"
click at [1098, 497] on icon "Show next month, September 2025" at bounding box center [1101, 504] width 14 height 14
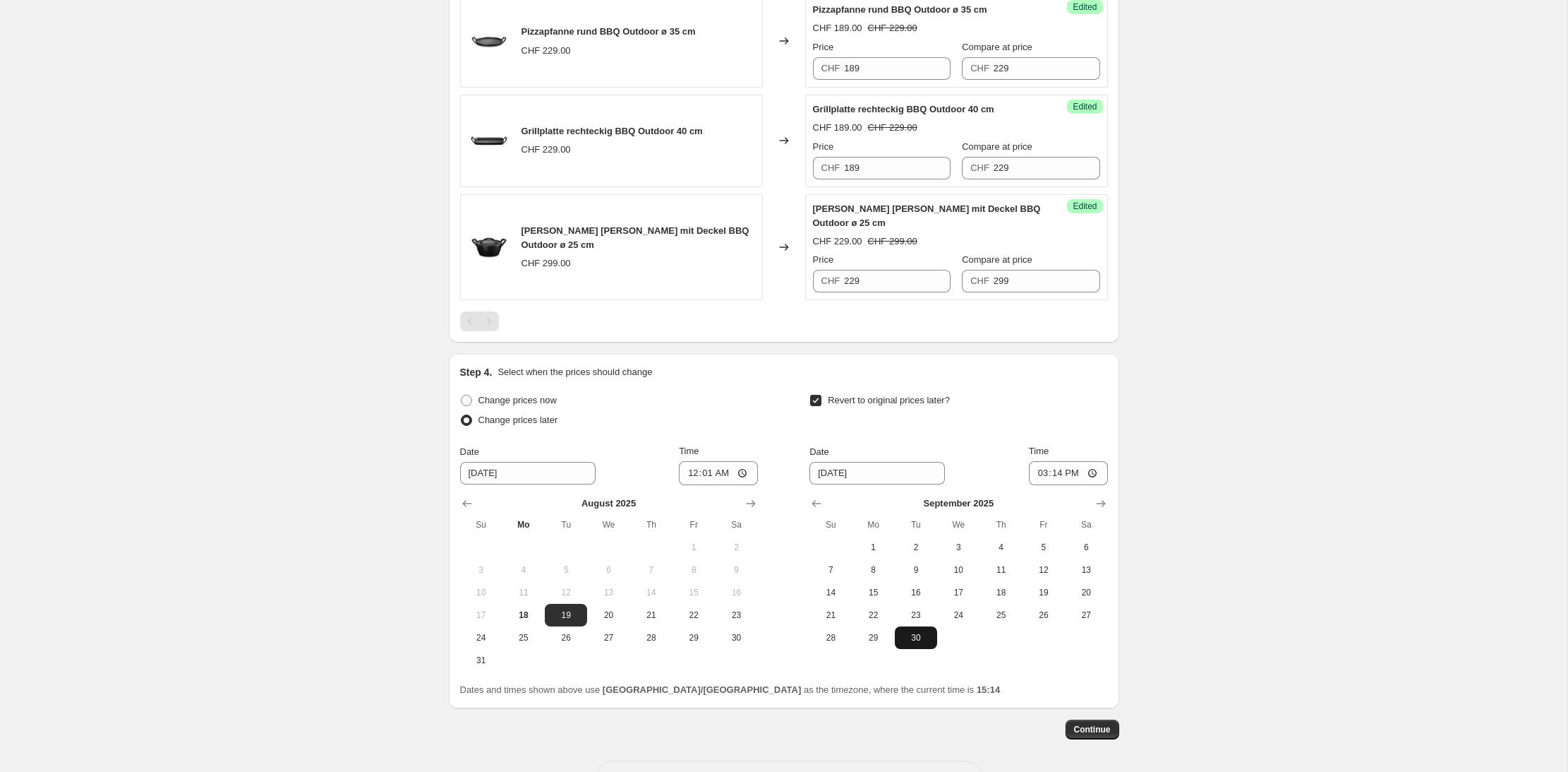
click at [920, 632] on span "30" at bounding box center [916, 637] width 31 height 12
type input "[DATE]"
click at [1053, 461] on input "15:14" at bounding box center [1069, 472] width 79 height 24
type input "23:59"
click at [1048, 370] on div "Step 4. Select when the prices should change Change prices now Change prices la…" at bounding box center [783, 531] width 648 height 332
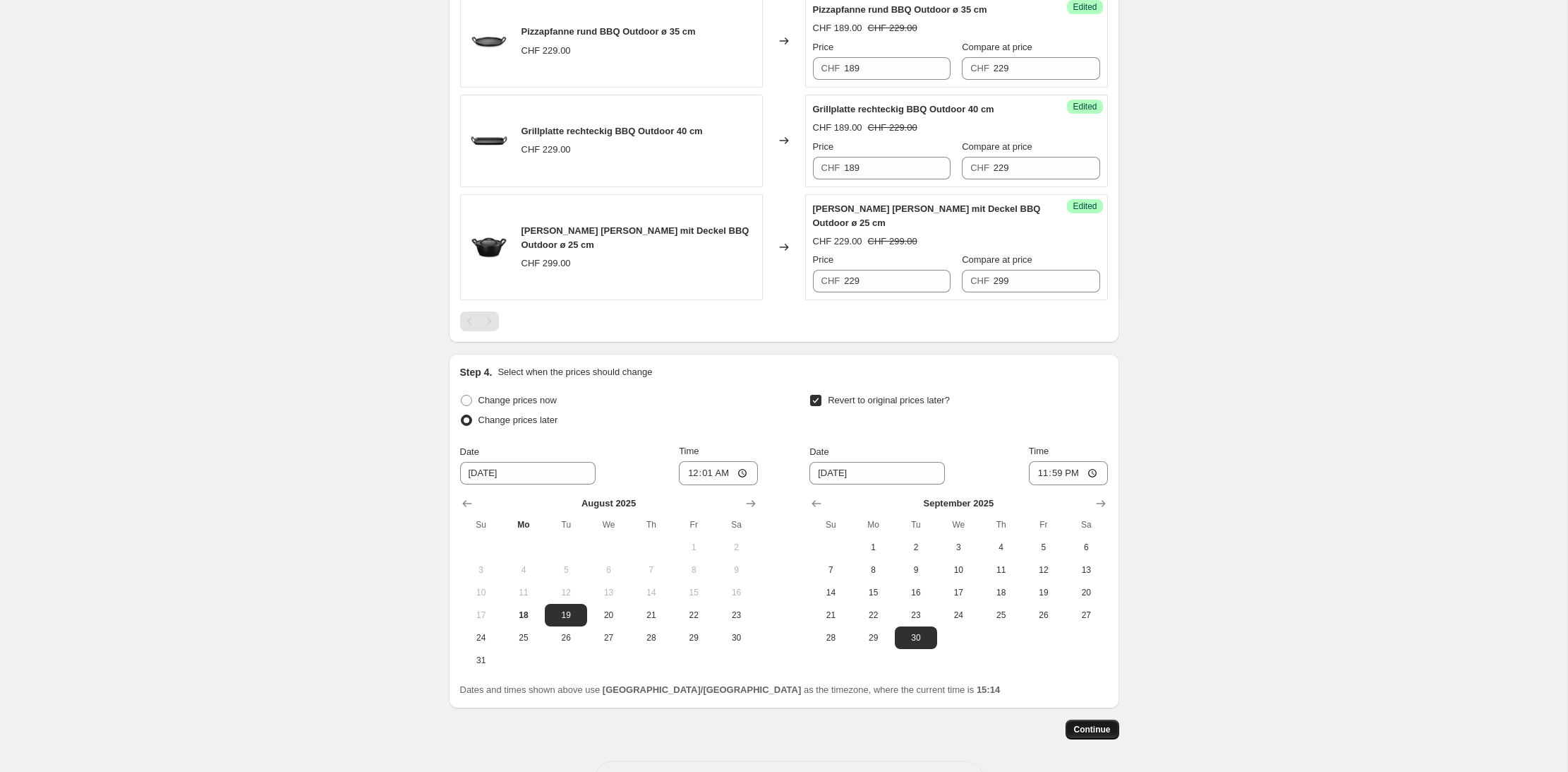
click at [1096, 724] on span "Continue" at bounding box center [1092, 729] width 37 height 12
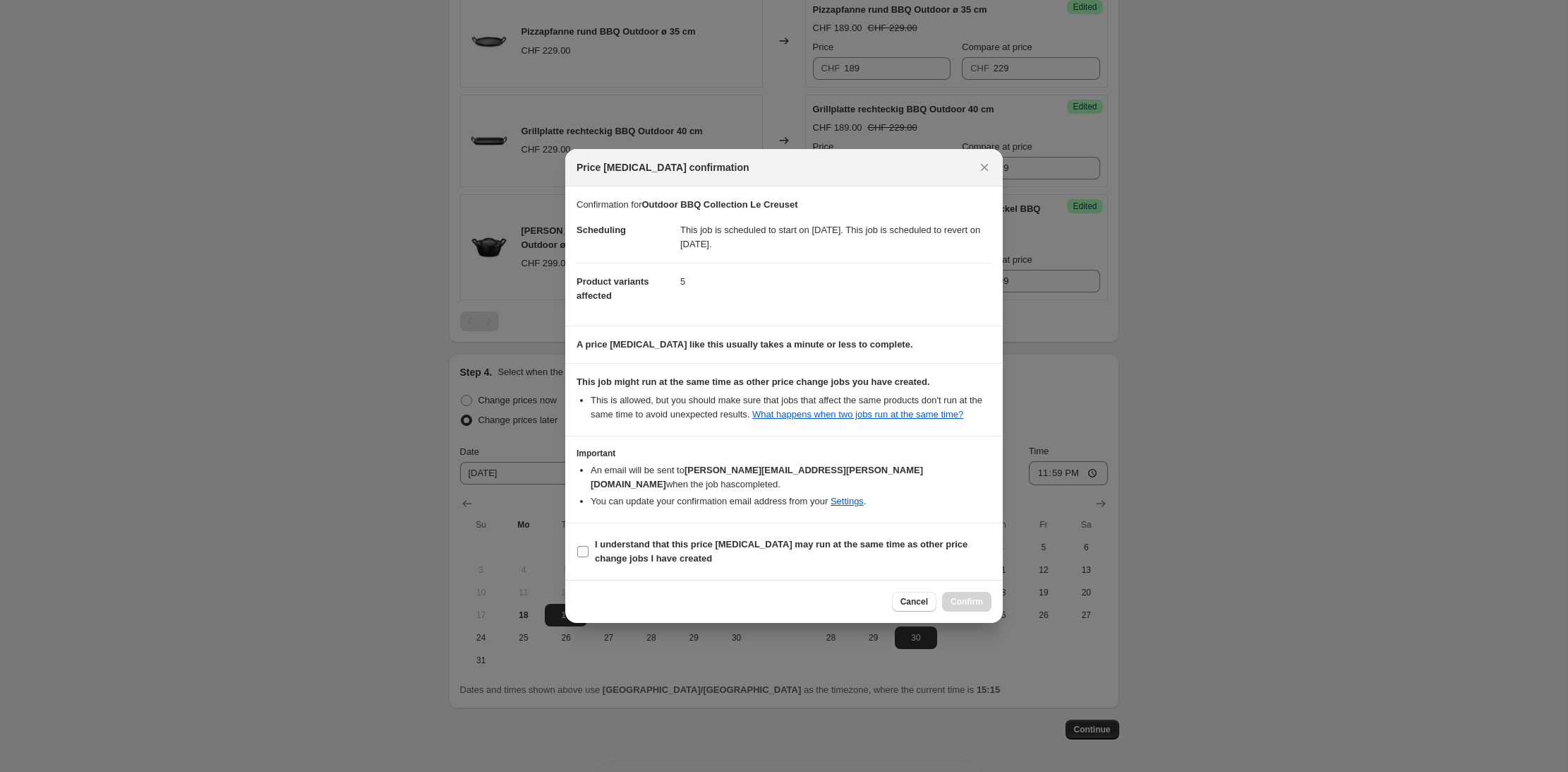
click at [597, 551] on span "I understand that this price [MEDICAL_DATA] may run at the same time as other p…" at bounding box center [793, 551] width 397 height 28
click at [589, 551] on input "I understand that this price [MEDICAL_DATA] may run at the same time as other p…" at bounding box center [583, 551] width 12 height 12
checkbox input "true"
click at [962, 603] on span "Confirm" at bounding box center [967, 602] width 33 height 12
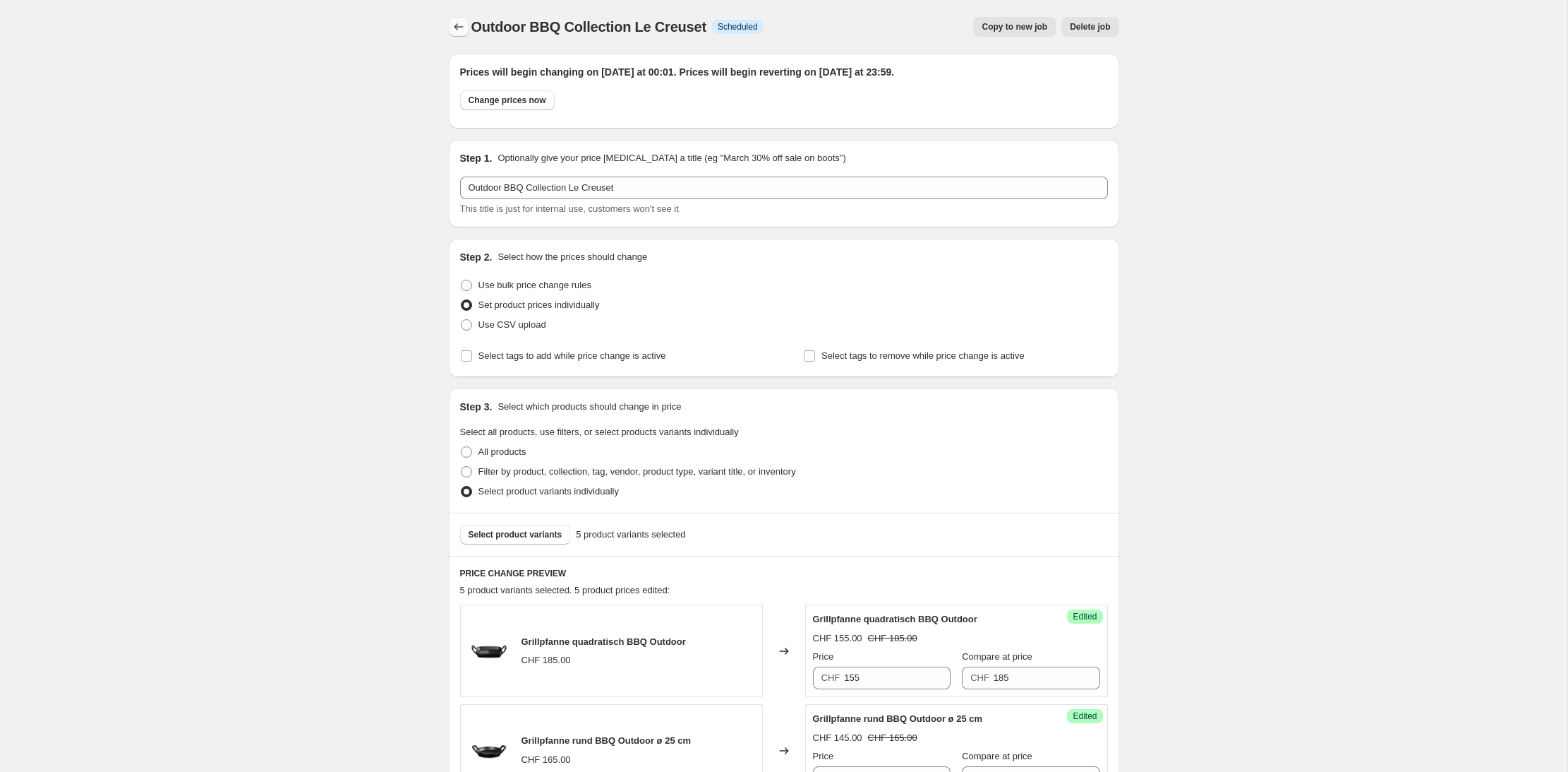
click at [460, 32] on icon "Price change jobs" at bounding box center [459, 26] width 14 height 14
